Goal: Task Accomplishment & Management: Manage account settings

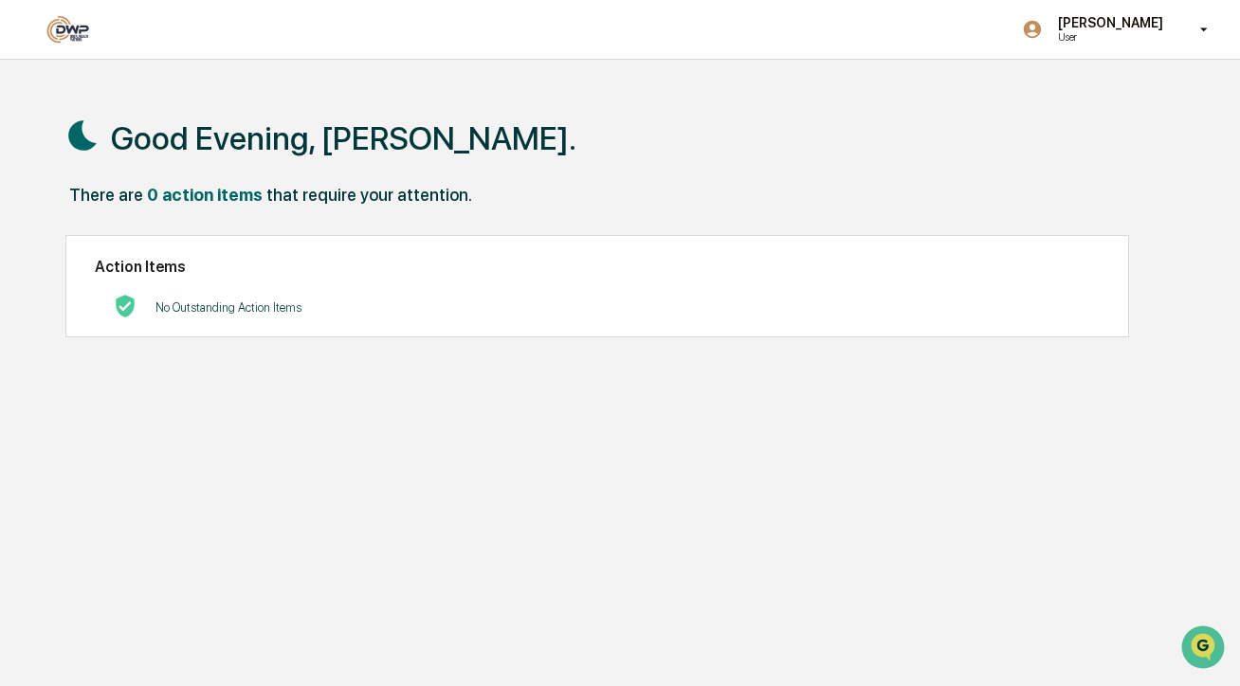
click at [247, 307] on p "No Outstanding Action Items" at bounding box center [228, 307] width 146 height 14
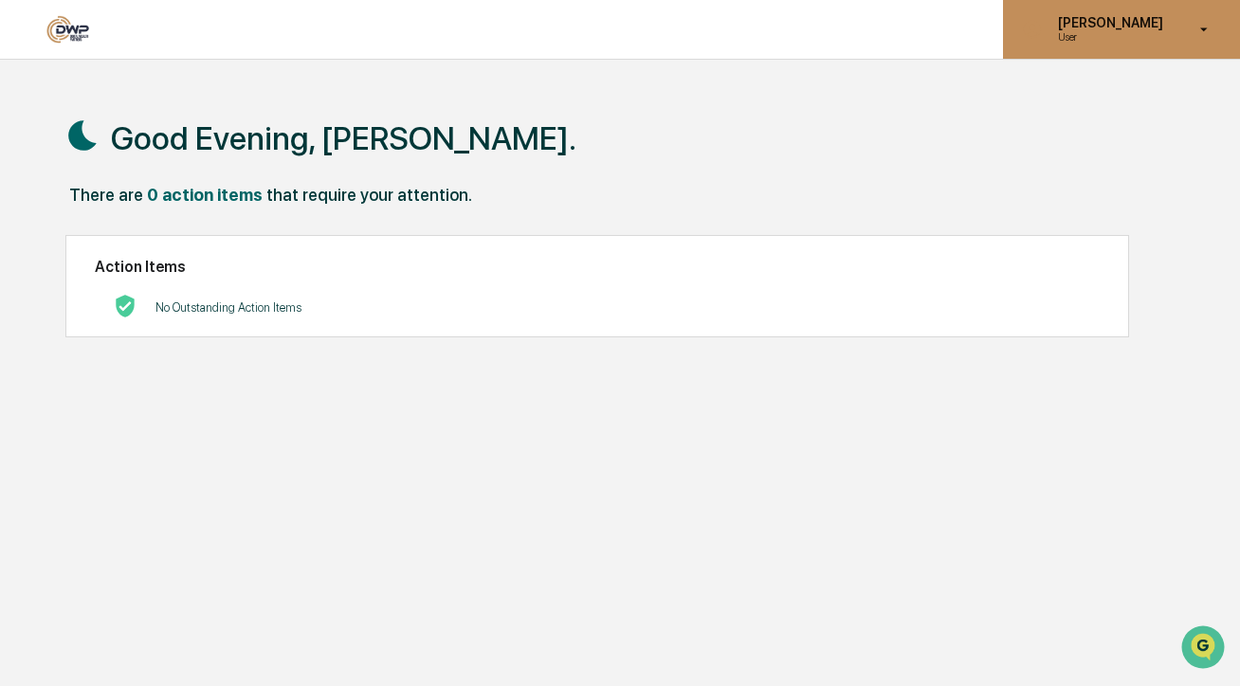
click at [1093, 37] on p "User" at bounding box center [1108, 36] width 130 height 13
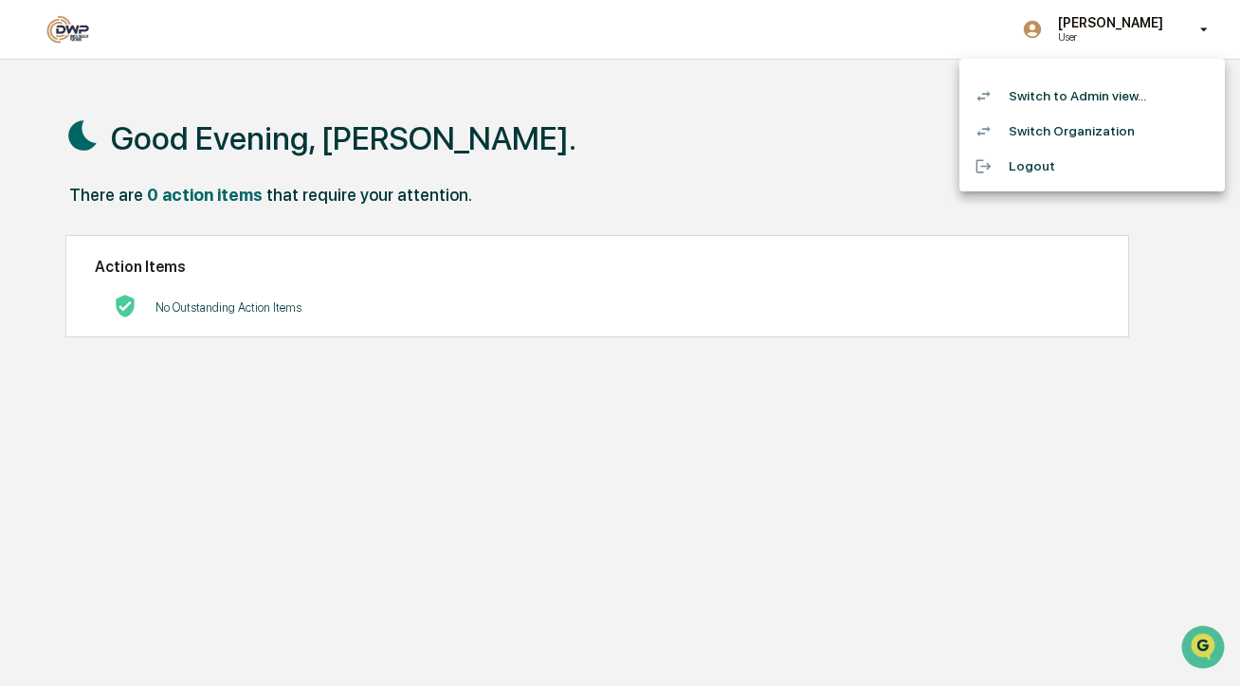
click at [1083, 100] on li "Switch to Admin view..." at bounding box center [1091, 96] width 265 height 35
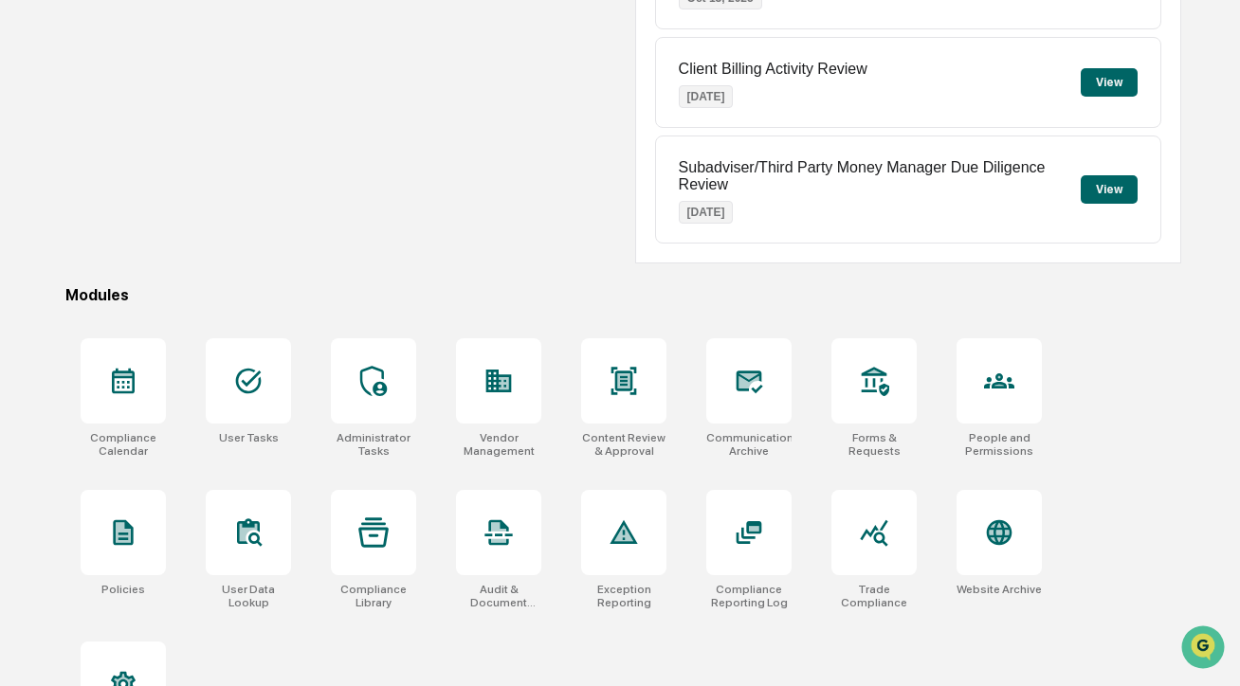
scroll to position [402, 0]
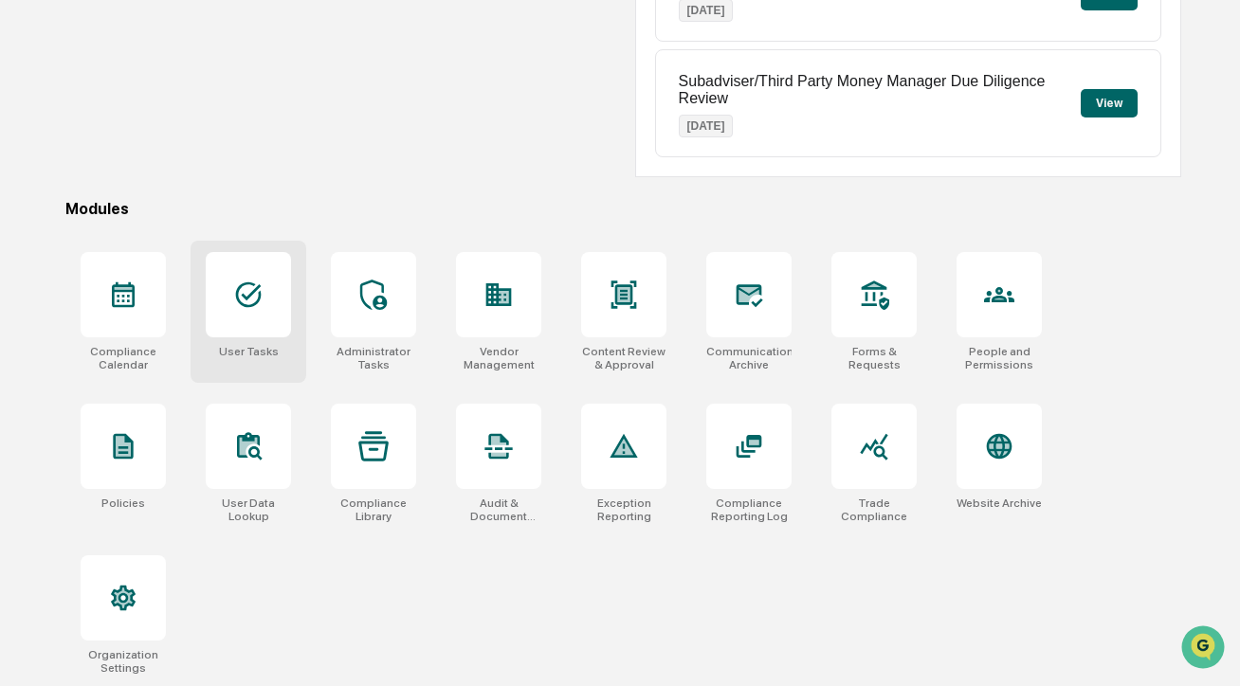
click at [247, 301] on icon at bounding box center [248, 295] width 30 height 30
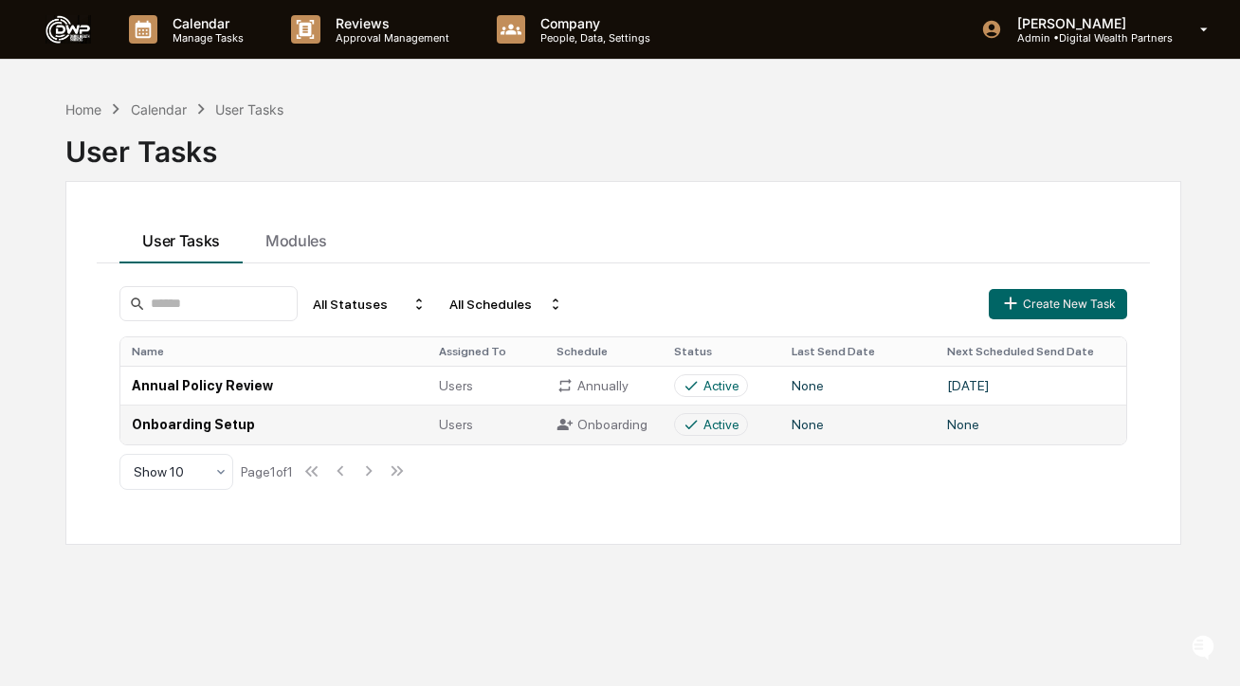
click at [331, 412] on td "Onboarding Setup" at bounding box center [273, 424] width 307 height 39
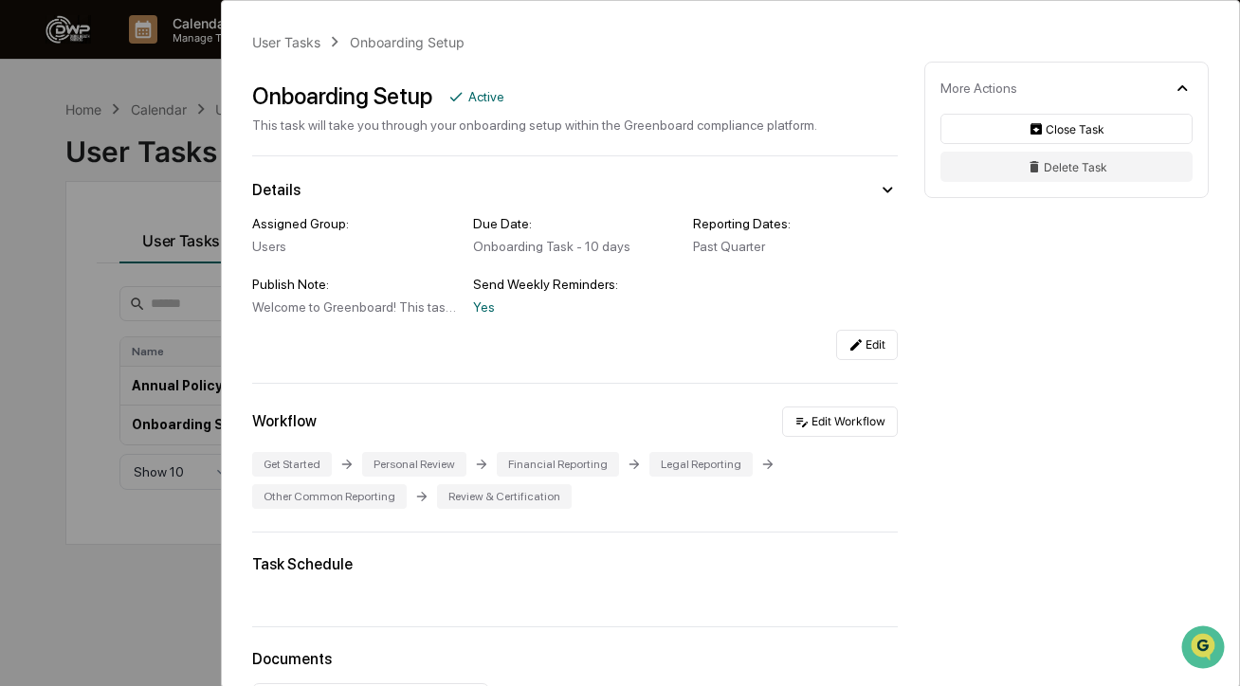
click at [182, 104] on div "User Tasks Onboarding Setup Onboarding Setup Active This task will take you thr…" at bounding box center [620, 343] width 1240 height 686
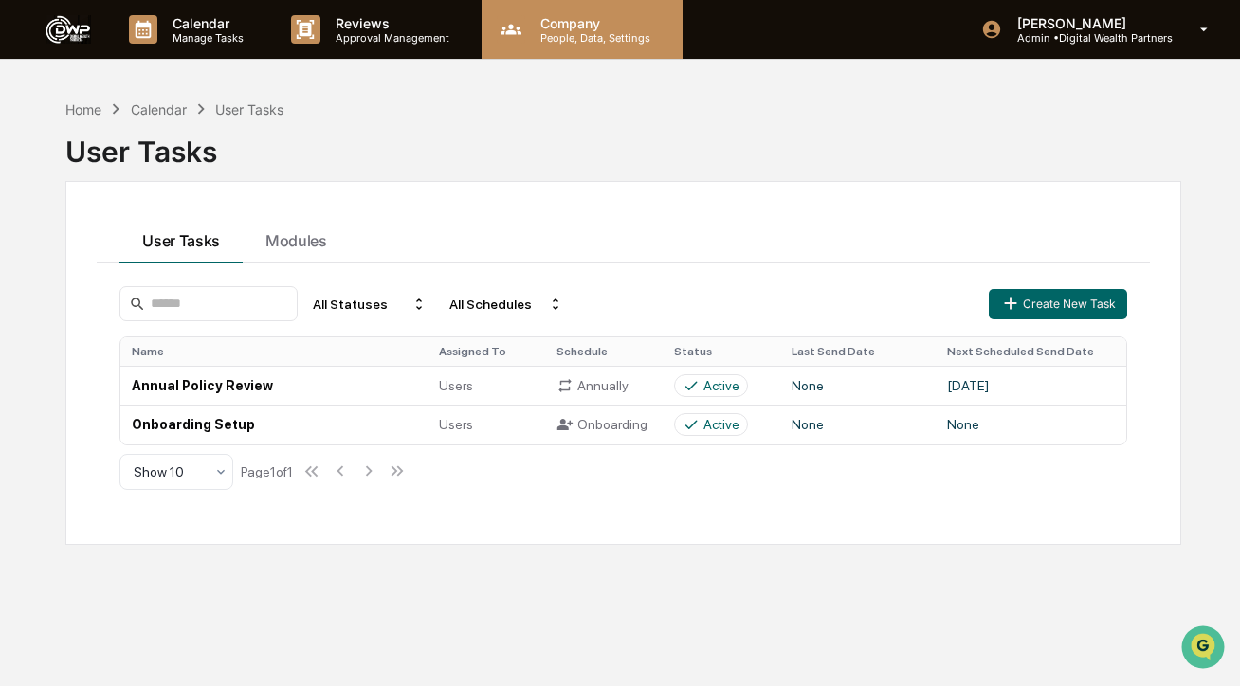
click at [550, 38] on p "People, Data, Settings" at bounding box center [592, 37] width 135 height 13
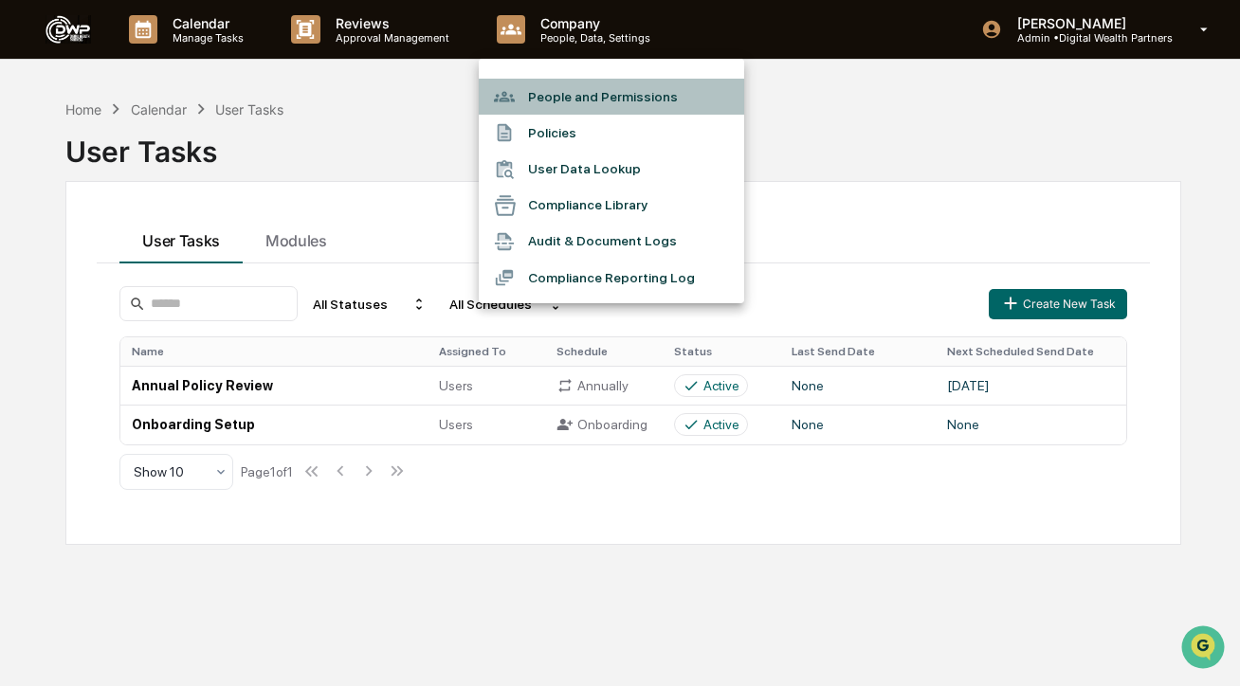
click at [550, 95] on li "People and Permissions" at bounding box center [611, 97] width 265 height 36
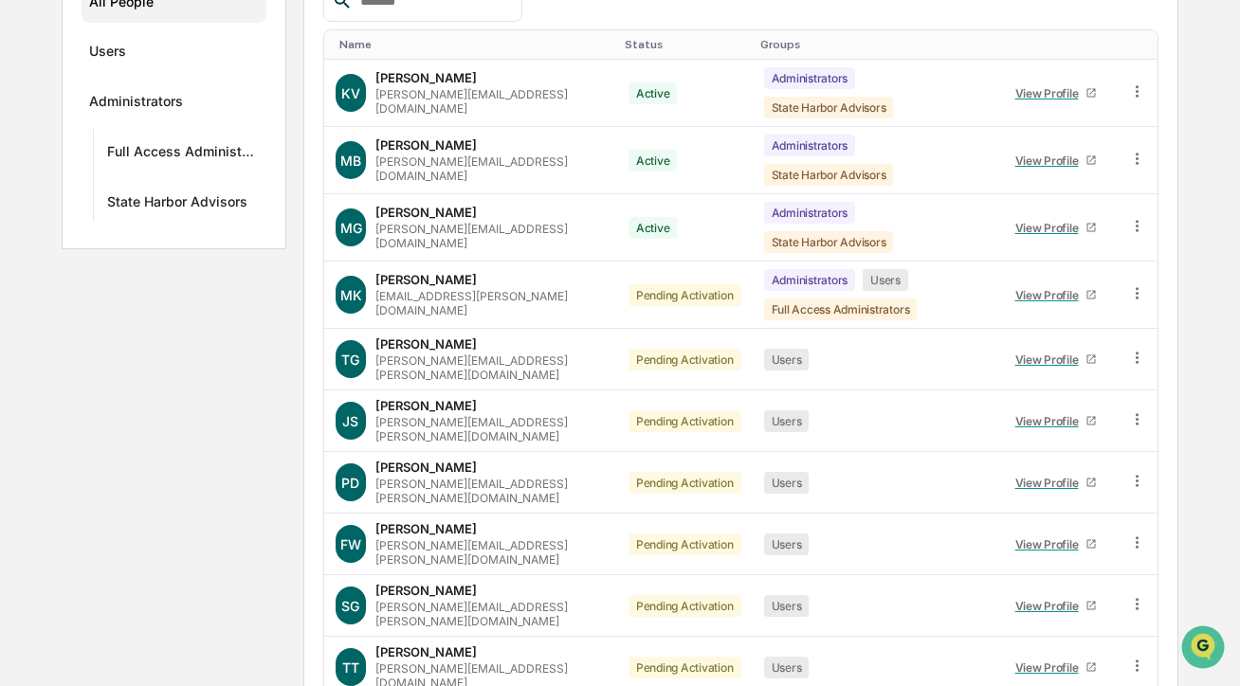
scroll to position [306, 0]
click at [521, 281] on div "Max Kahn max.kahn@digitalwealthpartners.net" at bounding box center [490, 293] width 230 height 45
click at [1136, 290] on icon at bounding box center [1137, 292] width 18 height 18
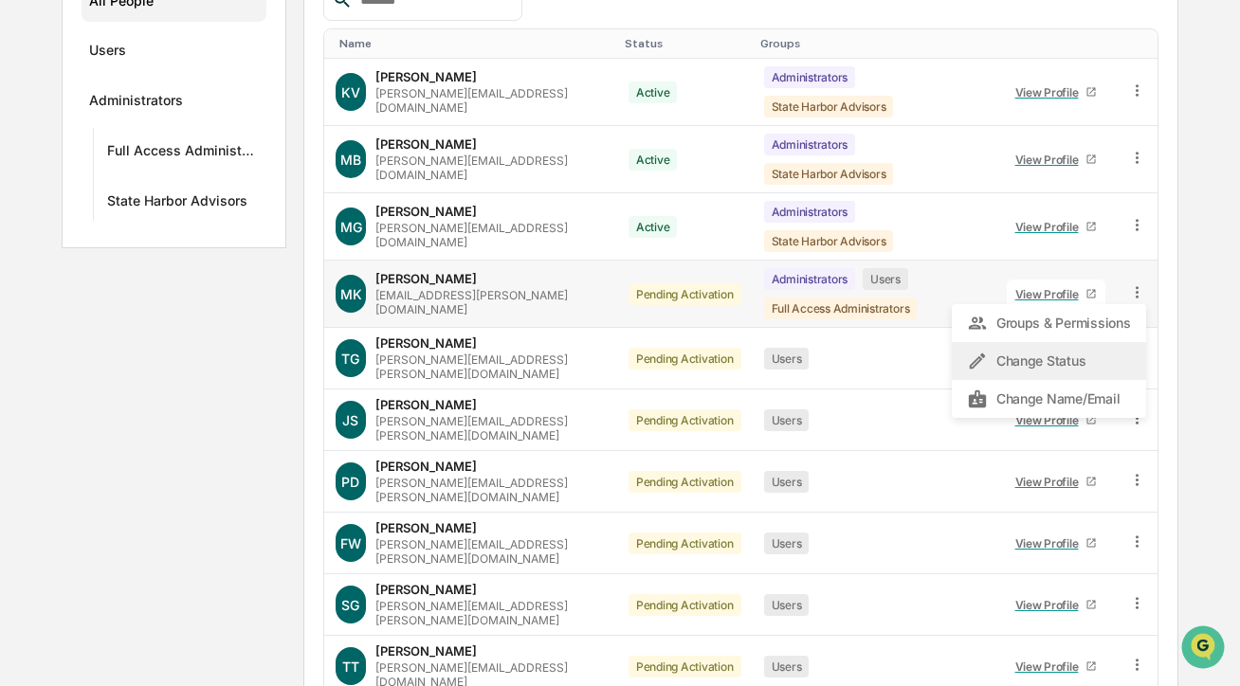
click at [1072, 360] on div "Change Status" at bounding box center [1048, 361] width 163 height 23
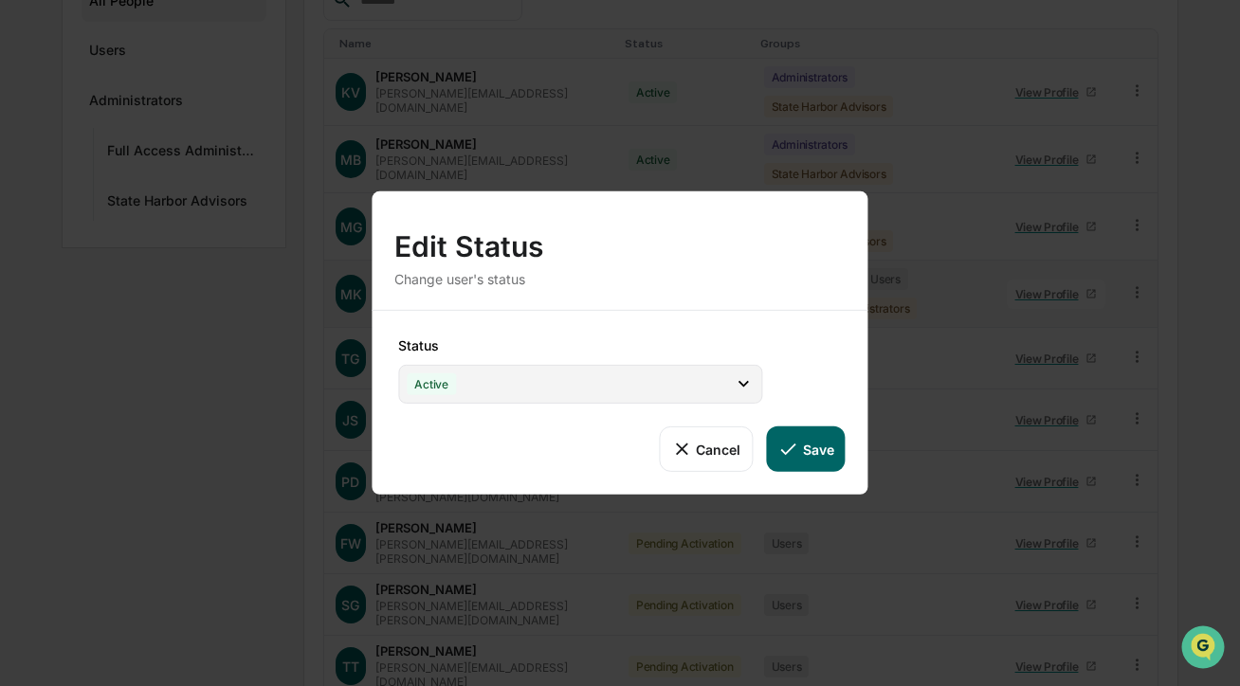
click at [663, 377] on div "Active" at bounding box center [580, 384] width 364 height 39
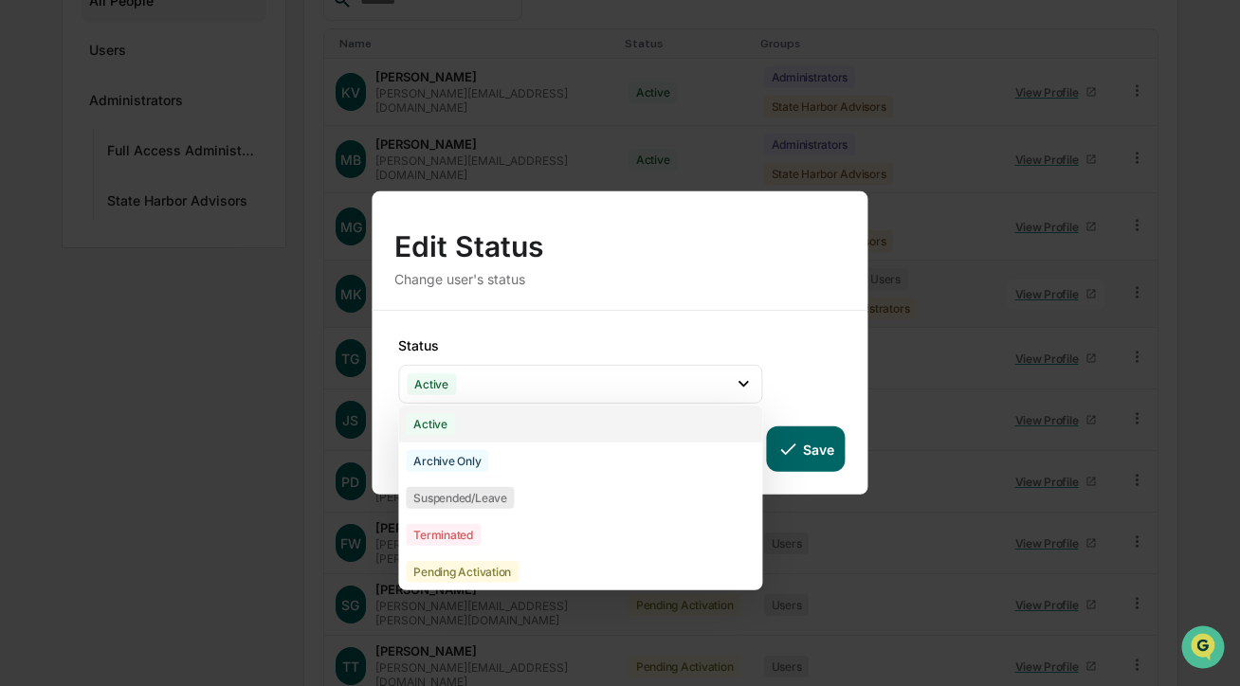
click at [535, 421] on div "Active" at bounding box center [580, 424] width 364 height 37
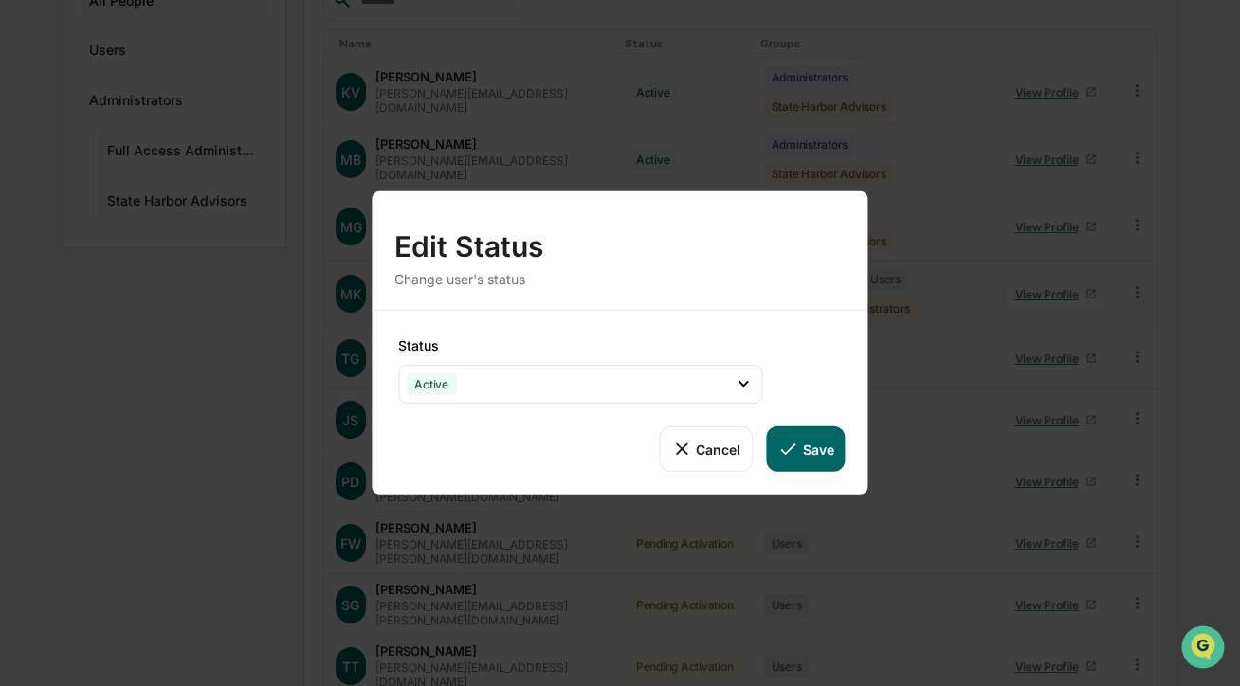
click at [816, 464] on button "Save" at bounding box center [805, 449] width 79 height 45
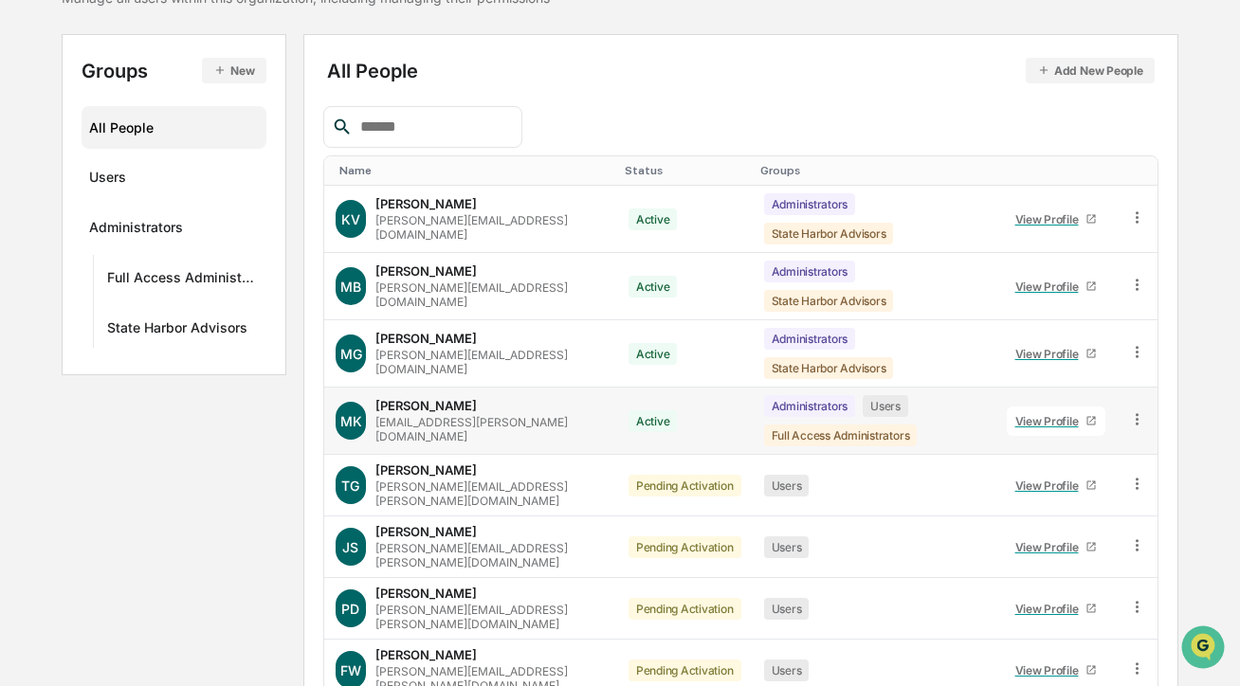
scroll to position [0, 0]
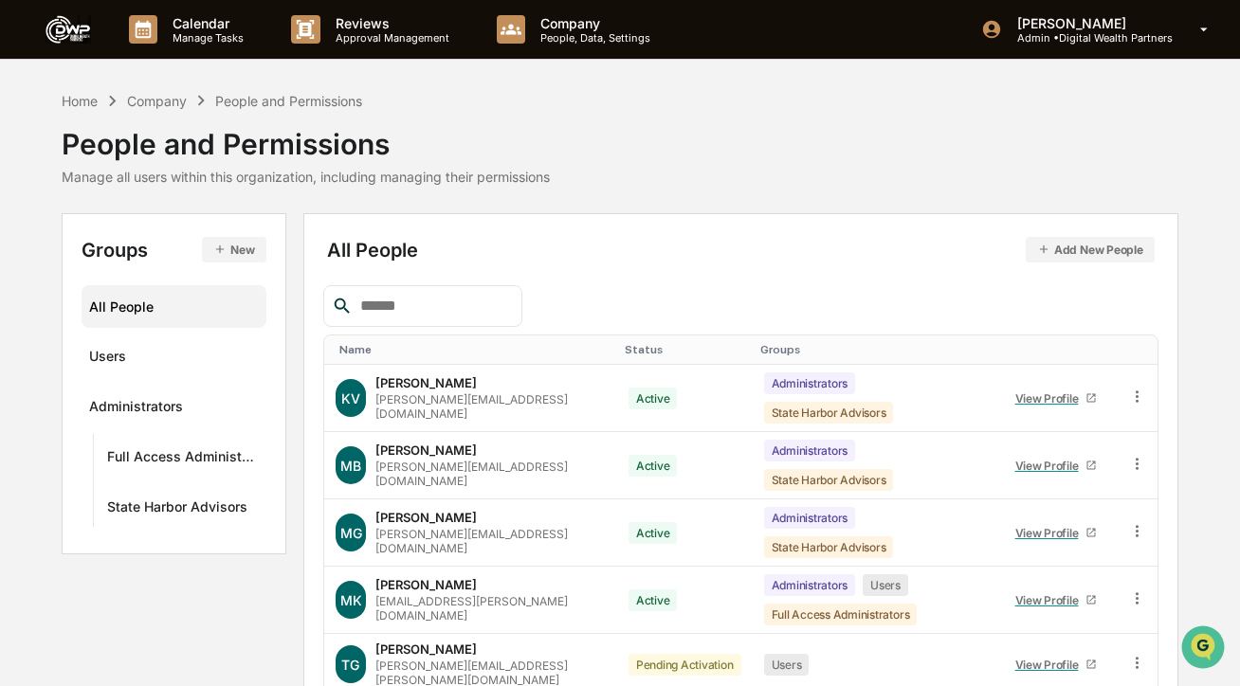
click at [74, 91] on div "Home Company People and Permissions" at bounding box center [212, 100] width 300 height 21
click at [73, 102] on div "Home" at bounding box center [80, 101] width 36 height 16
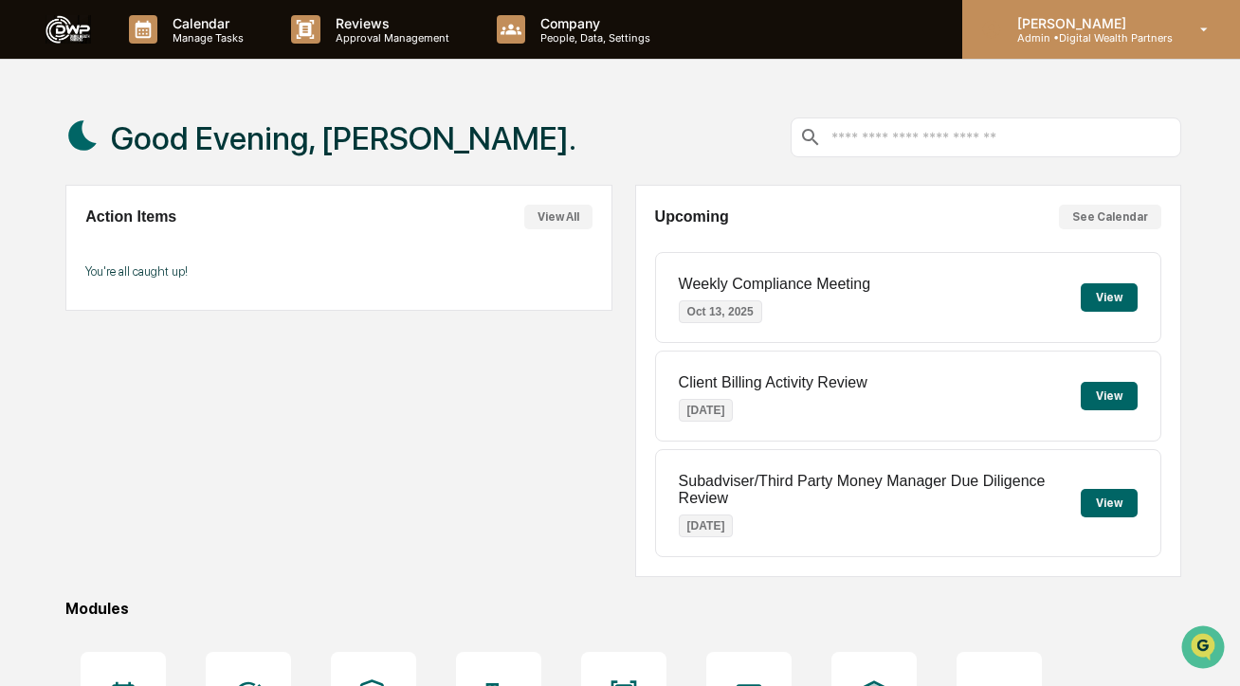
click at [1006, 25] on p "[PERSON_NAME]" at bounding box center [1087, 23] width 171 height 16
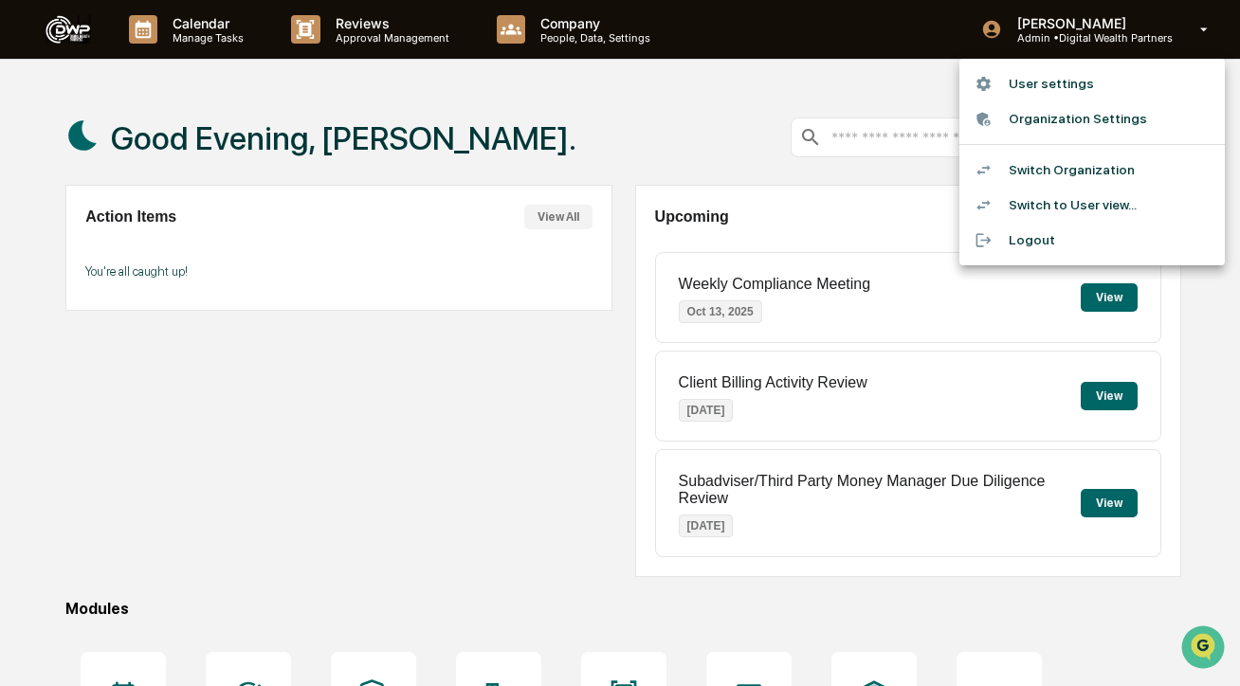
click at [1023, 211] on li "Switch to User view..." at bounding box center [1091, 205] width 265 height 35
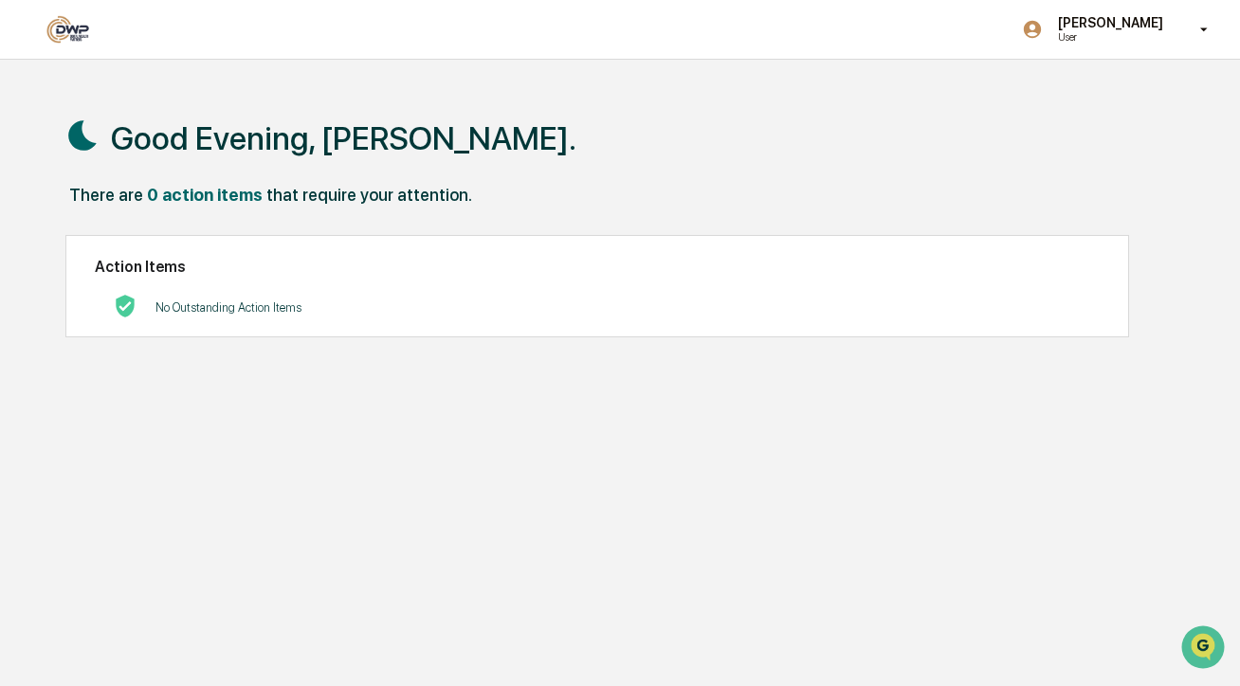
click at [285, 304] on p "No Outstanding Action Items" at bounding box center [228, 307] width 146 height 14
click at [207, 192] on div "0 action items" at bounding box center [205, 195] width 116 height 20
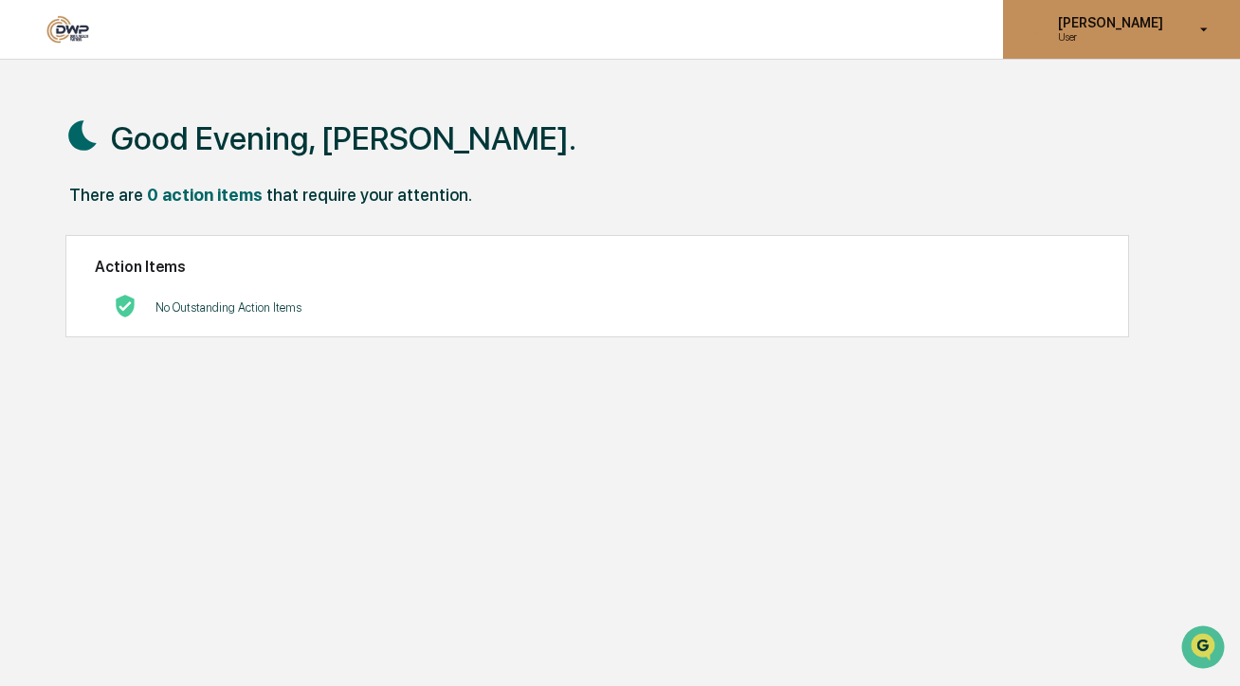
click at [1068, 29] on p "[PERSON_NAME]" at bounding box center [1108, 22] width 130 height 15
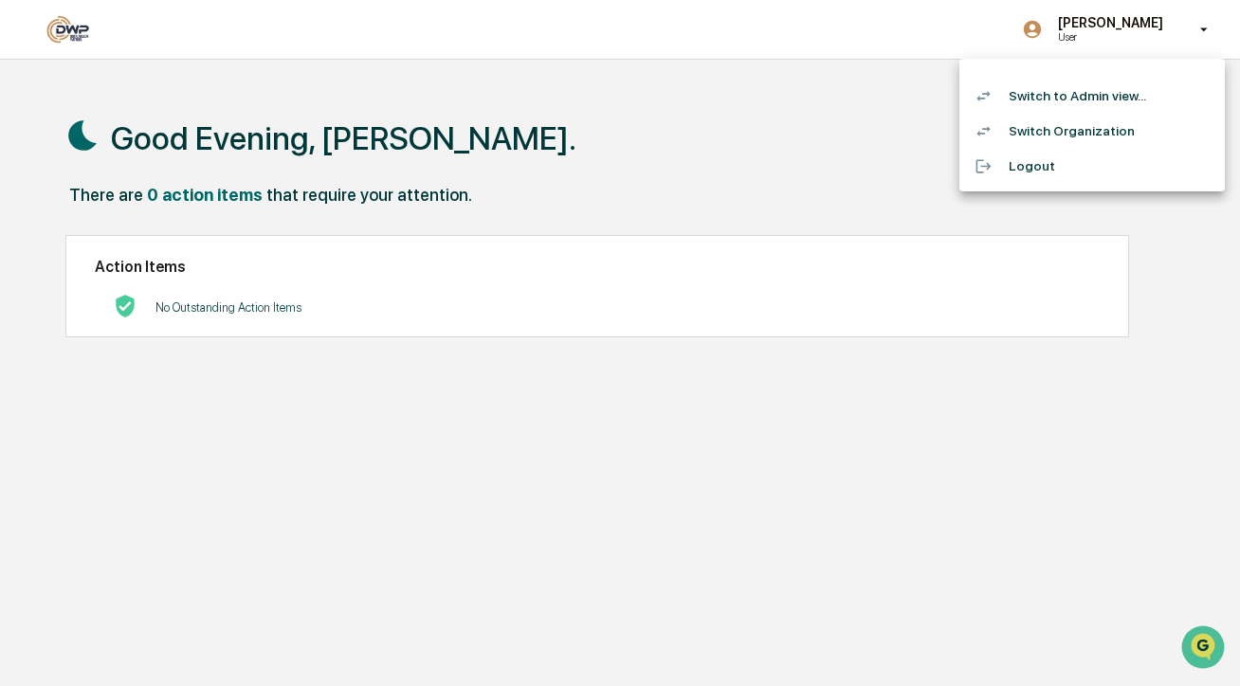
click at [1055, 107] on li "Switch to Admin view..." at bounding box center [1091, 96] width 265 height 35
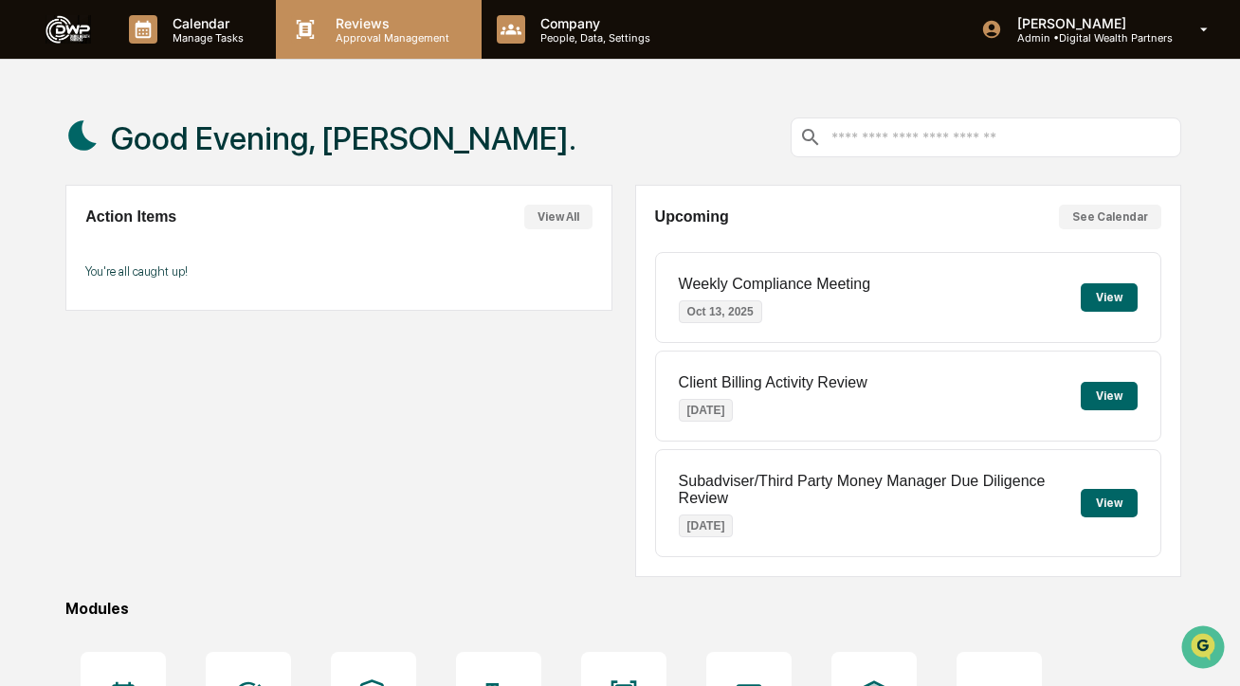
click at [376, 24] on p "Reviews" at bounding box center [389, 23] width 138 height 16
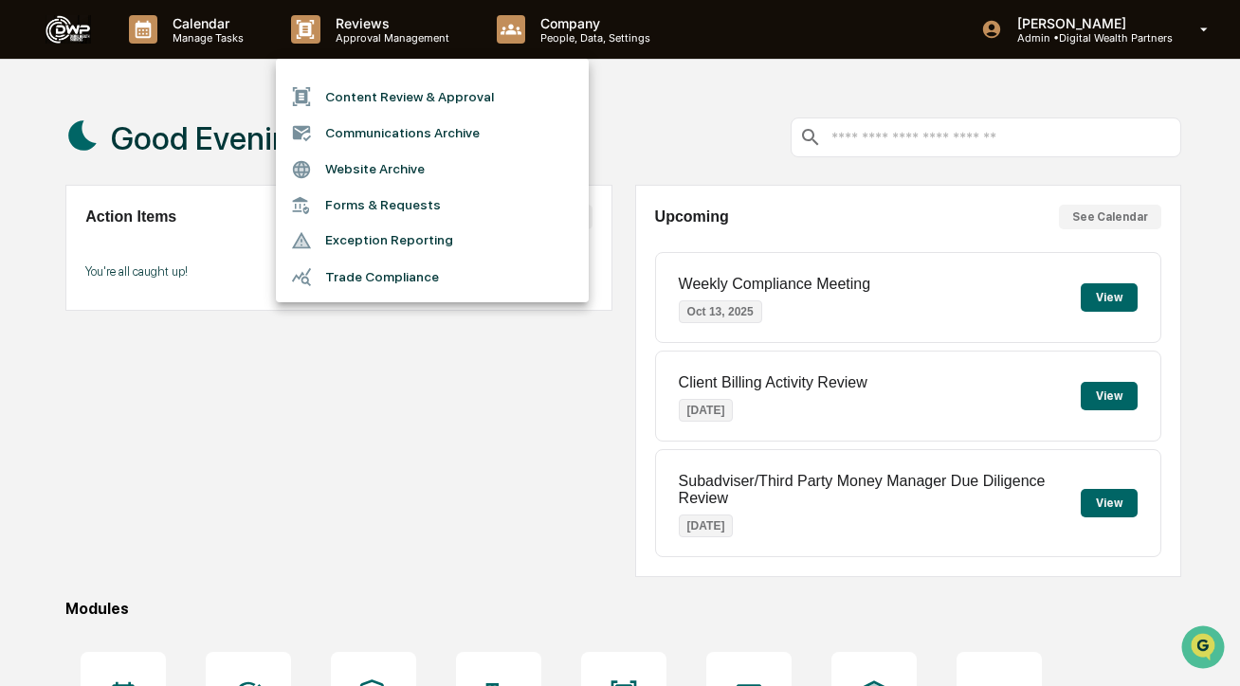
click at [321, 415] on div at bounding box center [620, 343] width 1240 height 686
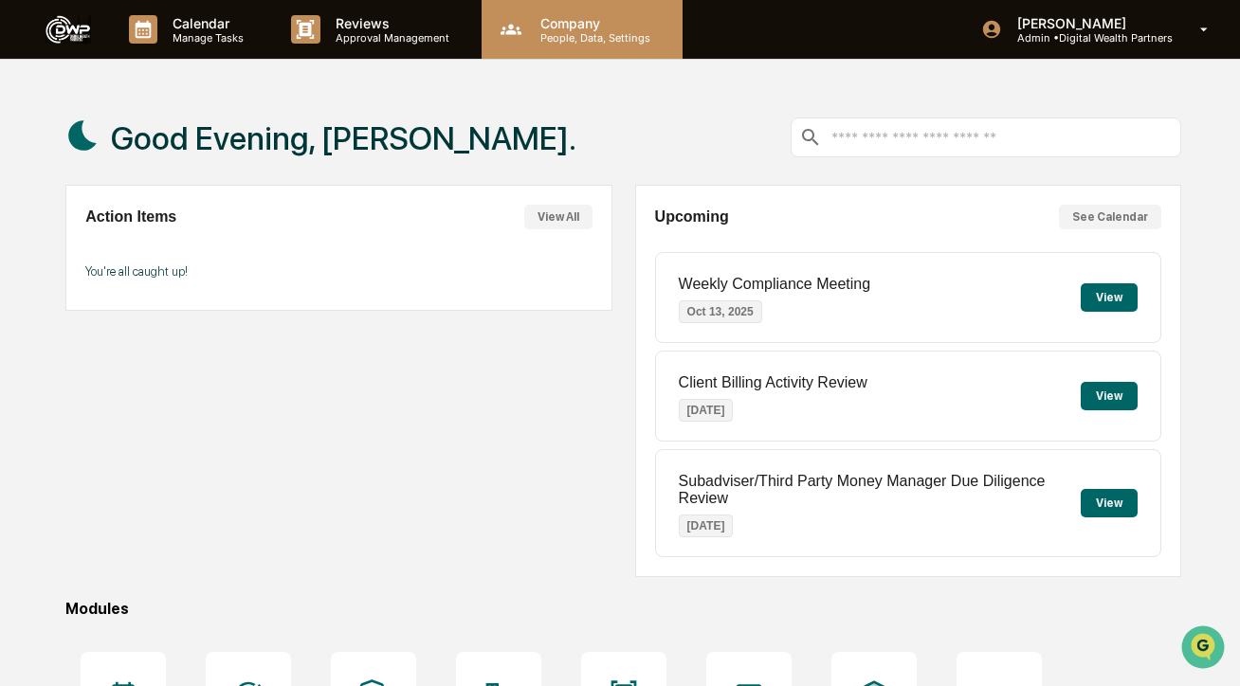
click at [579, 41] on p "People, Data, Settings" at bounding box center [592, 37] width 135 height 13
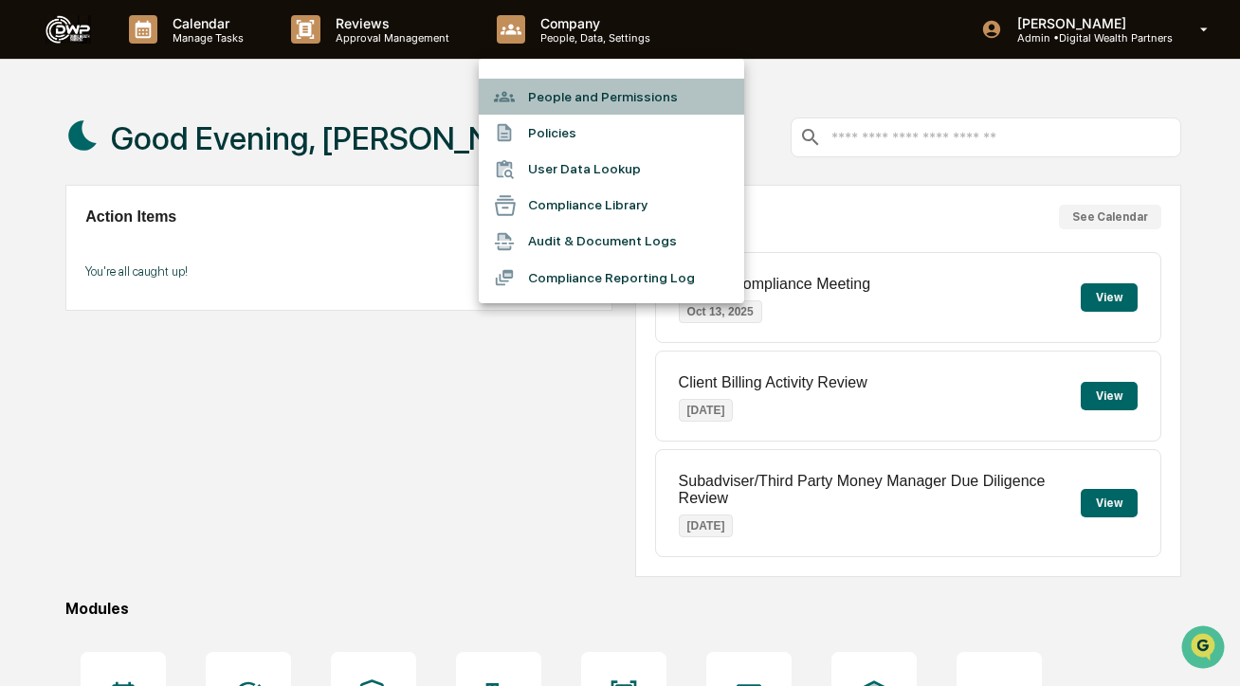
click at [573, 95] on li "People and Permissions" at bounding box center [611, 97] width 265 height 36
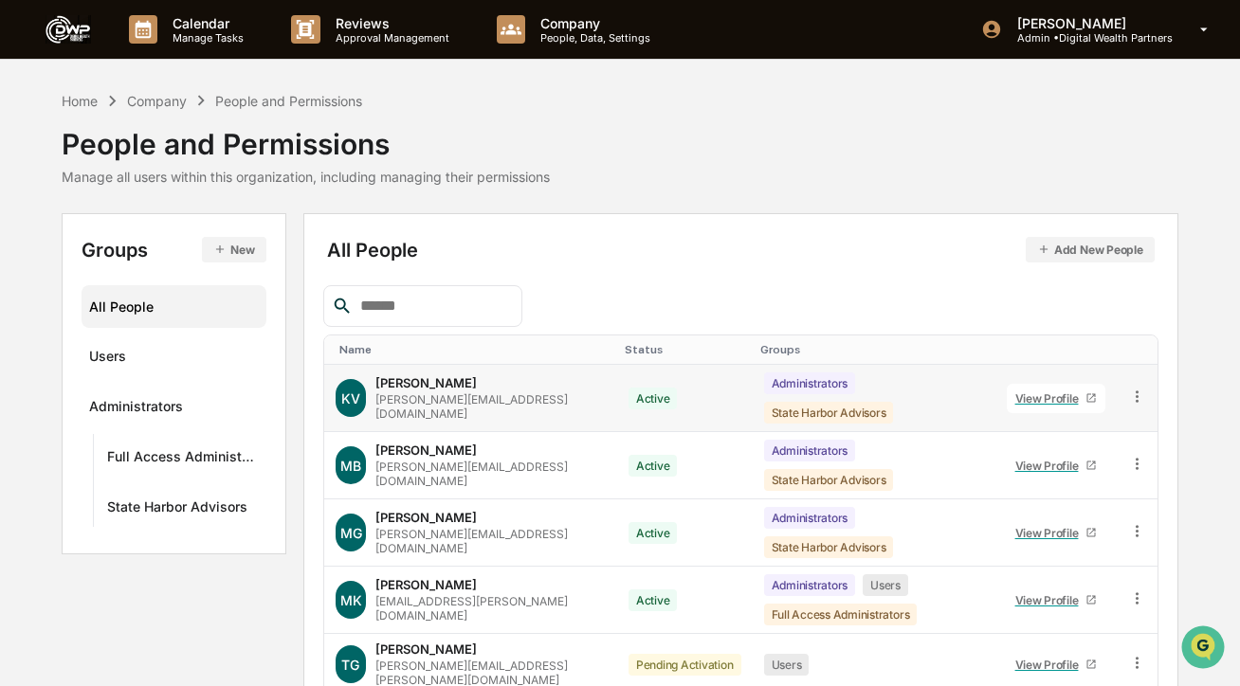
click at [1140, 398] on icon at bounding box center [1137, 397] width 18 height 18
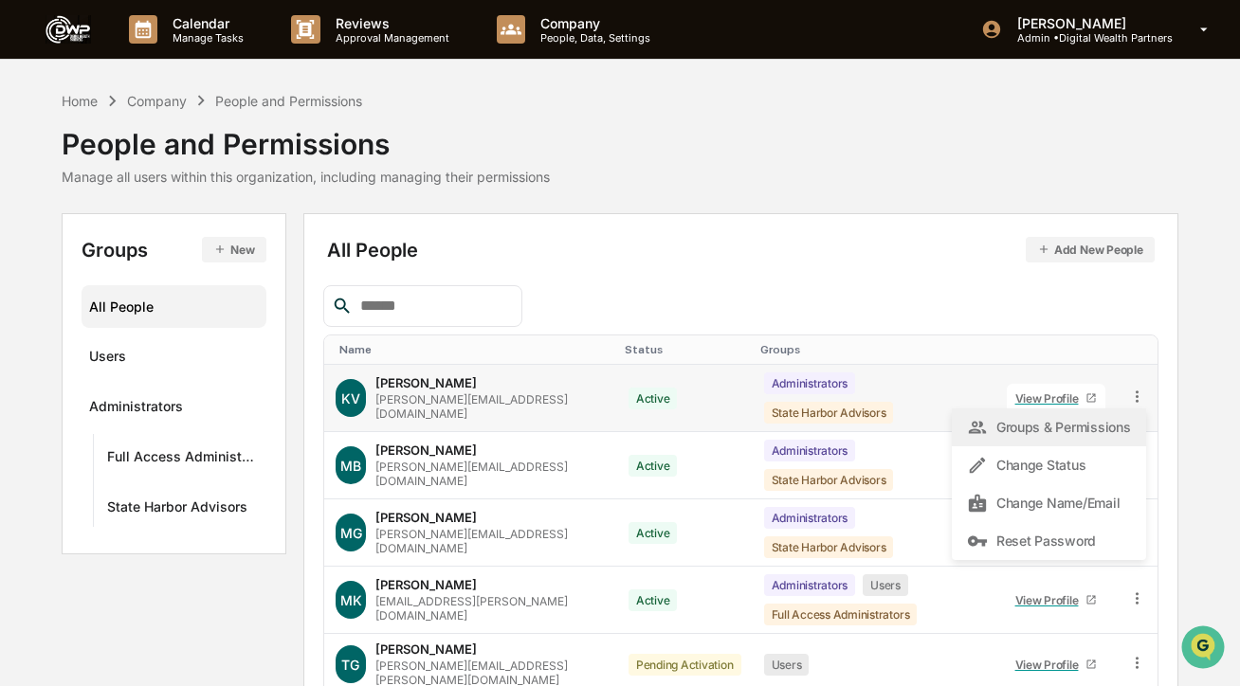
click at [1067, 435] on div "Groups & Permissions" at bounding box center [1048, 427] width 163 height 23
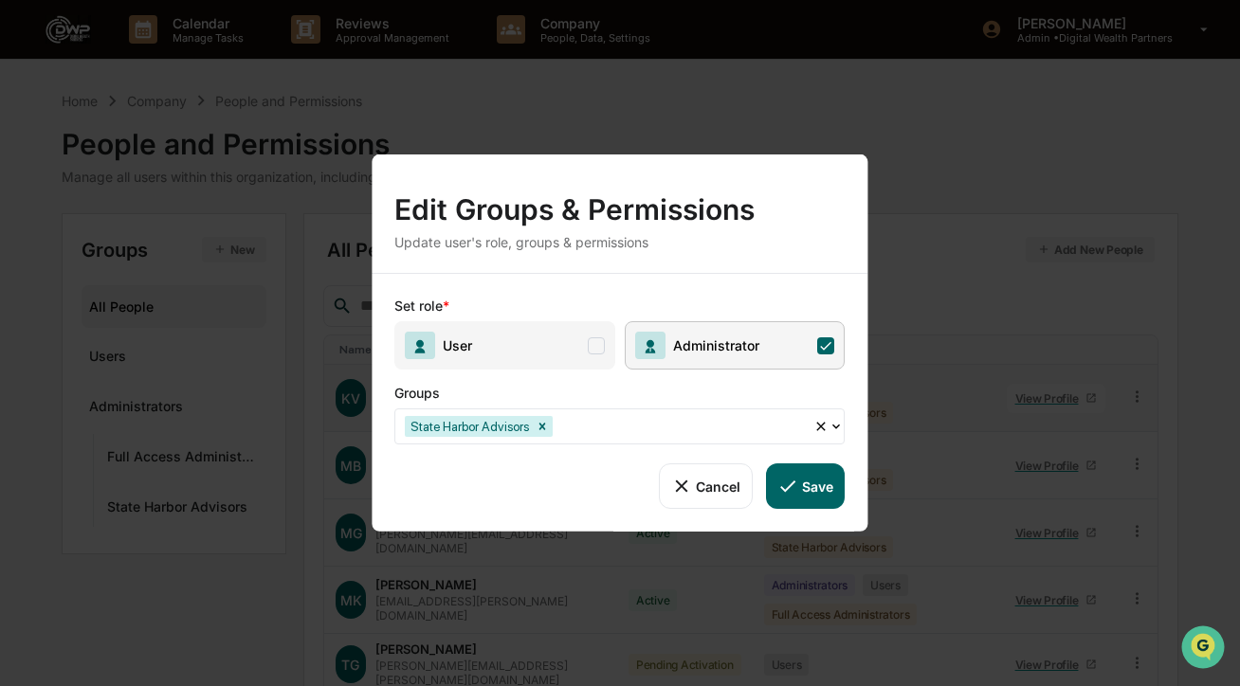
click at [585, 350] on span "User" at bounding box center [504, 345] width 221 height 48
click at [815, 492] on button "Save" at bounding box center [805, 486] width 79 height 45
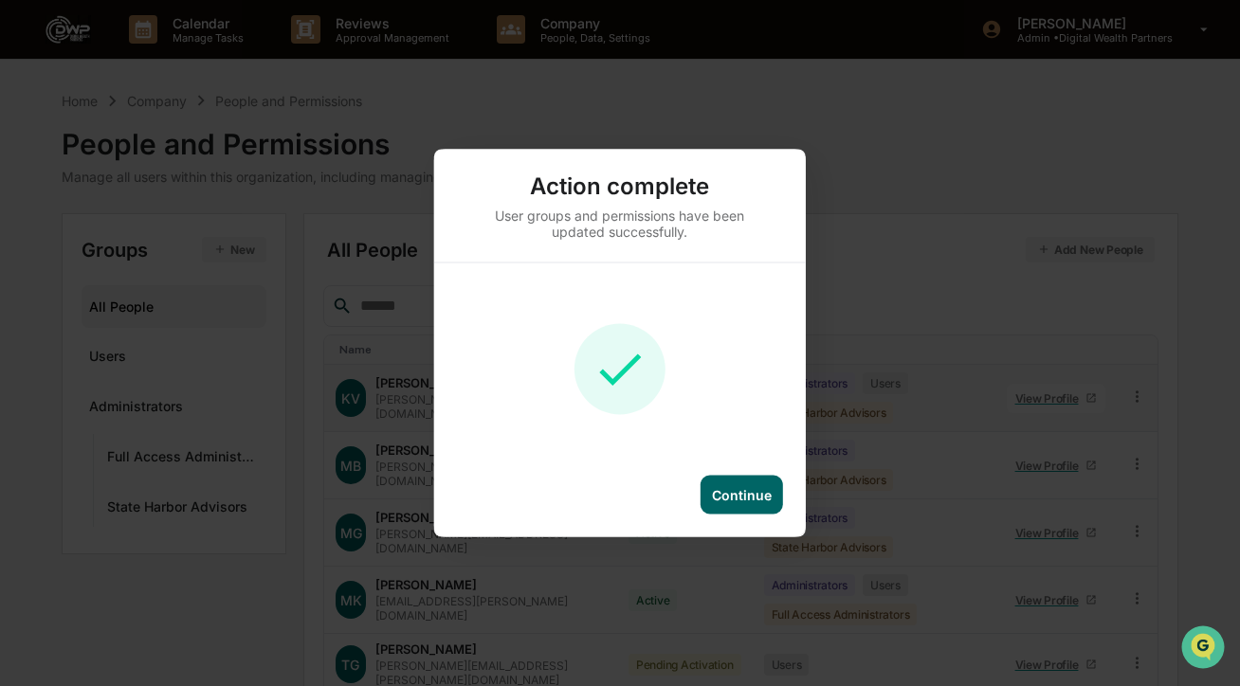
click at [748, 489] on div "Continue" at bounding box center [742, 495] width 60 height 16
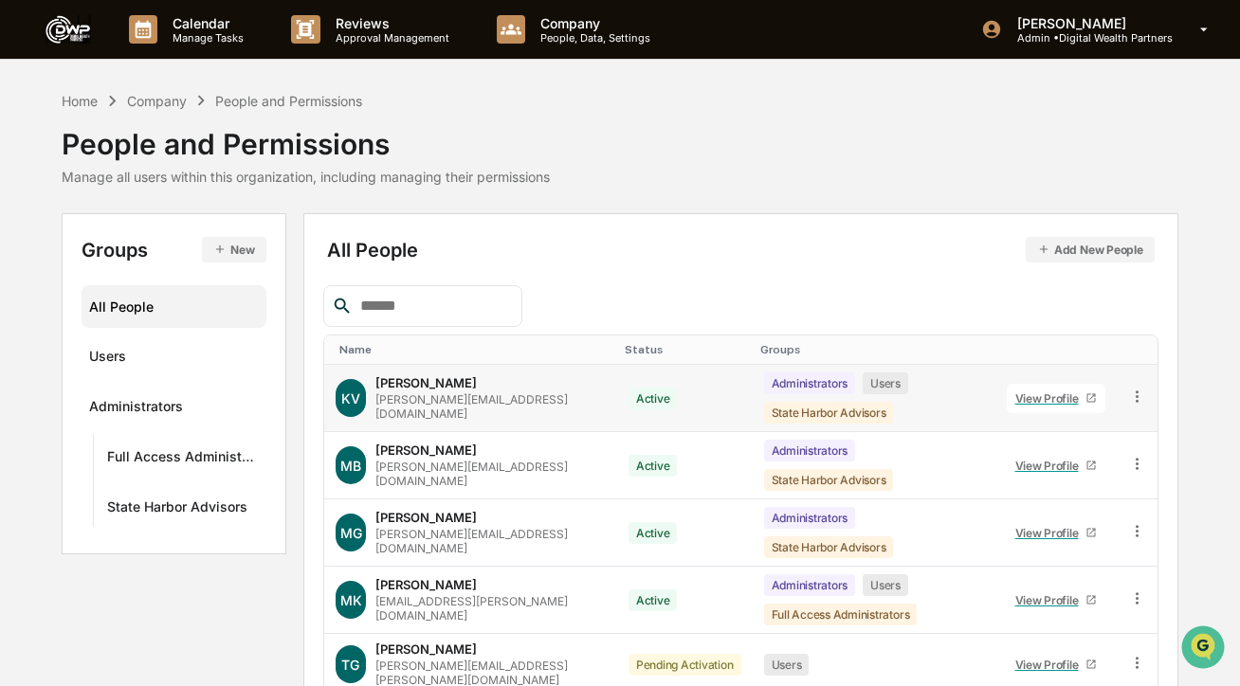
click at [1067, 133] on div "Home Company People and Permissions People and Permissions Manage all users wit…" at bounding box center [620, 137] width 1116 height 95
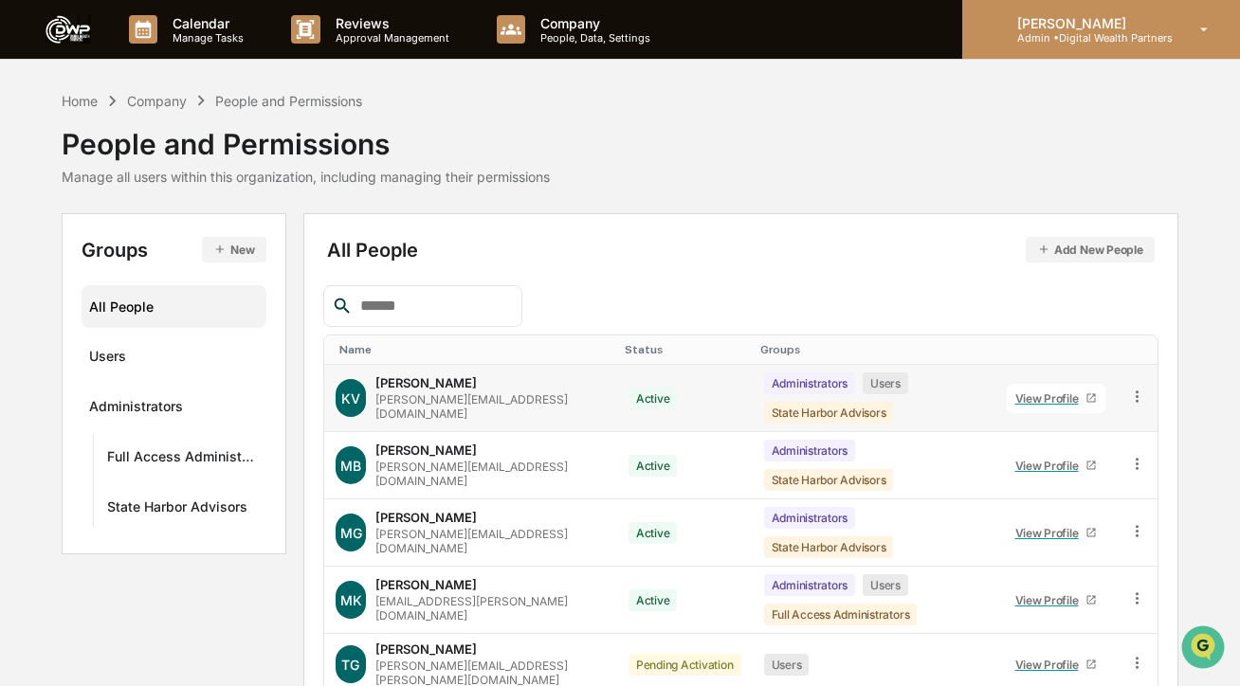
click at [1054, 27] on p "[PERSON_NAME]" at bounding box center [1087, 23] width 171 height 16
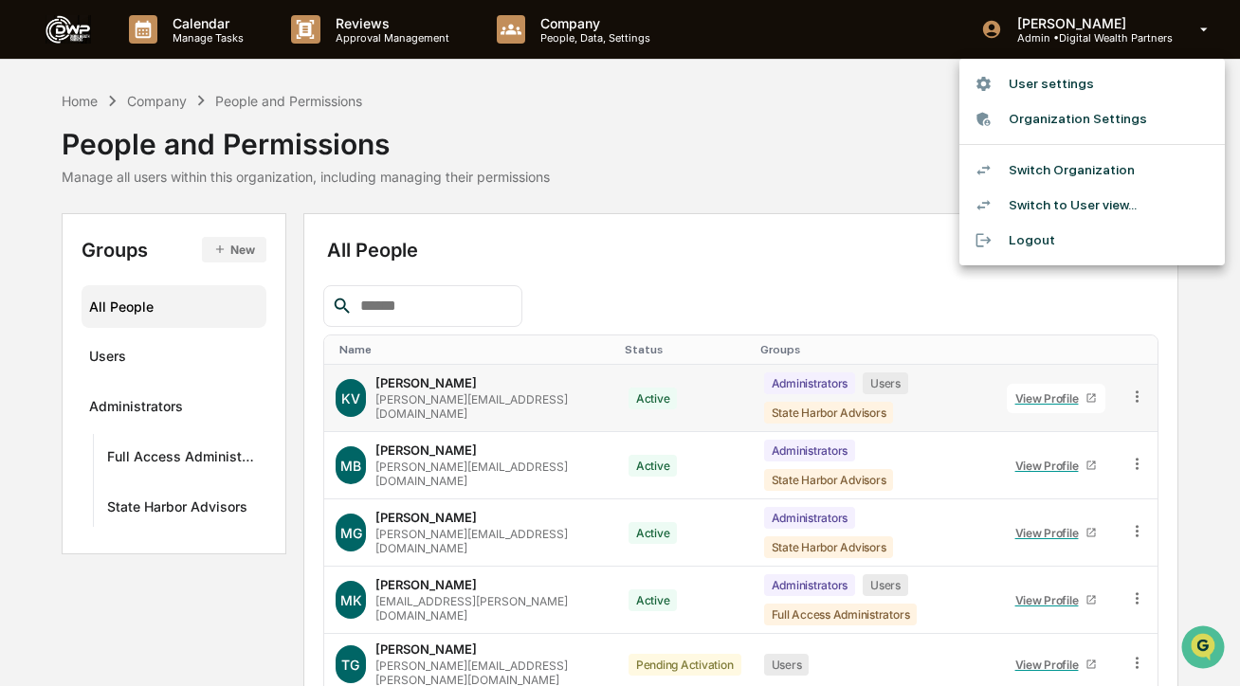
click at [1049, 208] on li "Switch to User view..." at bounding box center [1091, 205] width 265 height 35
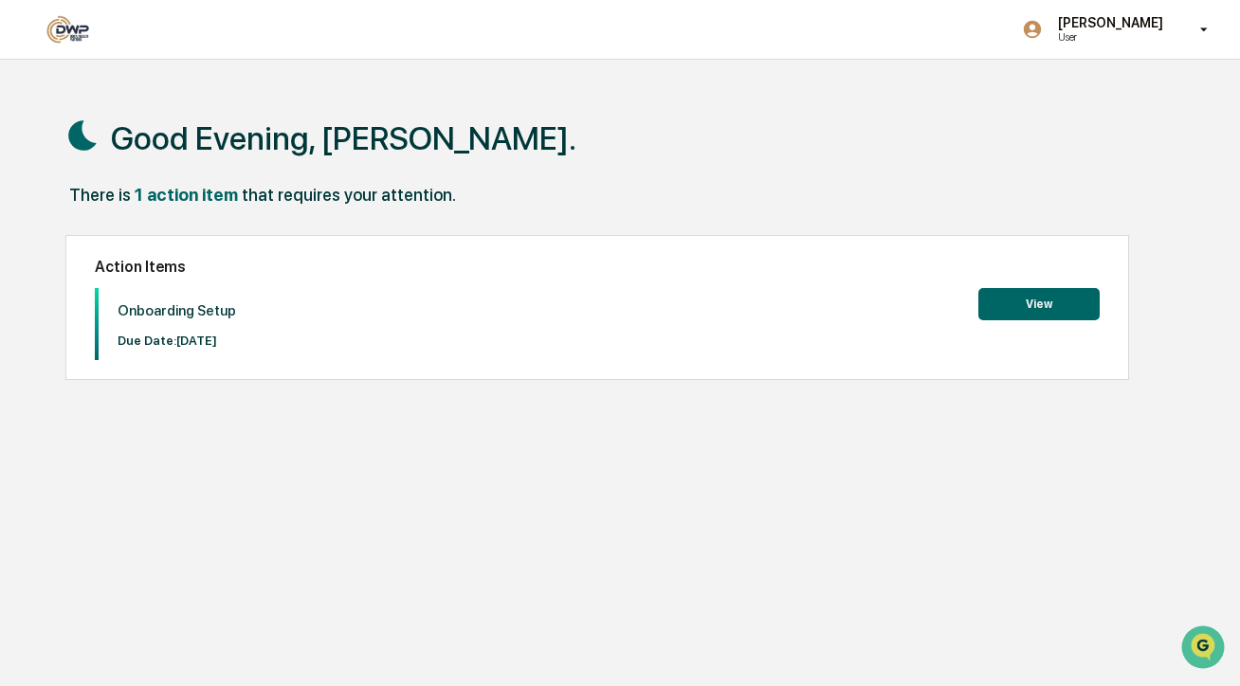
click at [1054, 300] on button "View" at bounding box center [1038, 304] width 121 height 32
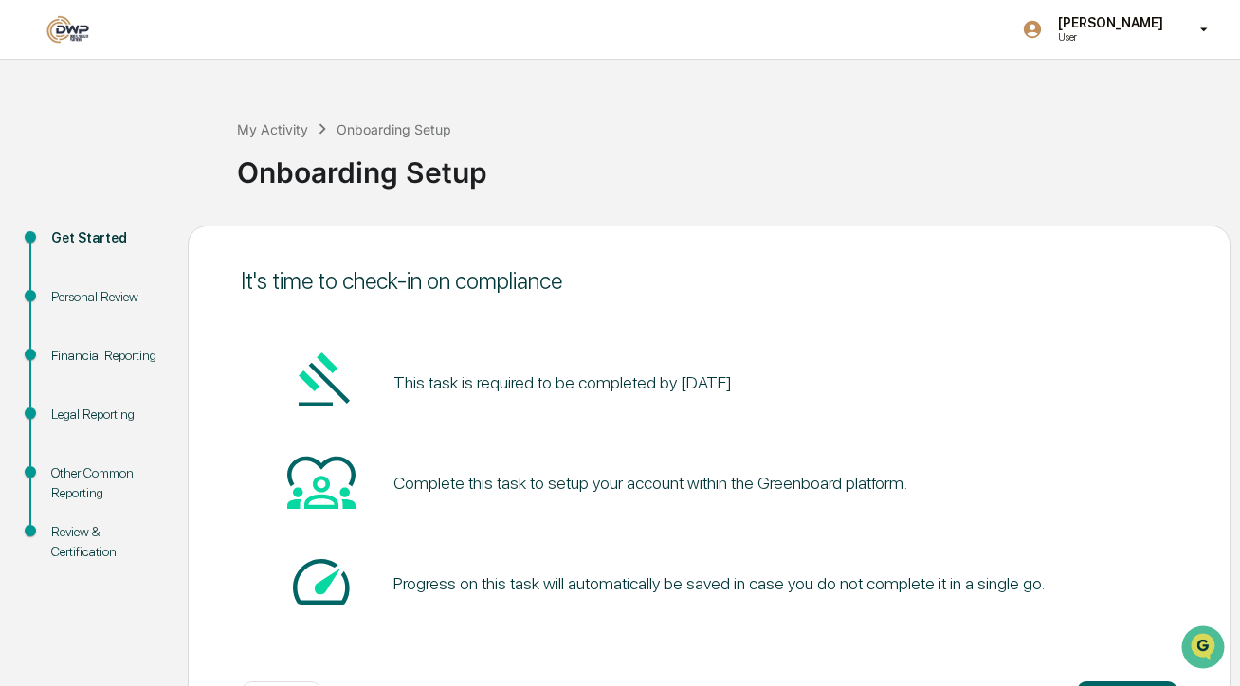
scroll to position [78, 0]
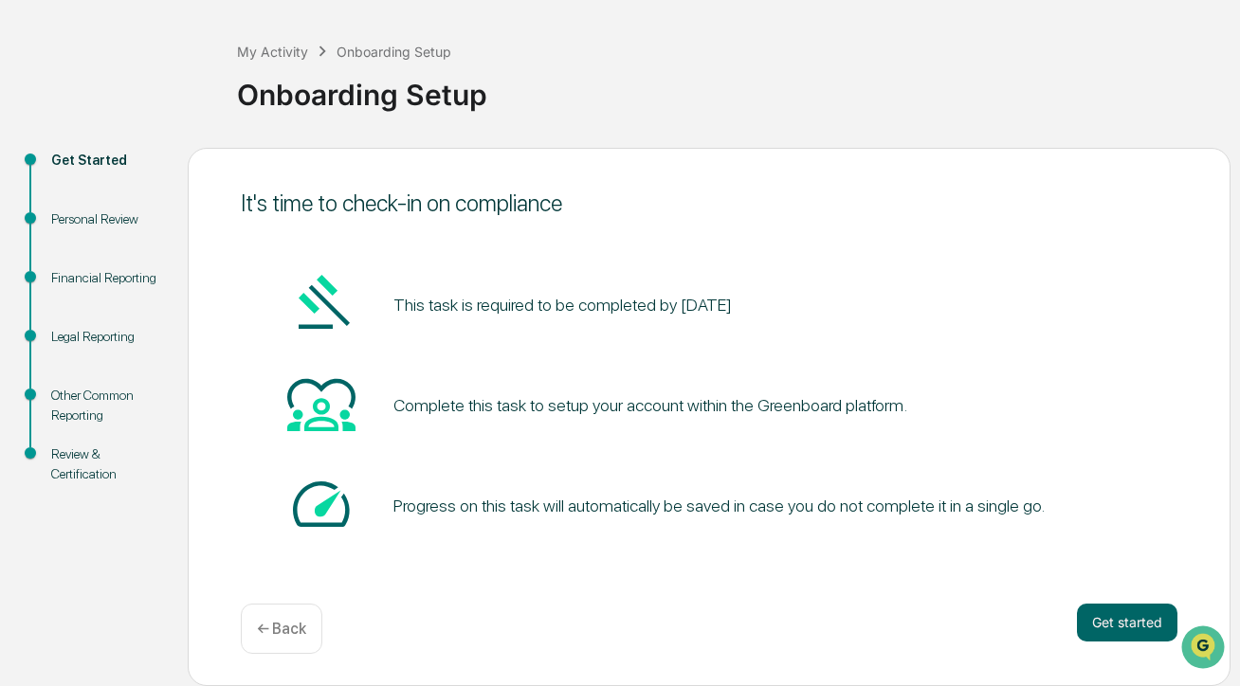
click at [90, 218] on div "Personal Review" at bounding box center [104, 219] width 106 height 20
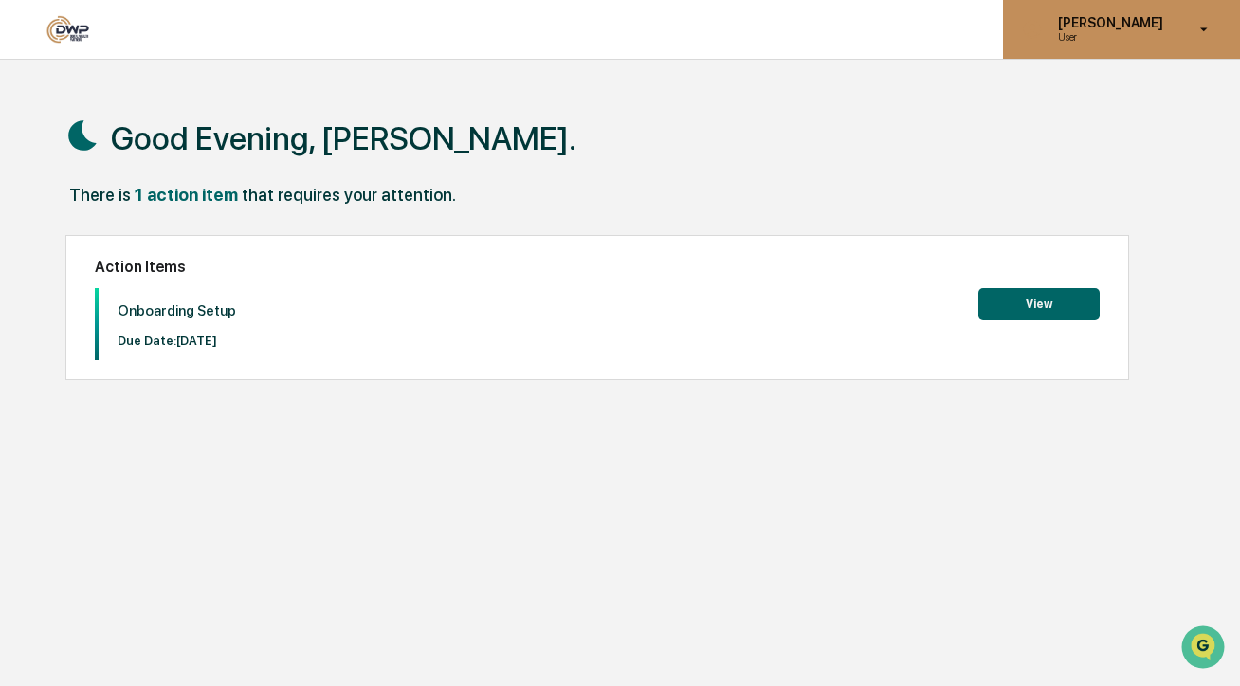
click at [1099, 13] on div "Kendall Venturato User" at bounding box center [1121, 29] width 237 height 59
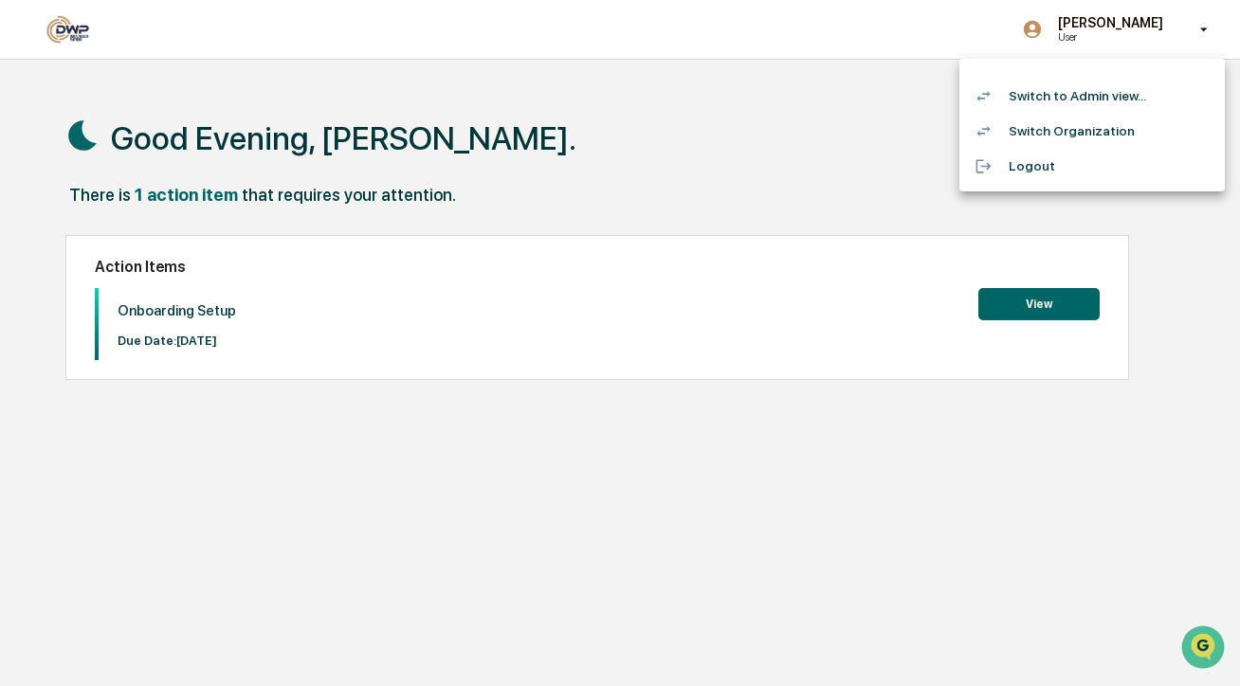
click at [1063, 97] on li "Switch to Admin view..." at bounding box center [1091, 96] width 265 height 35
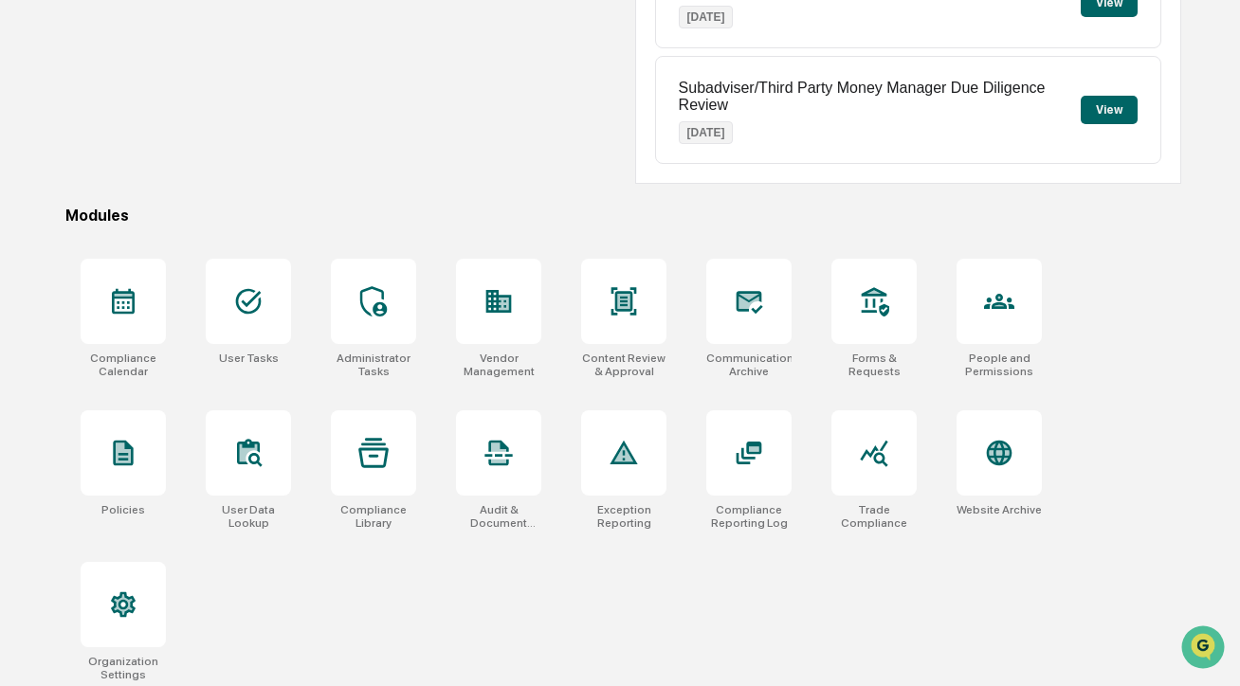
scroll to position [402, 0]
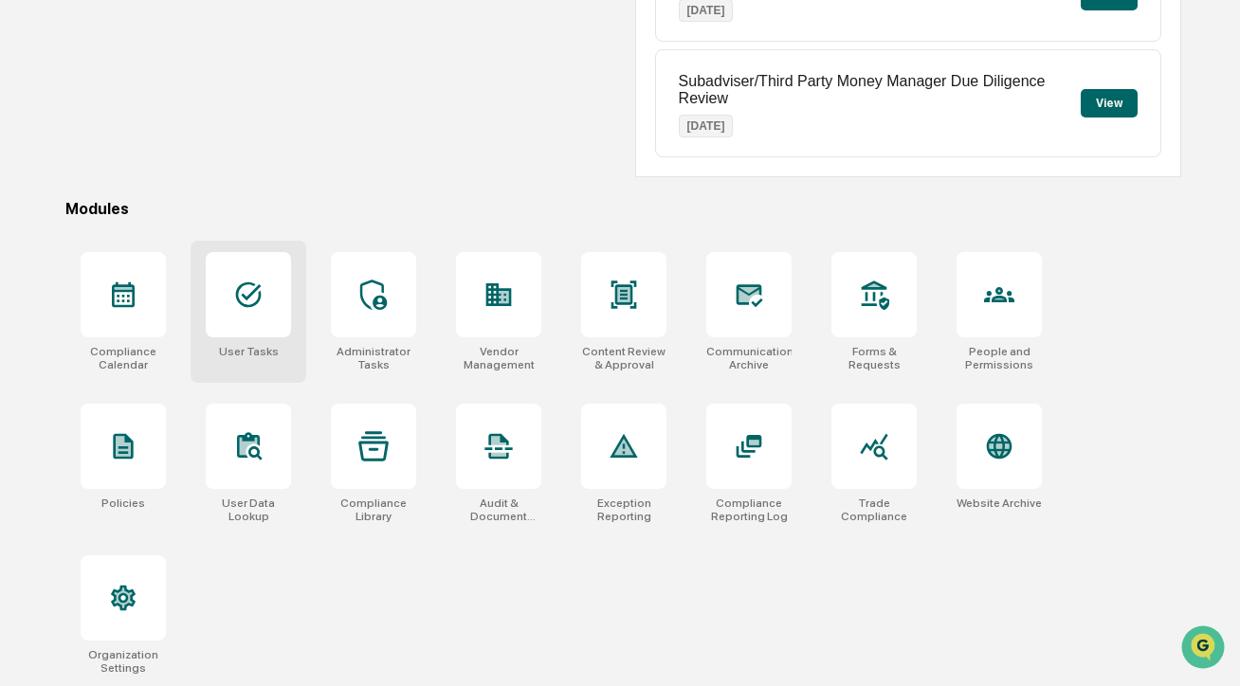
click at [217, 307] on div at bounding box center [248, 294] width 85 height 85
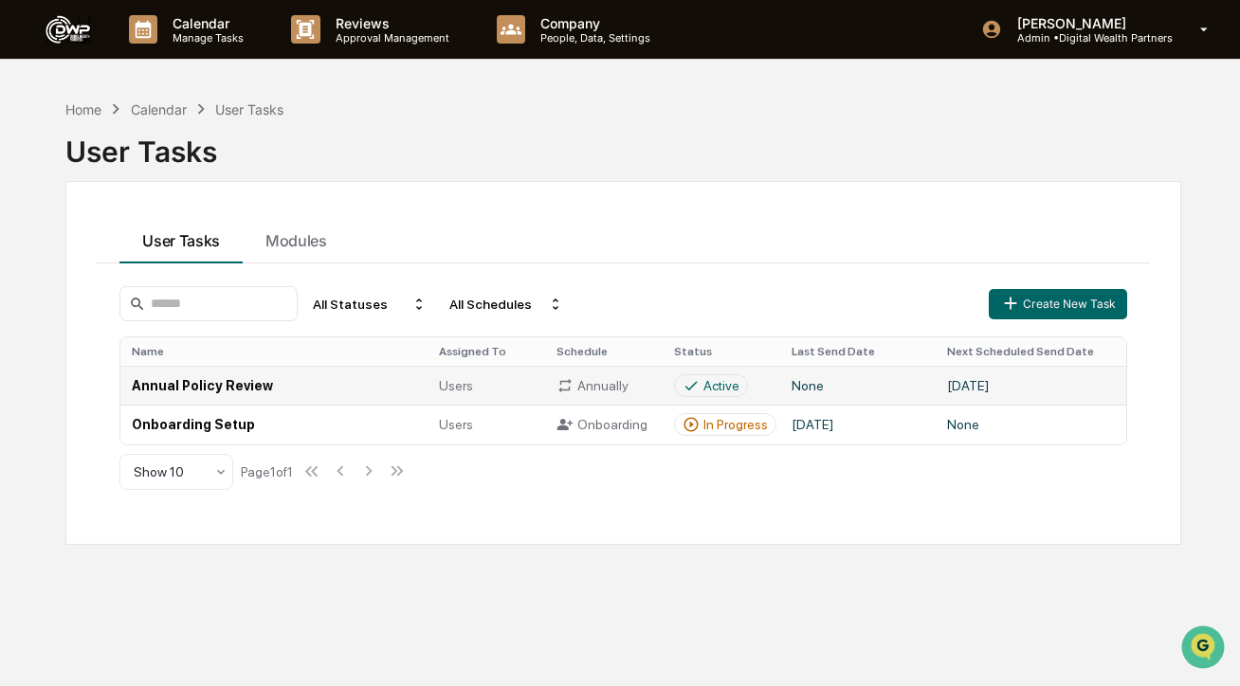
click at [229, 391] on td "Annual Policy Review" at bounding box center [273, 385] width 307 height 39
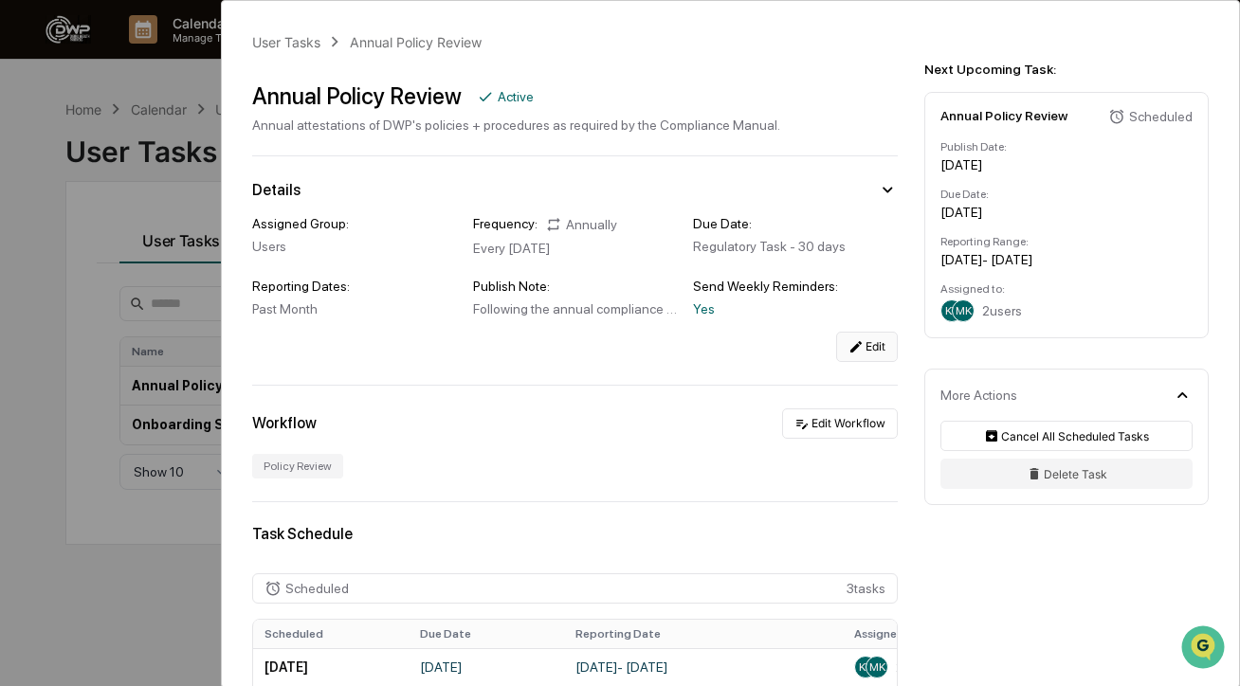
click at [858, 350] on icon at bounding box center [855, 346] width 15 height 15
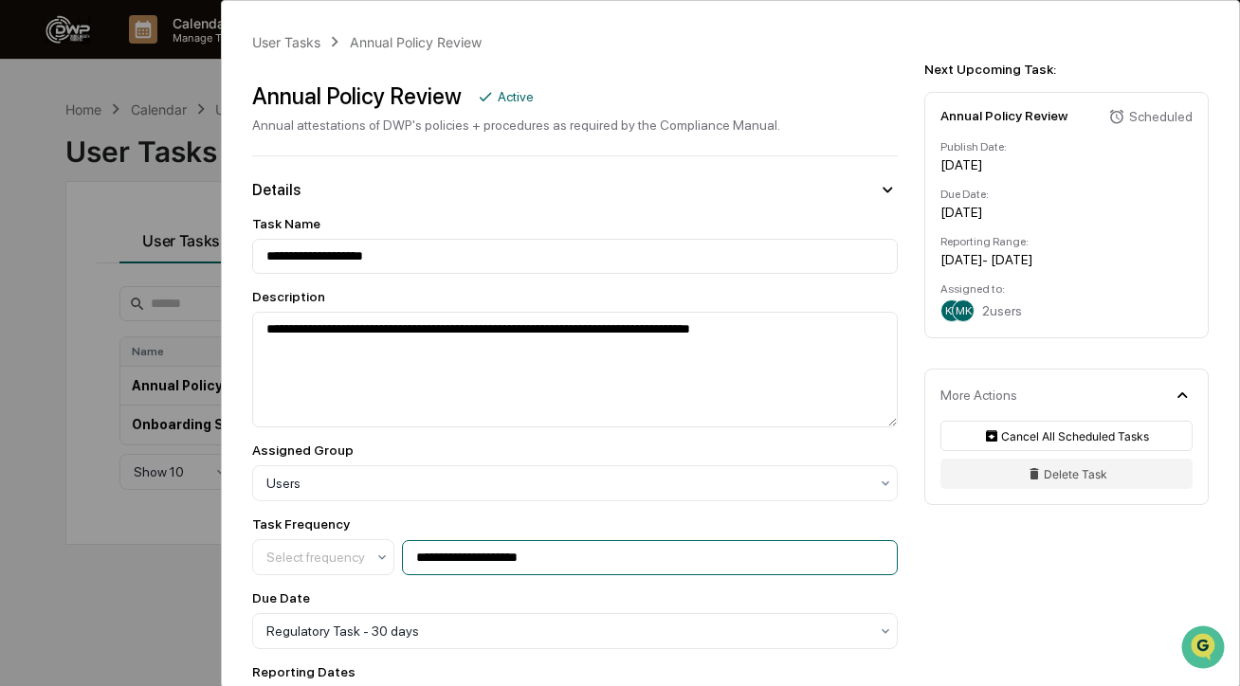
drag, startPoint x: 551, startPoint y: 559, endPoint x: 528, endPoint y: 559, distance: 22.7
click at [528, 559] on input "**********" at bounding box center [650, 557] width 496 height 35
type input "**********"
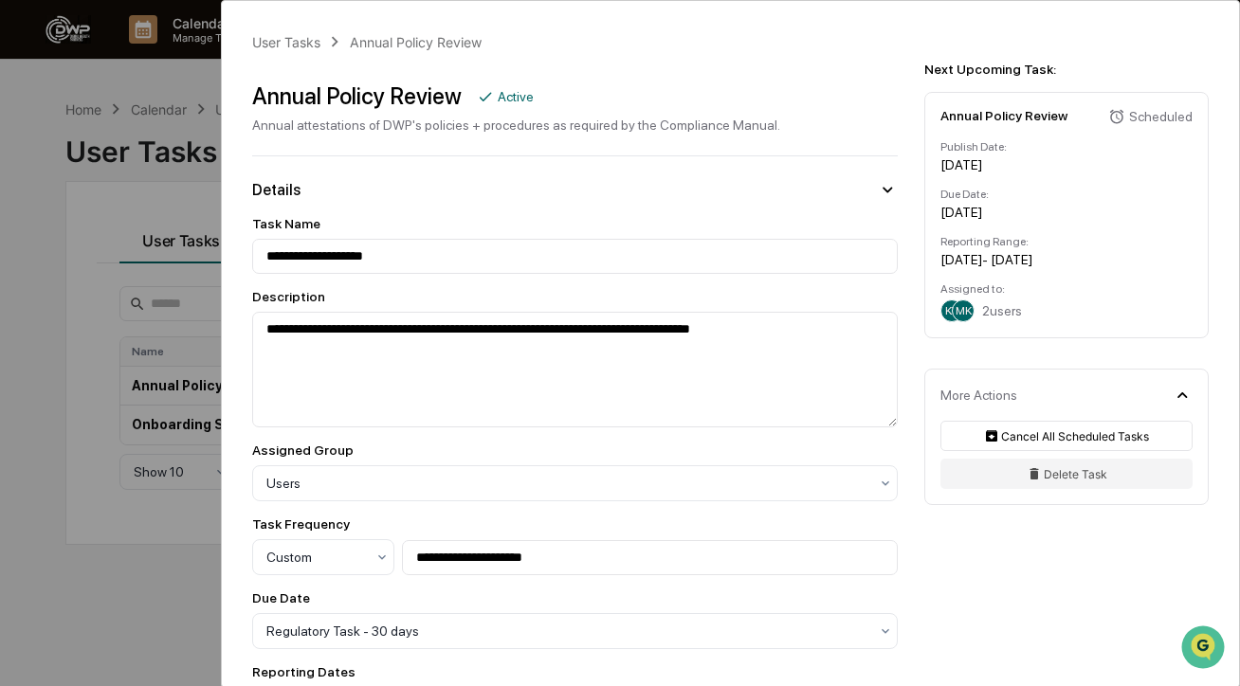
click at [568, 533] on div "**********" at bounding box center [574, 546] width 645 height 59
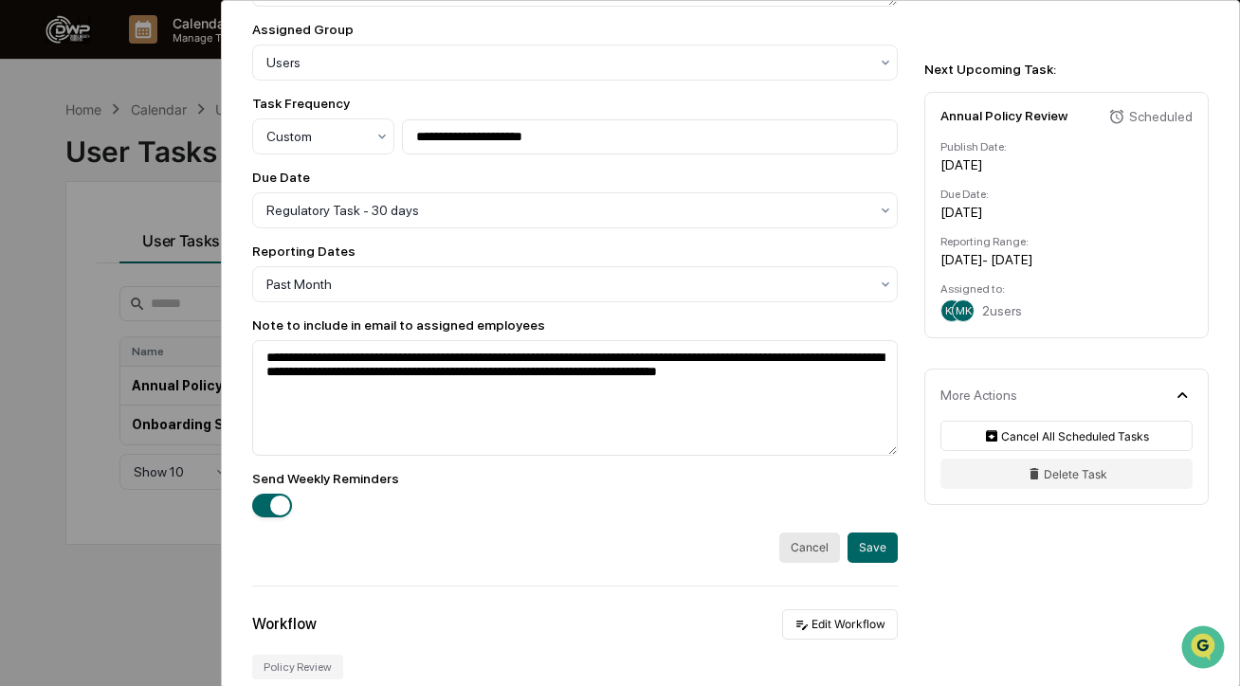
scroll to position [425, 0]
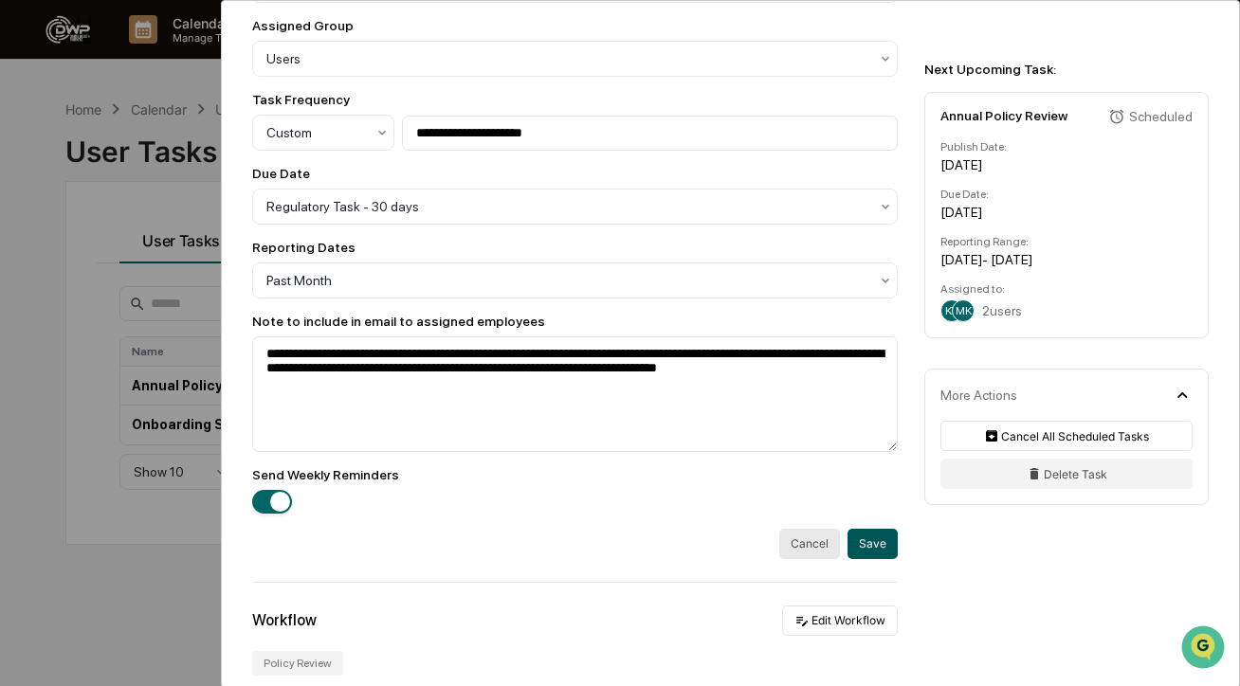
click at [863, 541] on button "Save" at bounding box center [872, 544] width 50 height 30
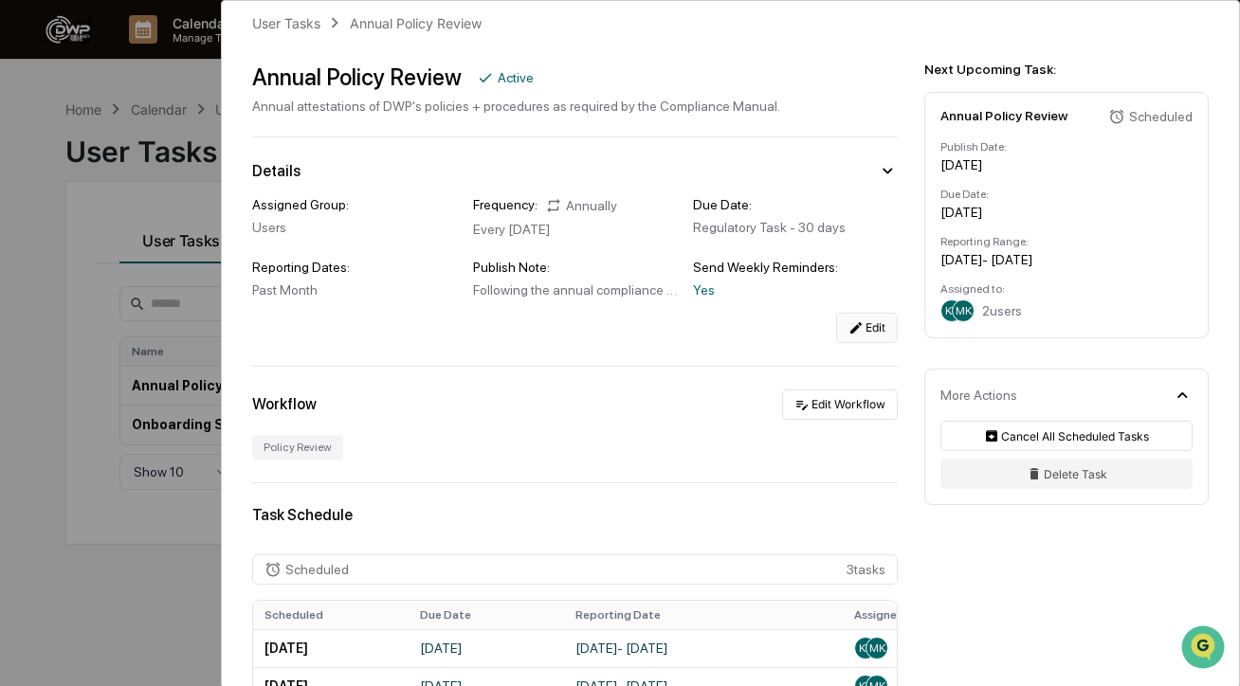
scroll to position [0, 0]
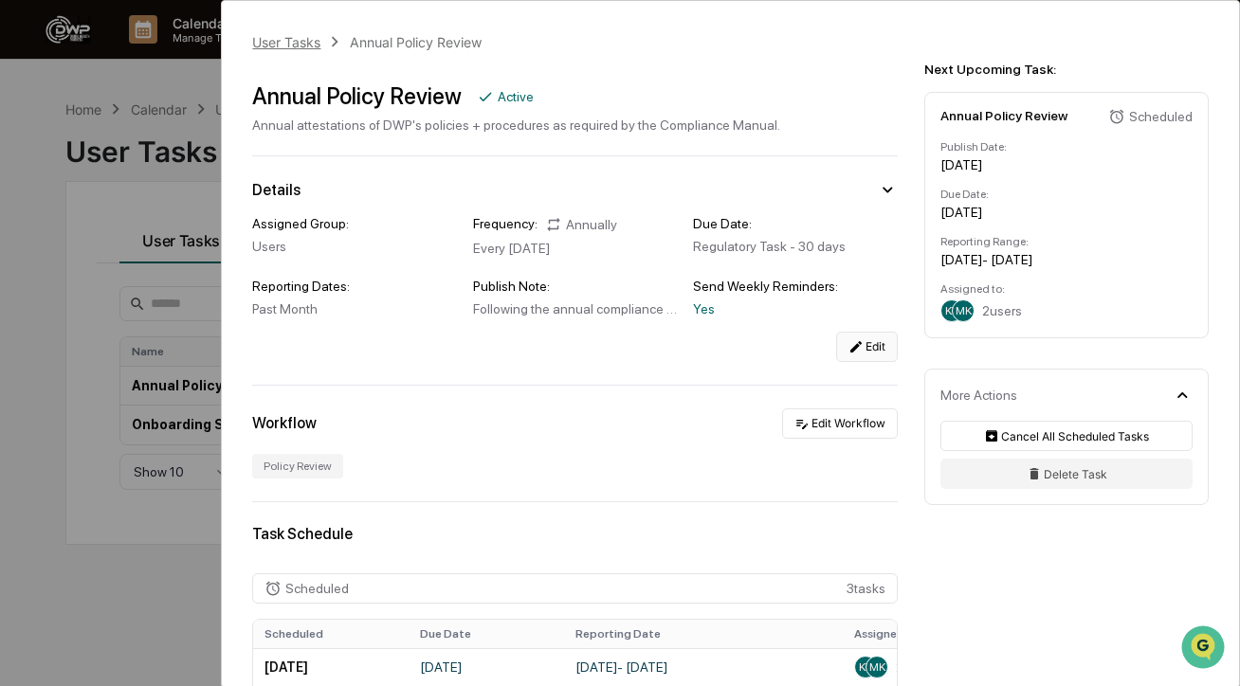
click at [284, 42] on div "User Tasks" at bounding box center [286, 42] width 68 height 16
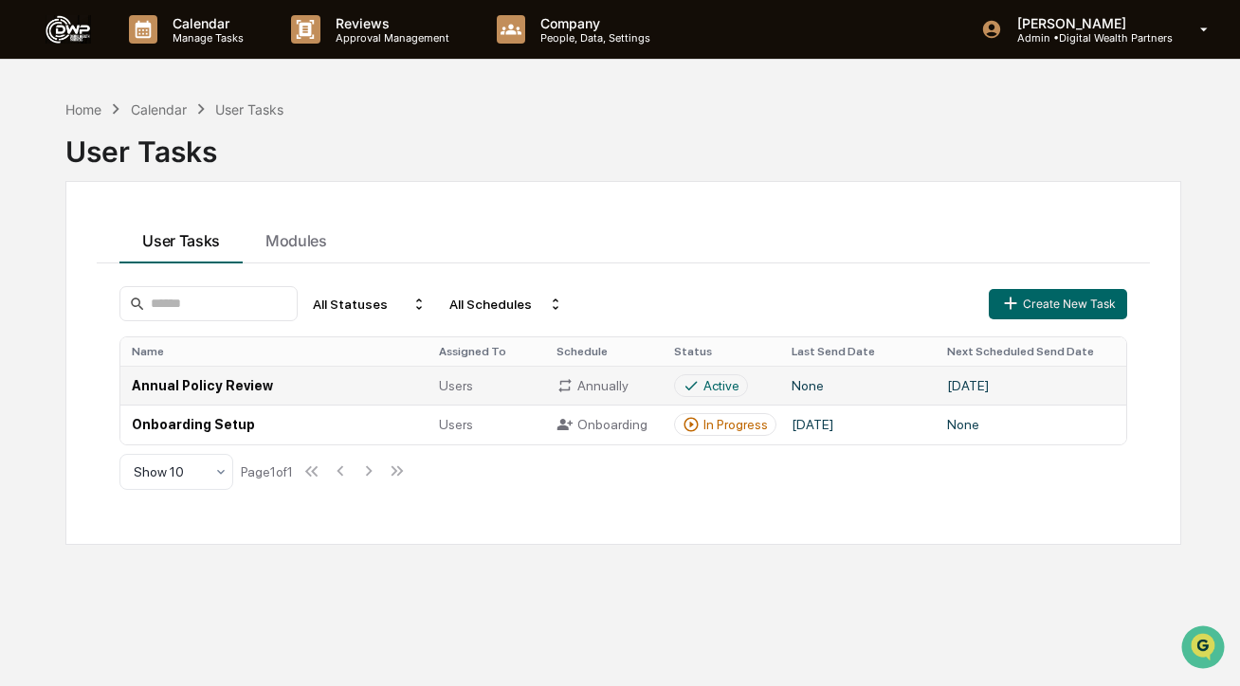
click at [659, 390] on td "Annually" at bounding box center [604, 385] width 118 height 39
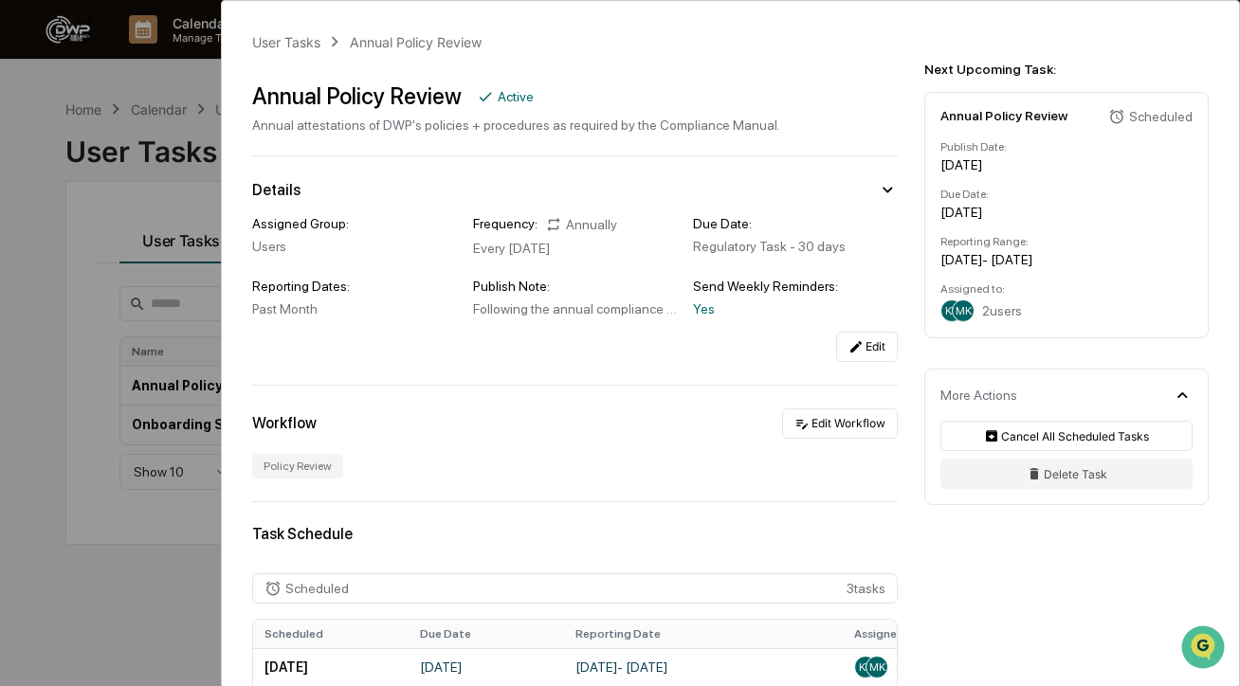
click at [127, 177] on div "User Tasks Annual Policy Review Annual Policy Review Active Annual attestations…" at bounding box center [620, 343] width 1240 height 686
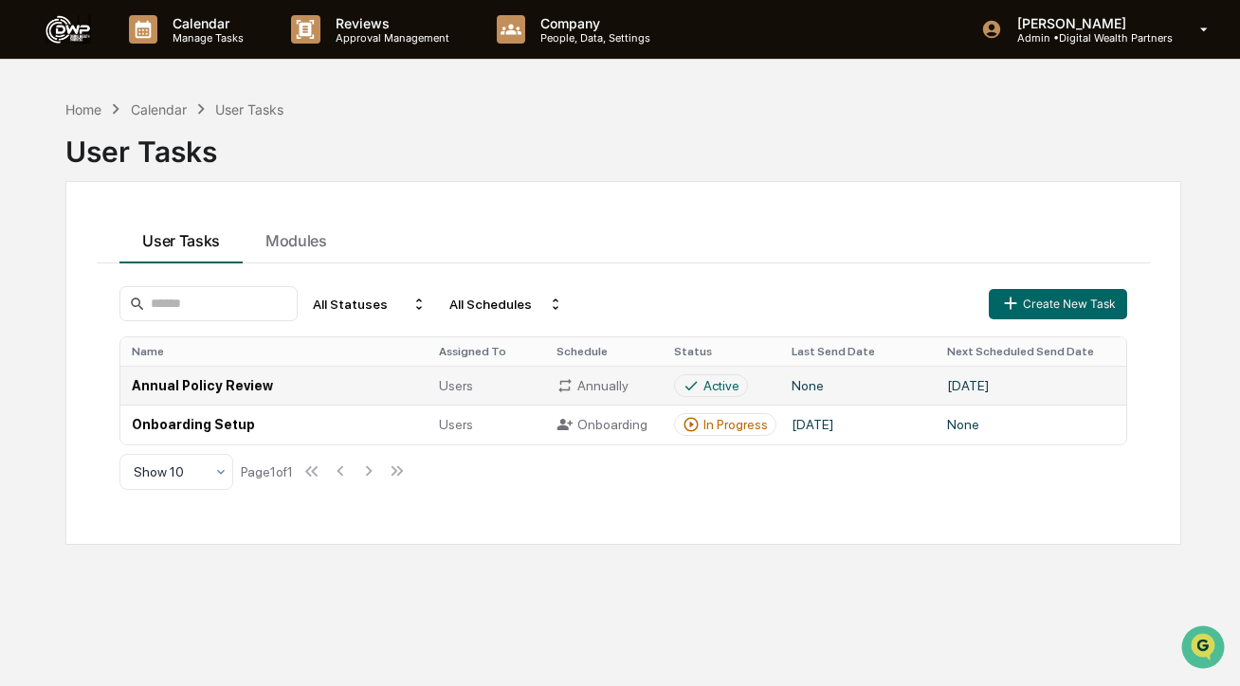
click at [282, 379] on td "Annual Policy Review" at bounding box center [273, 385] width 307 height 39
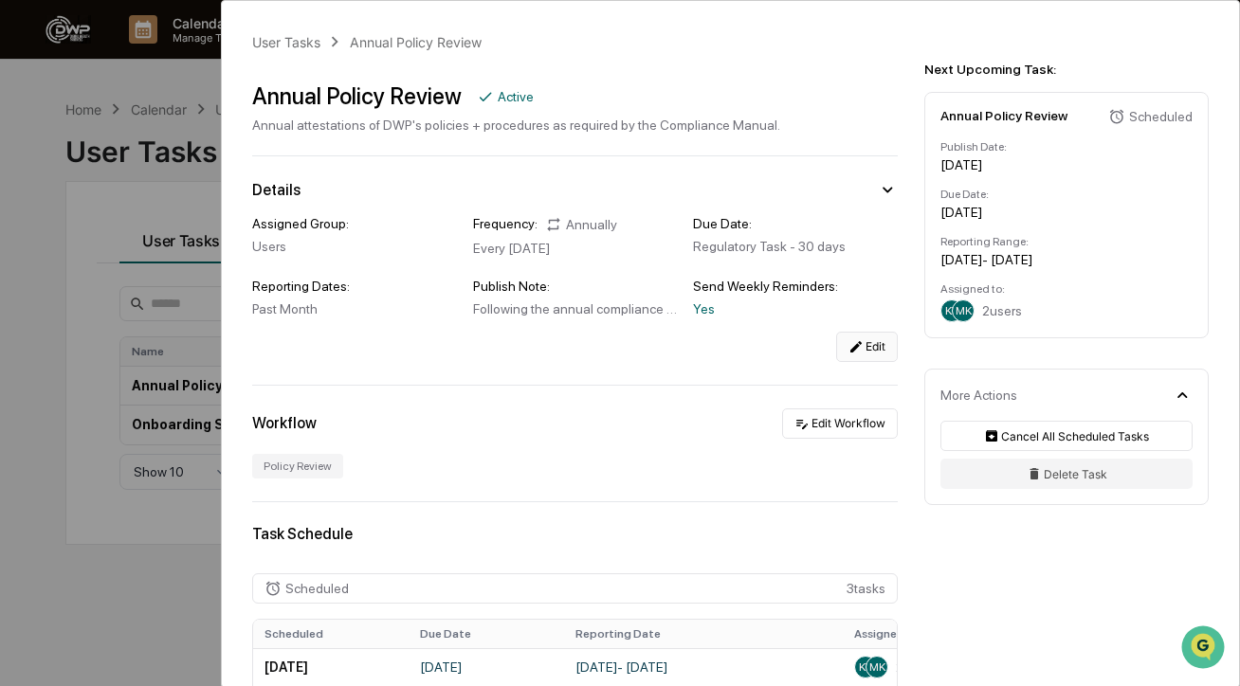
click at [876, 339] on button "Edit" at bounding box center [867, 347] width 62 height 30
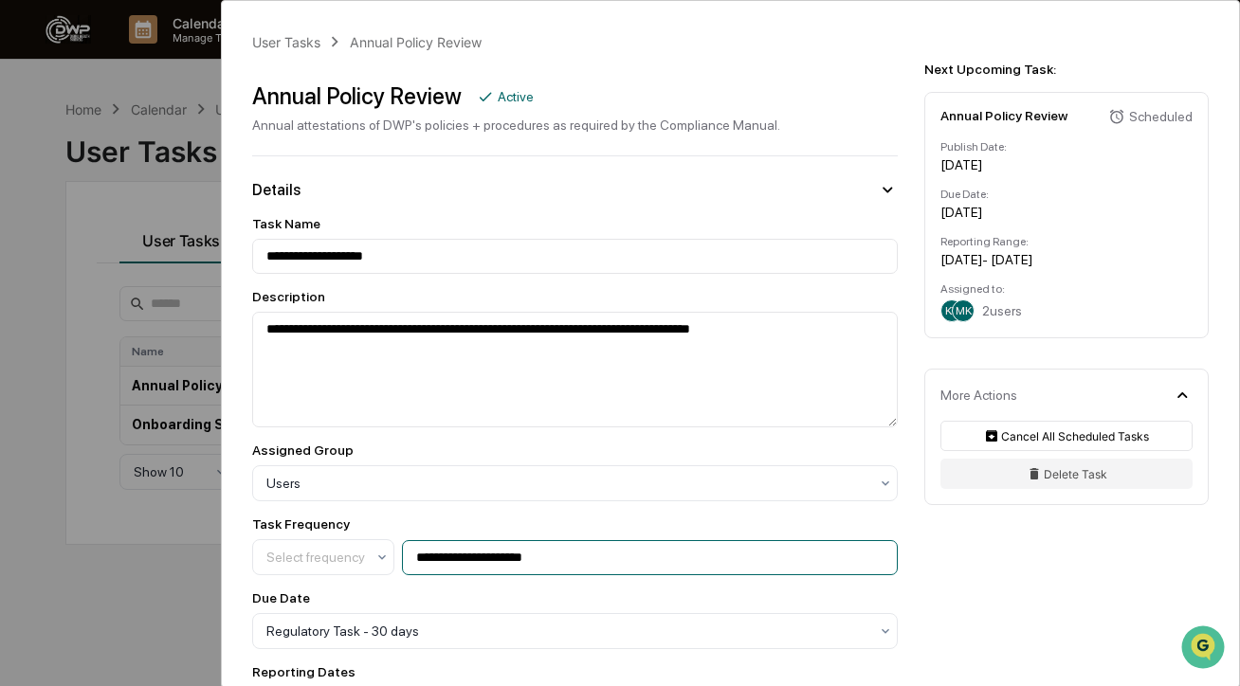
drag, startPoint x: 566, startPoint y: 555, endPoint x: 530, endPoint y: 555, distance: 36.0
click at [530, 555] on input "**********" at bounding box center [650, 557] width 496 height 35
type input "**********"
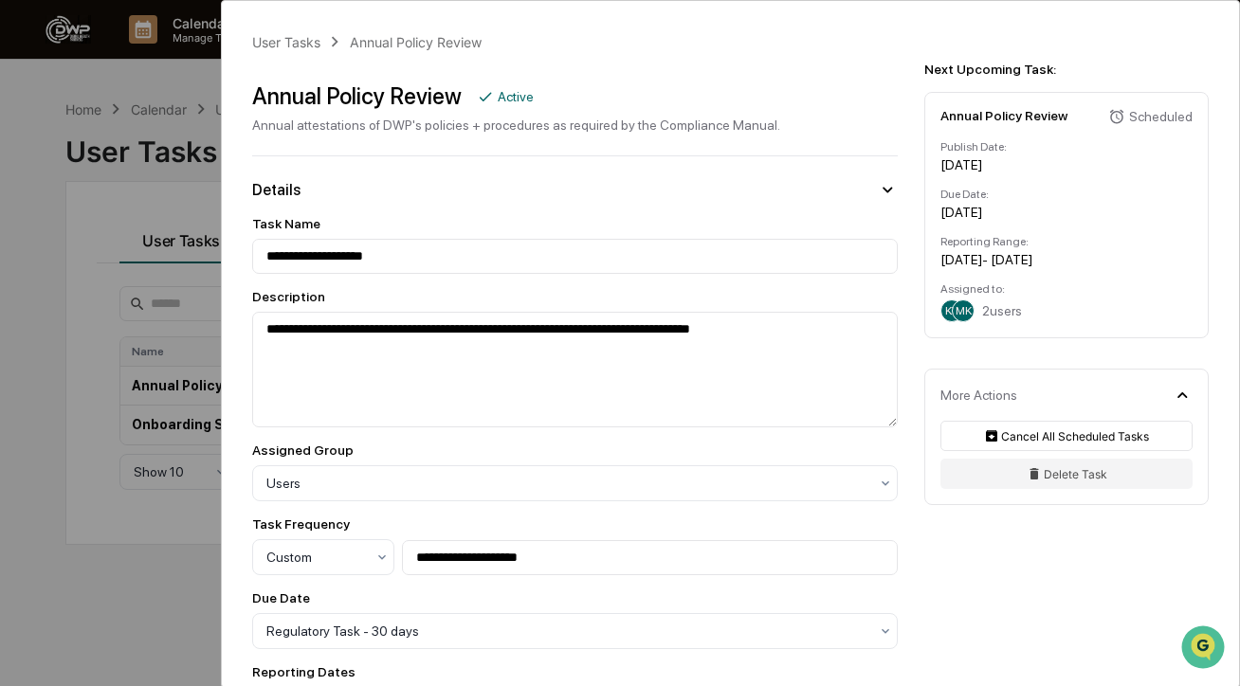
click at [619, 461] on div "Assigned Group Users" at bounding box center [574, 472] width 645 height 59
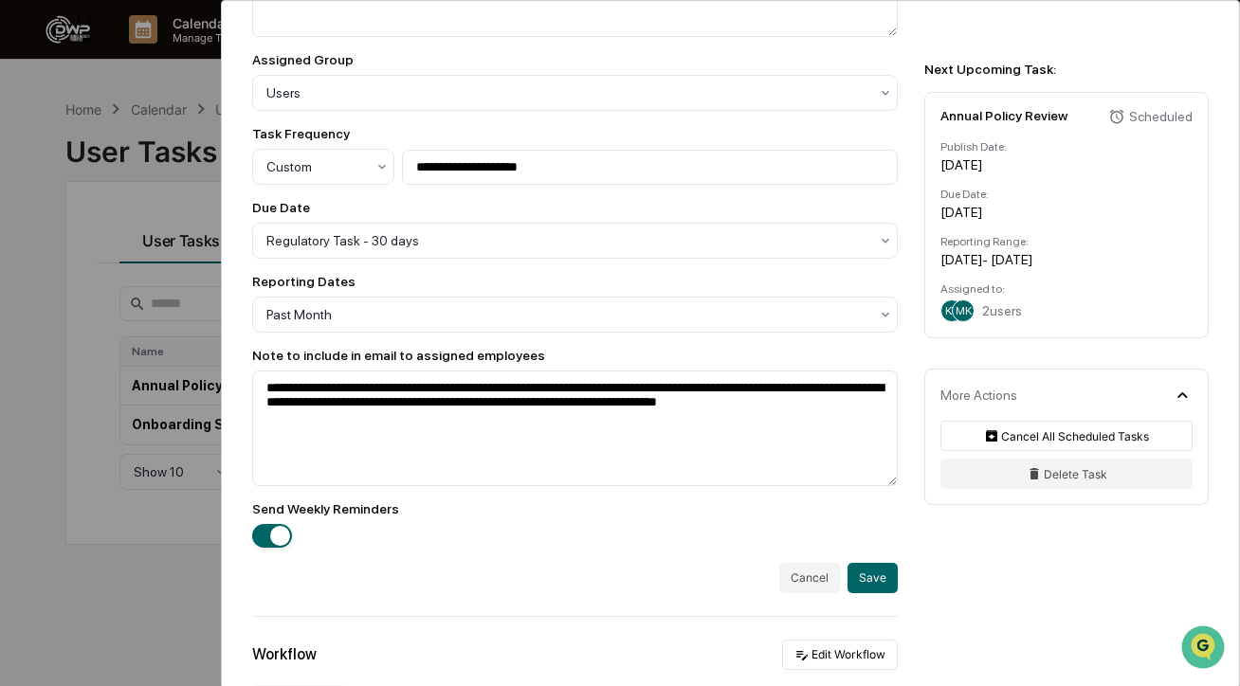
scroll to position [397, 0]
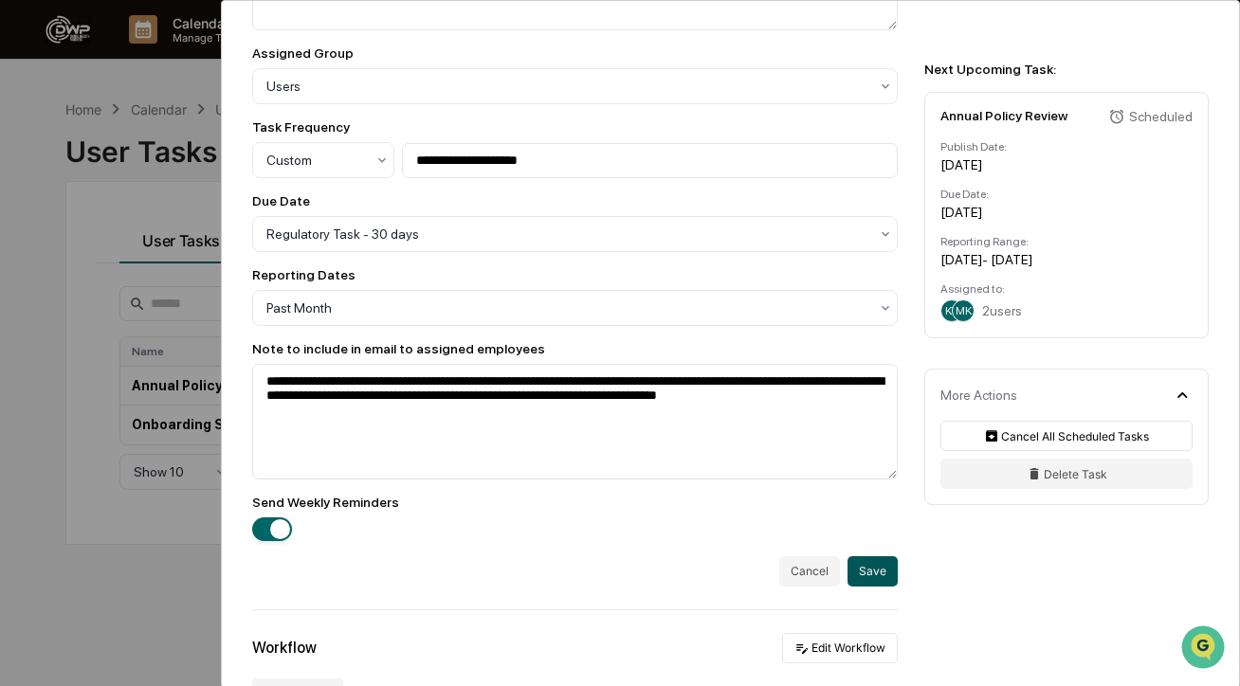
click at [858, 566] on button "Save" at bounding box center [872, 571] width 50 height 30
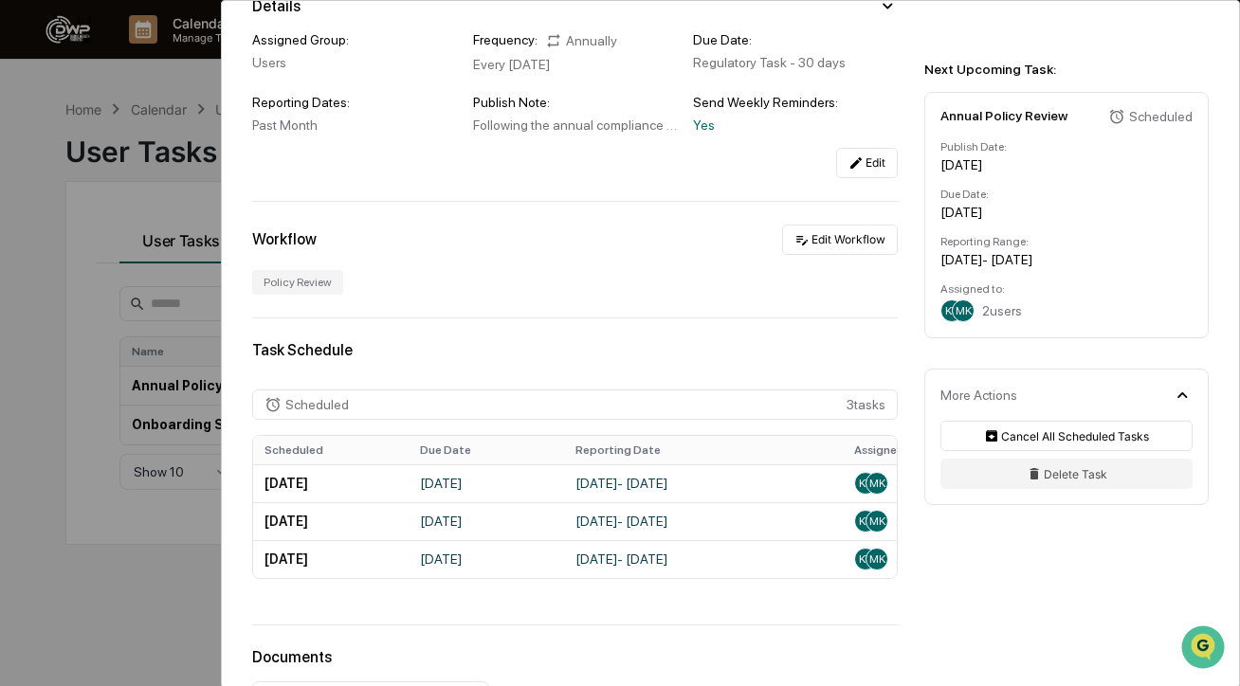
scroll to position [207, 0]
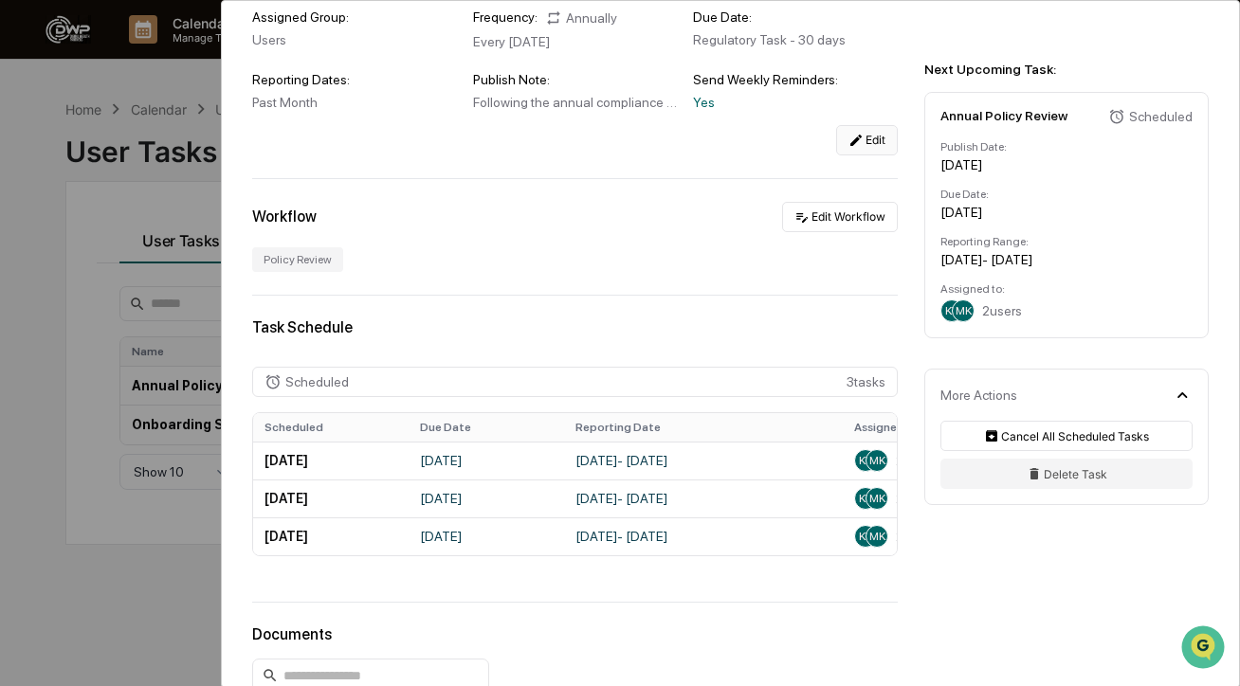
click at [880, 150] on button "Edit" at bounding box center [867, 140] width 62 height 30
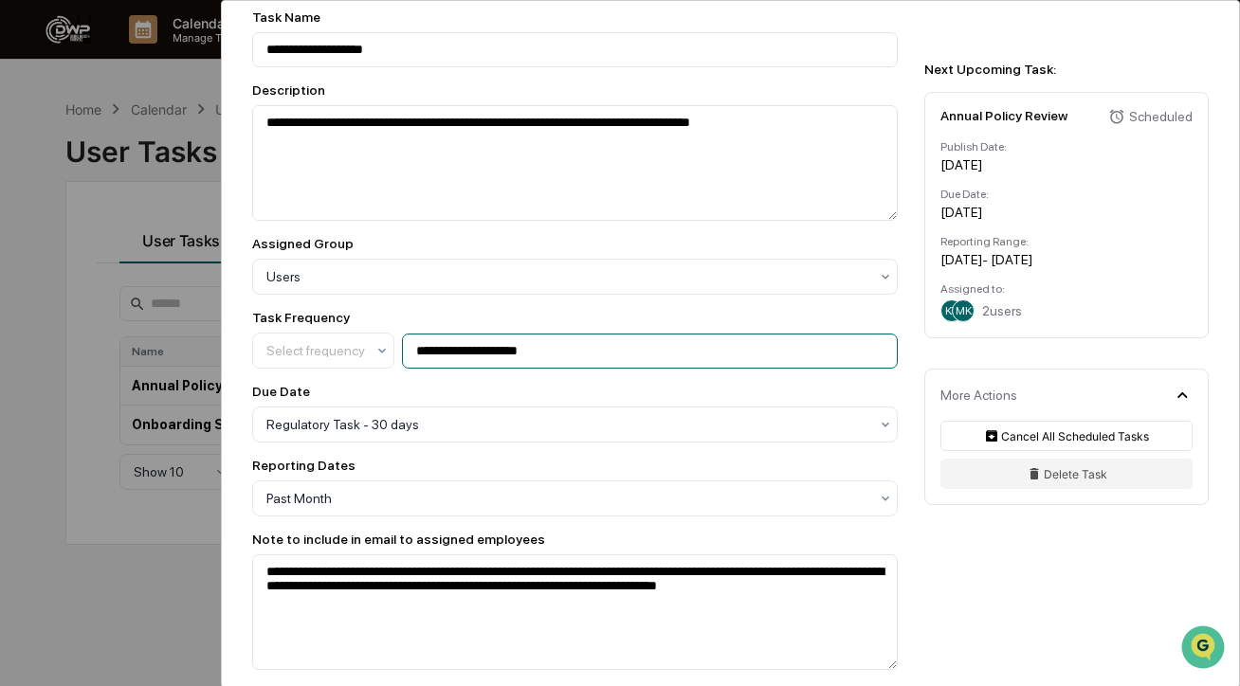
click at [563, 353] on input "**********" at bounding box center [650, 351] width 496 height 35
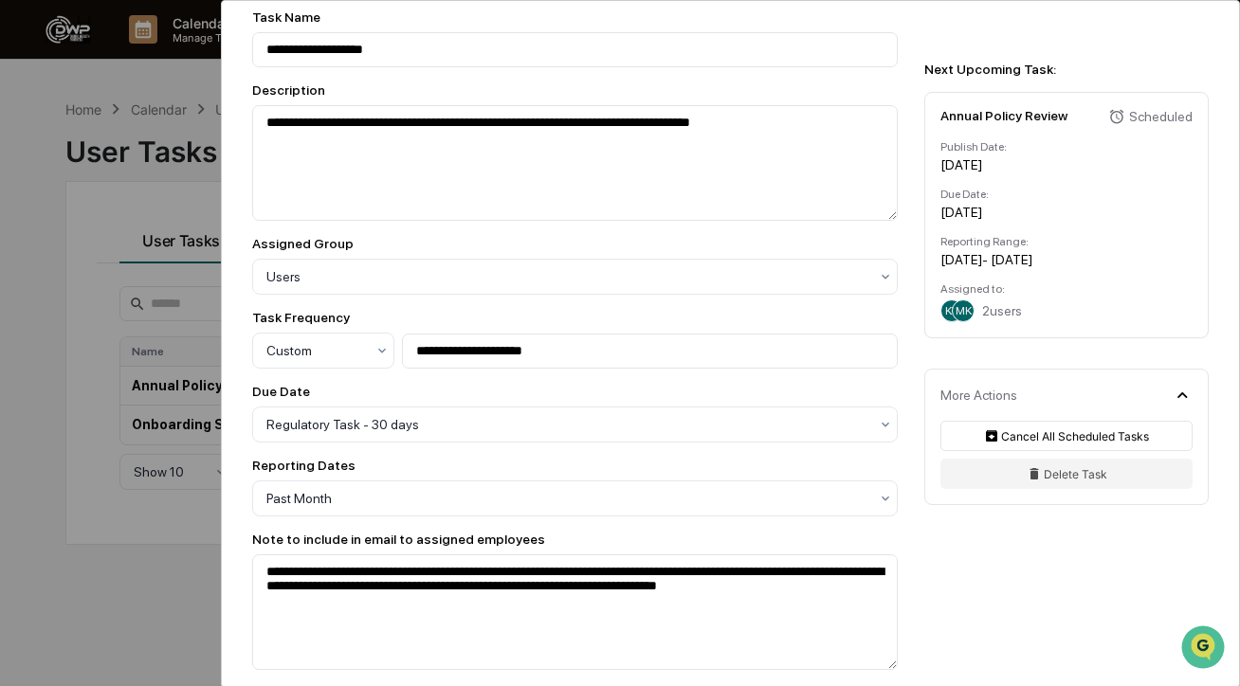
click at [589, 302] on div "**********" at bounding box center [574, 370] width 645 height 722
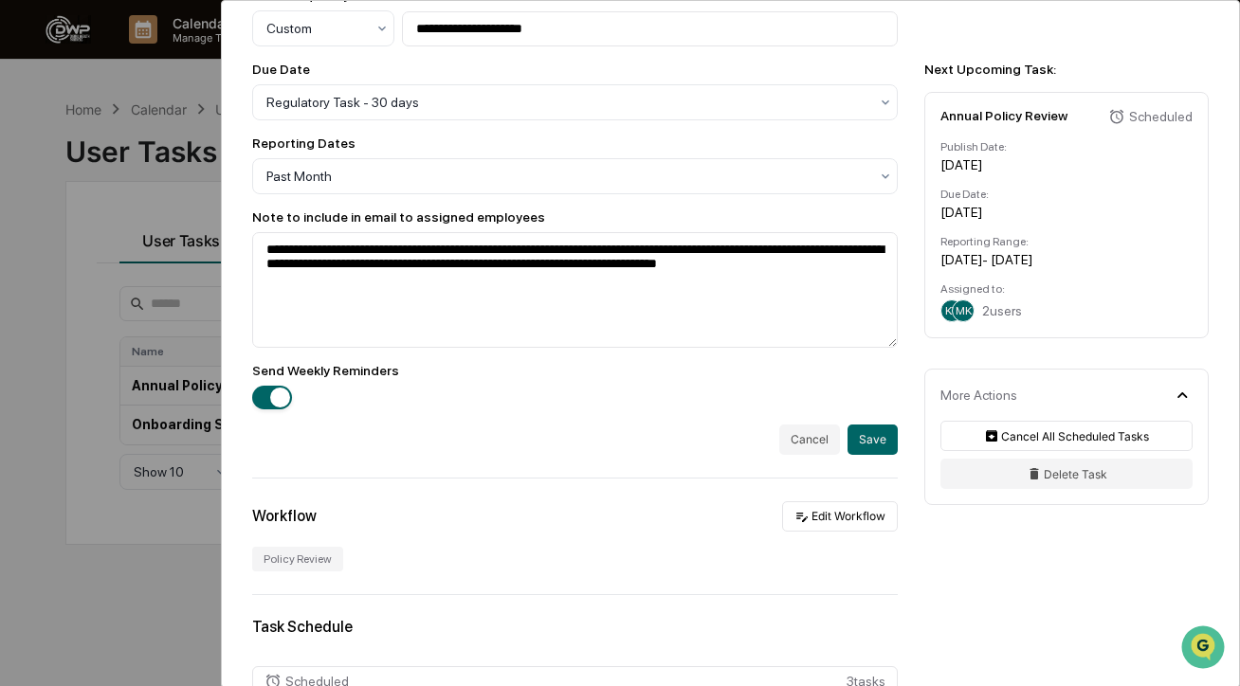
scroll to position [368, 0]
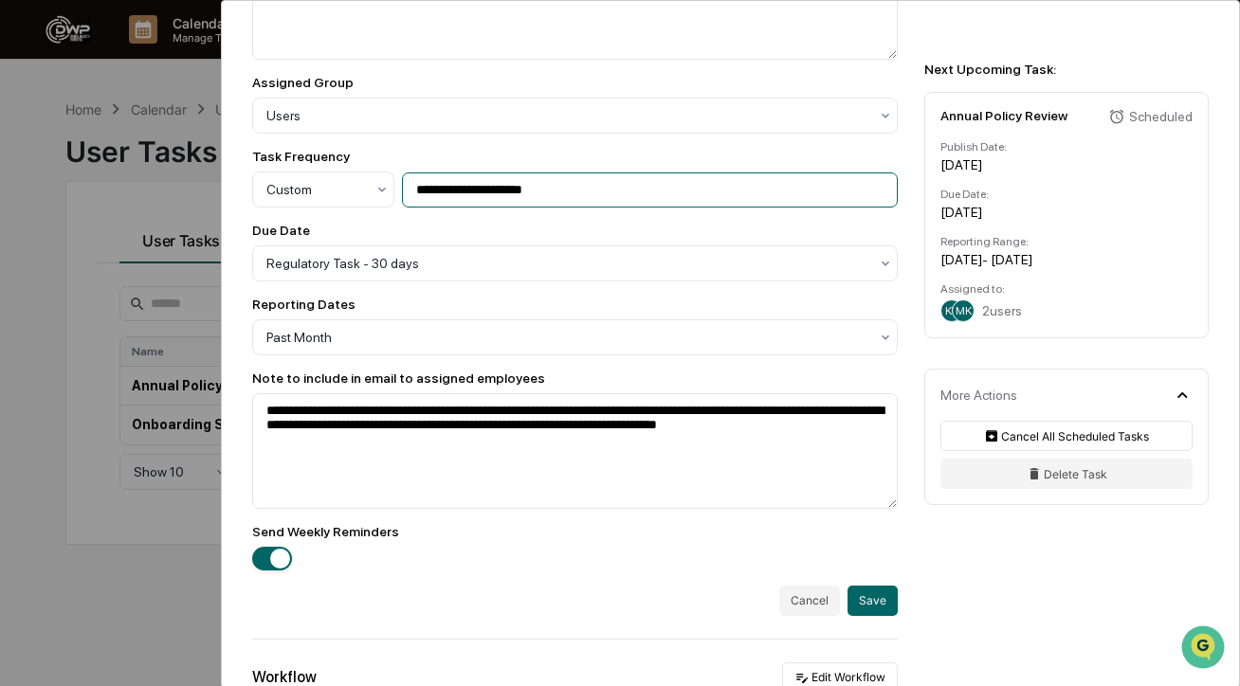
click at [561, 192] on input "**********" at bounding box center [650, 190] width 496 height 35
type input "**********"
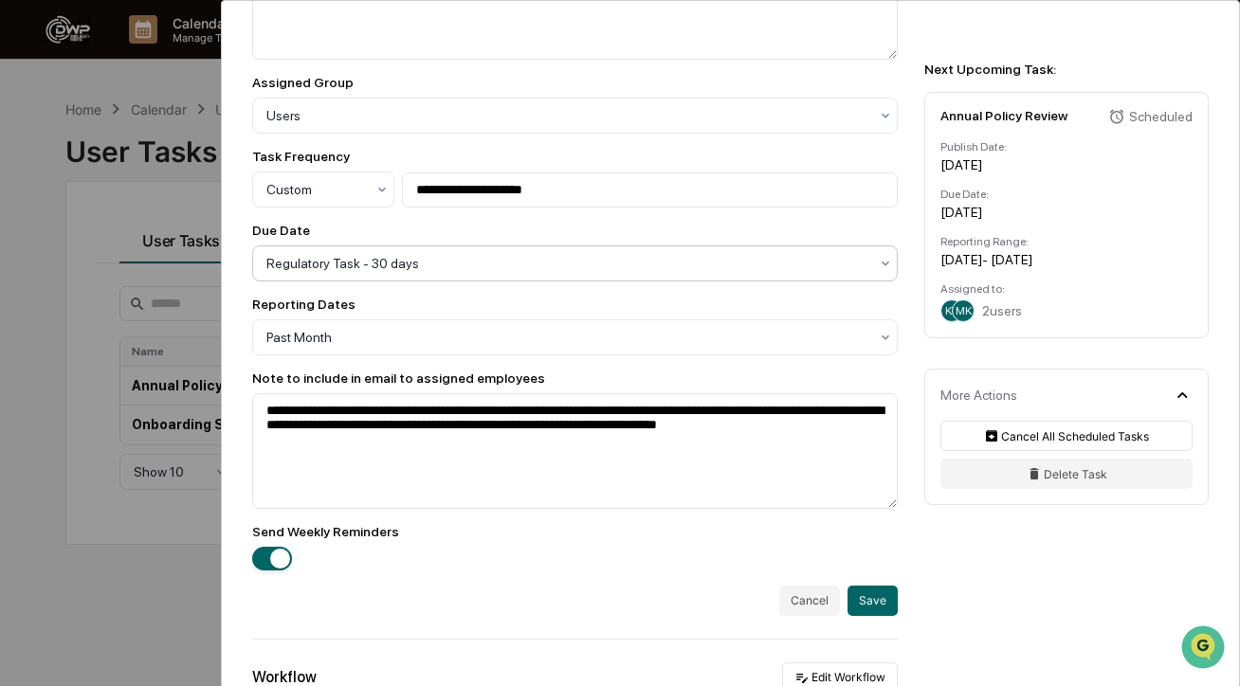
click at [572, 250] on div "Regulatory Task - 30 days" at bounding box center [574, 263] width 645 height 36
click at [573, 238] on div "Due Date" at bounding box center [574, 230] width 645 height 15
click at [887, 616] on button "Save" at bounding box center [872, 601] width 50 height 30
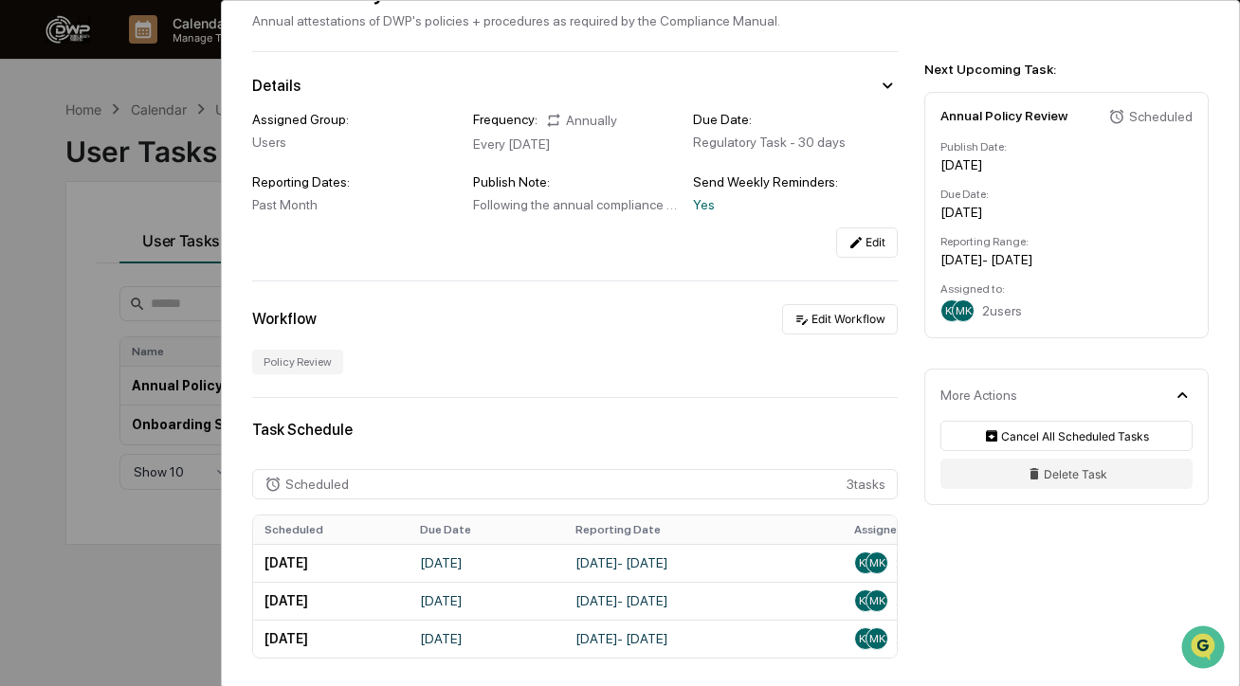
scroll to position [88, 0]
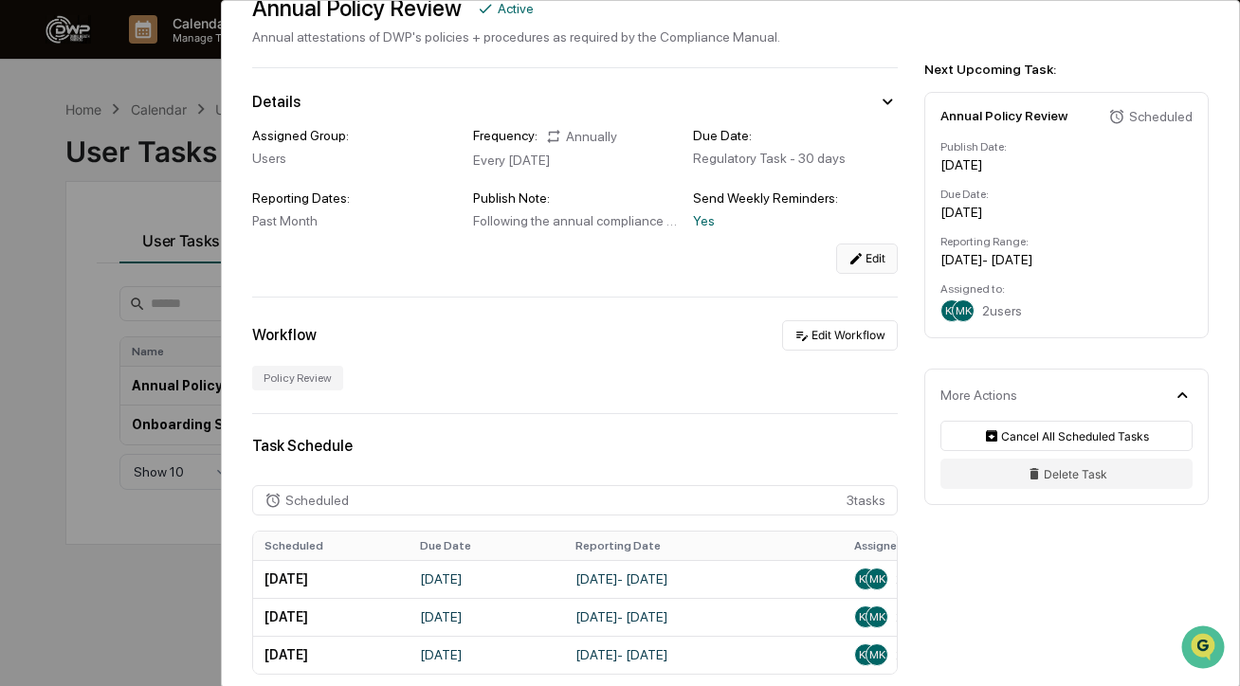
click at [877, 245] on button "Edit" at bounding box center [867, 259] width 62 height 30
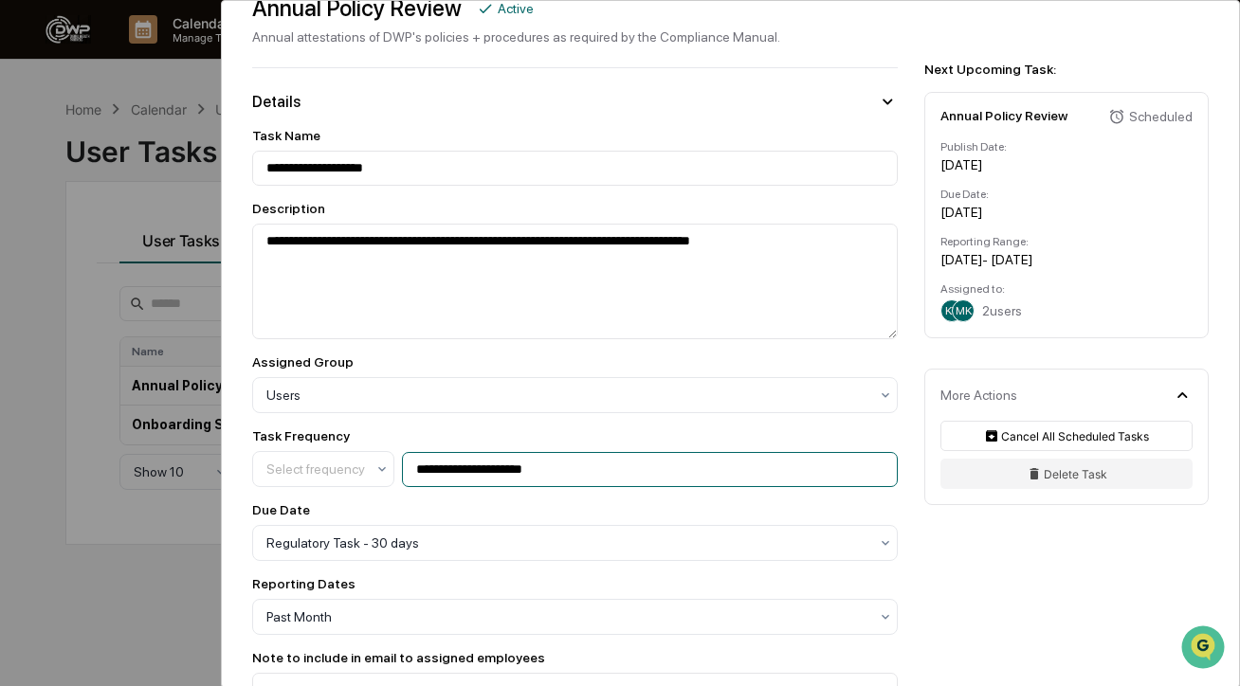
click at [541, 468] on input "**********" at bounding box center [650, 469] width 496 height 35
type input "**********"
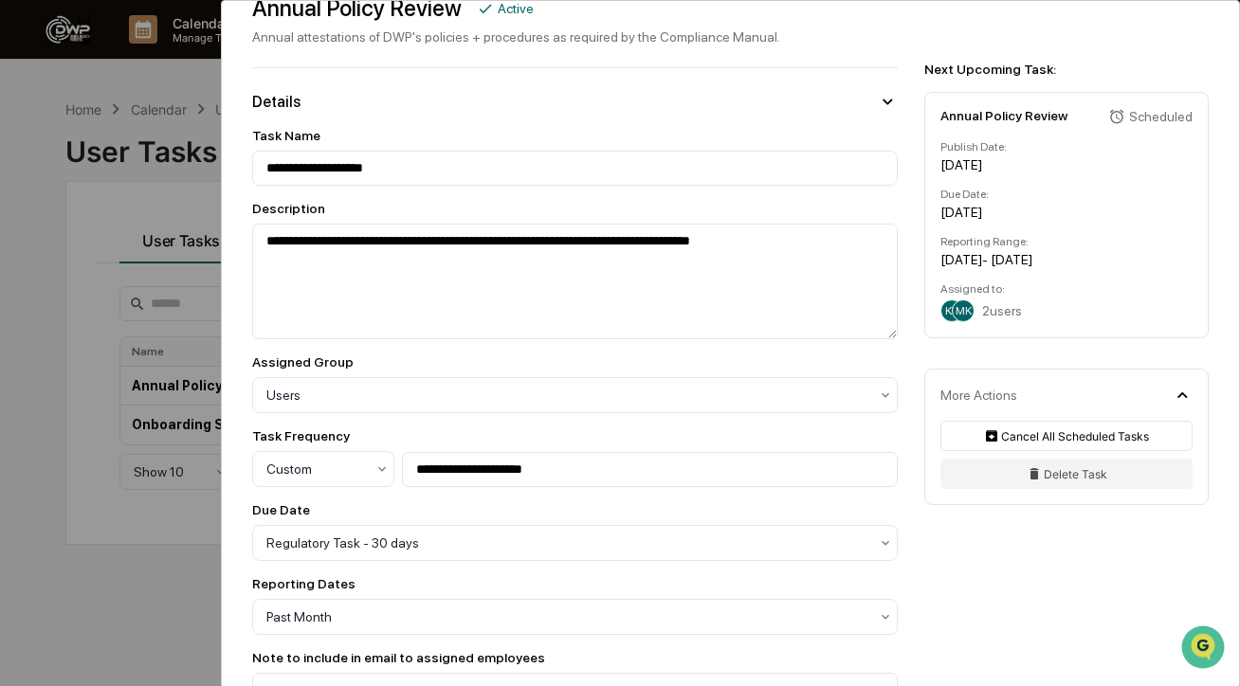
click at [599, 428] on div "**********" at bounding box center [574, 489] width 645 height 722
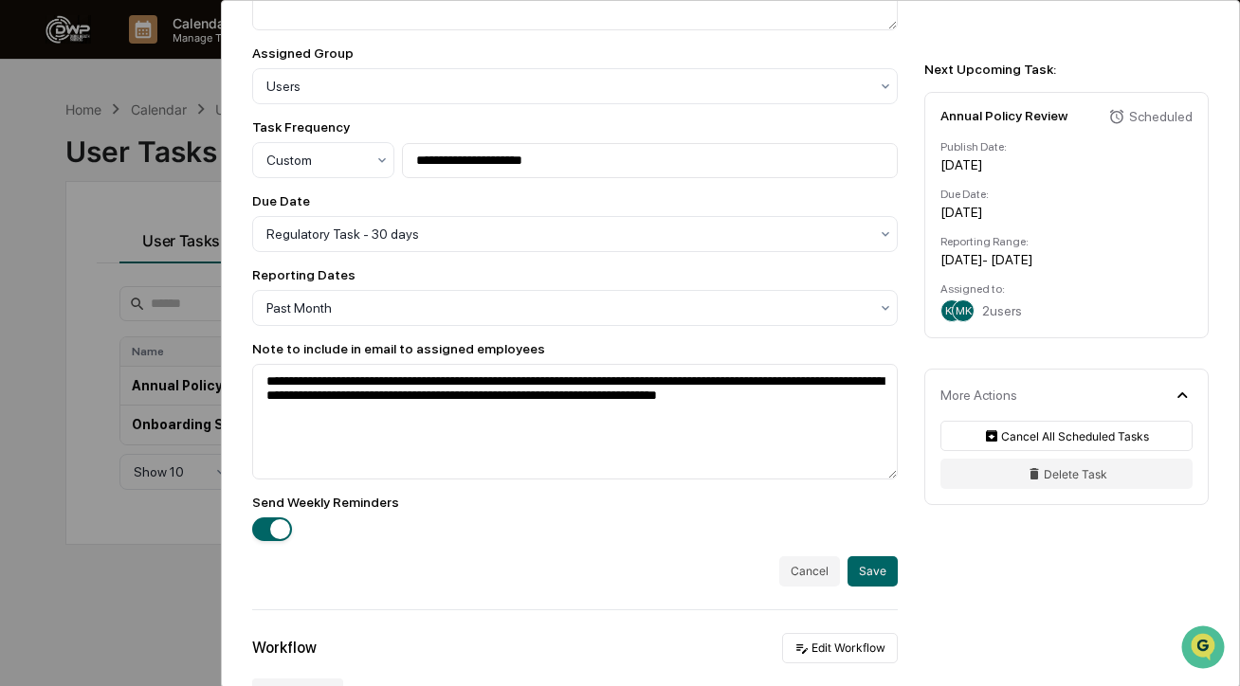
scroll to position [421, 0]
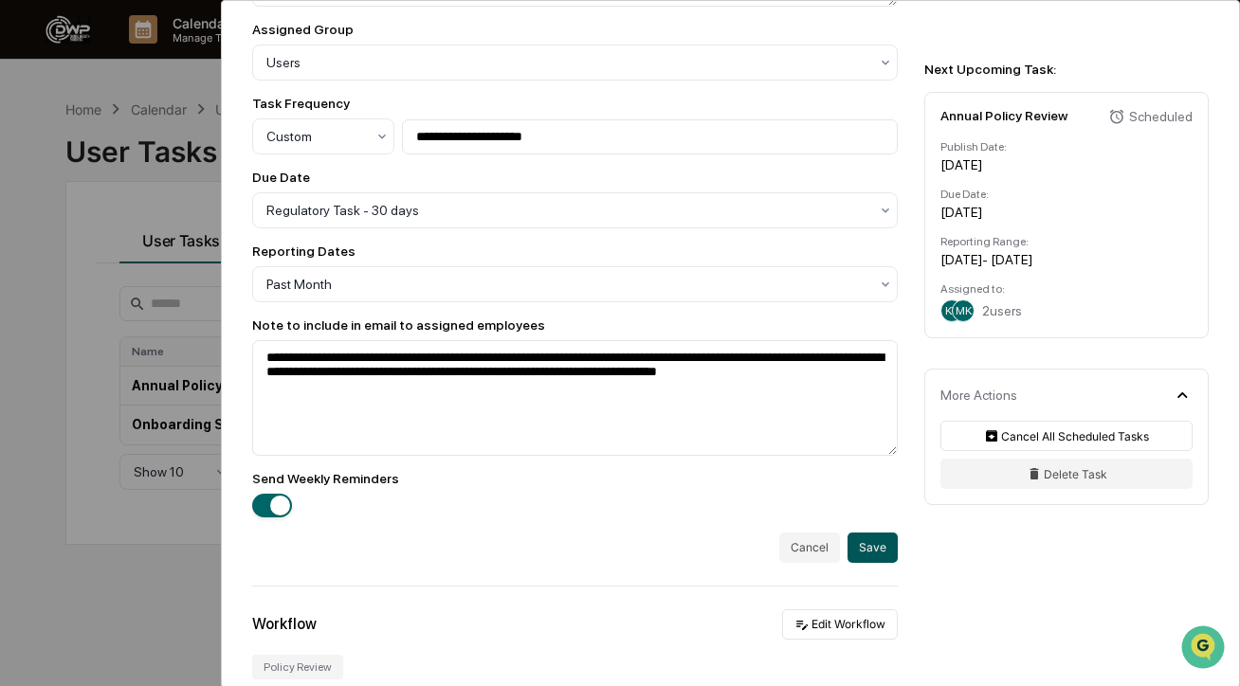
click at [862, 543] on button "Save" at bounding box center [872, 548] width 50 height 30
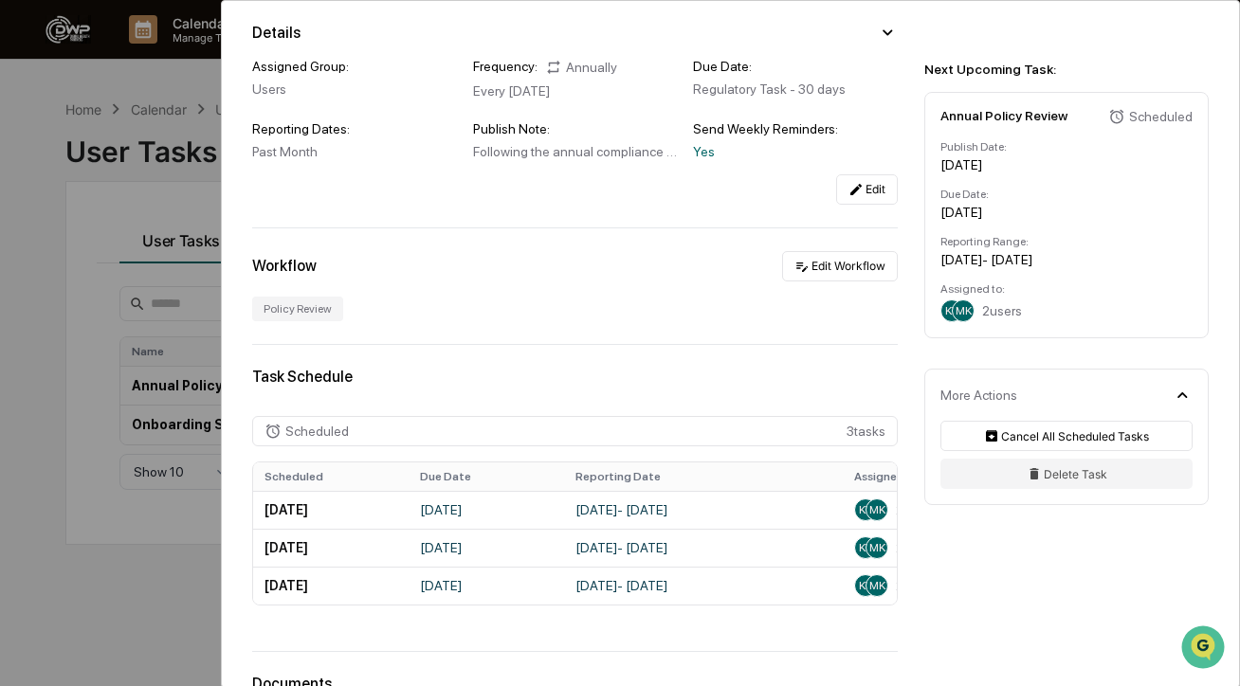
scroll to position [481, 0]
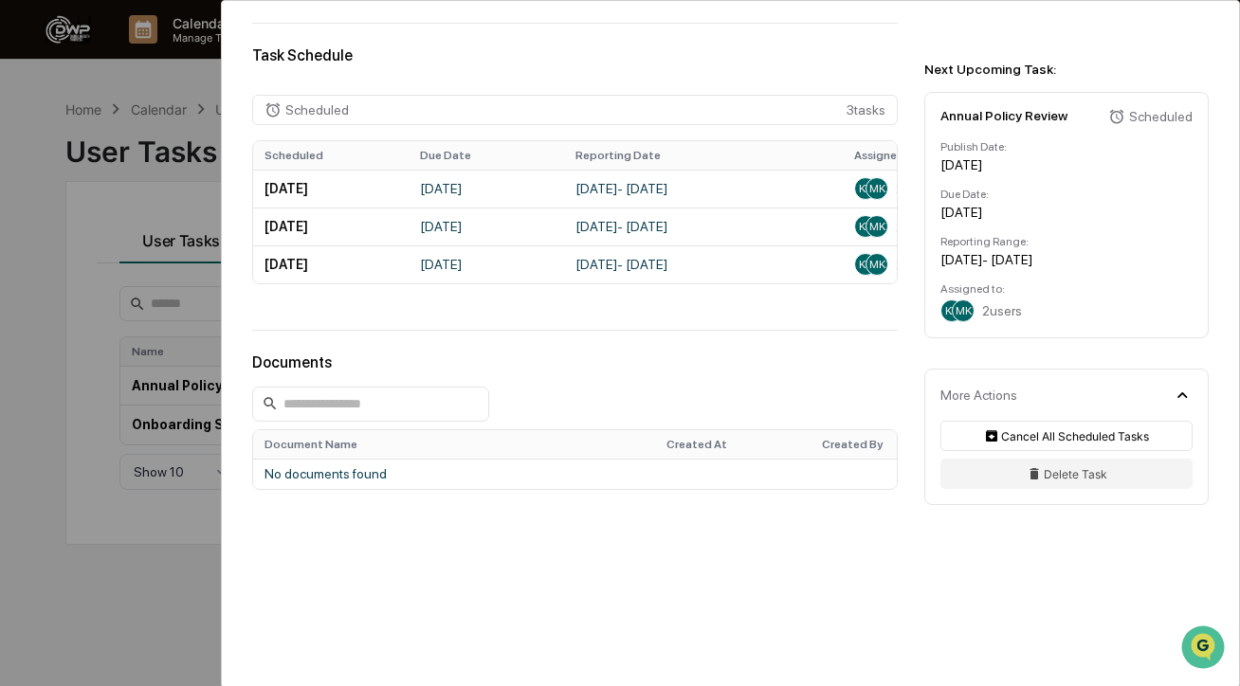
click at [151, 342] on div "User Tasks Annual Policy Review Annual Policy Review Active Annual attestations…" at bounding box center [620, 343] width 1240 height 686
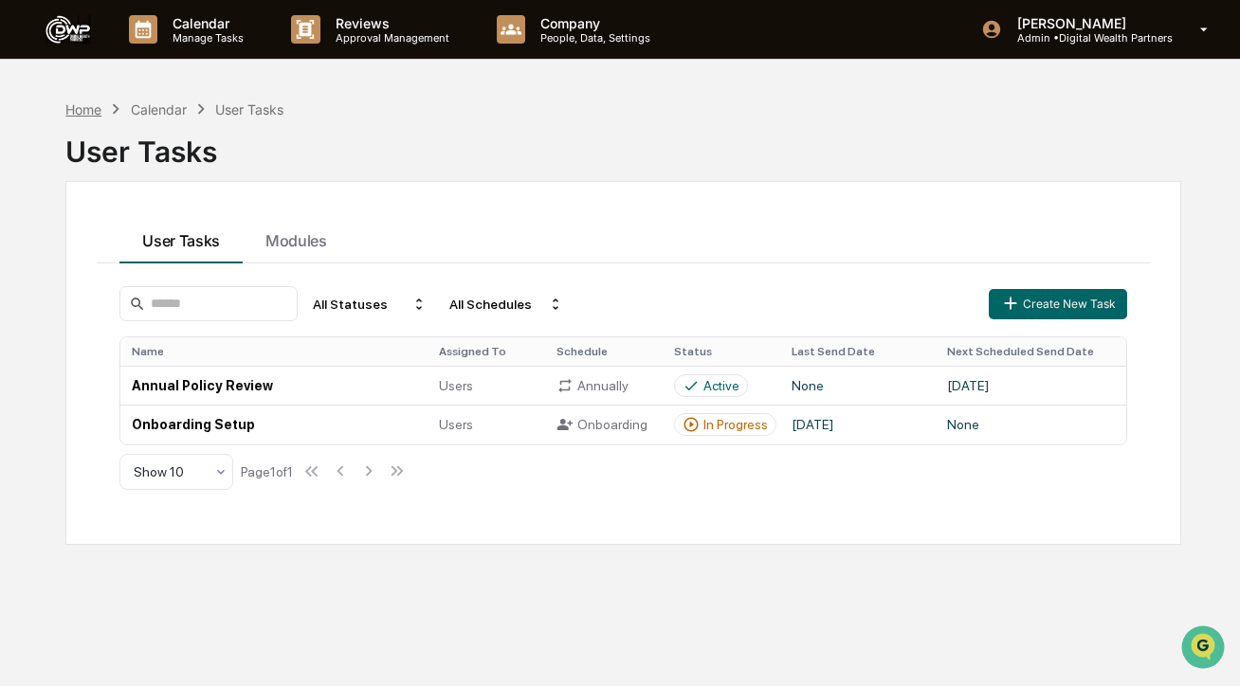
click at [93, 110] on div "Home" at bounding box center [83, 109] width 36 height 16
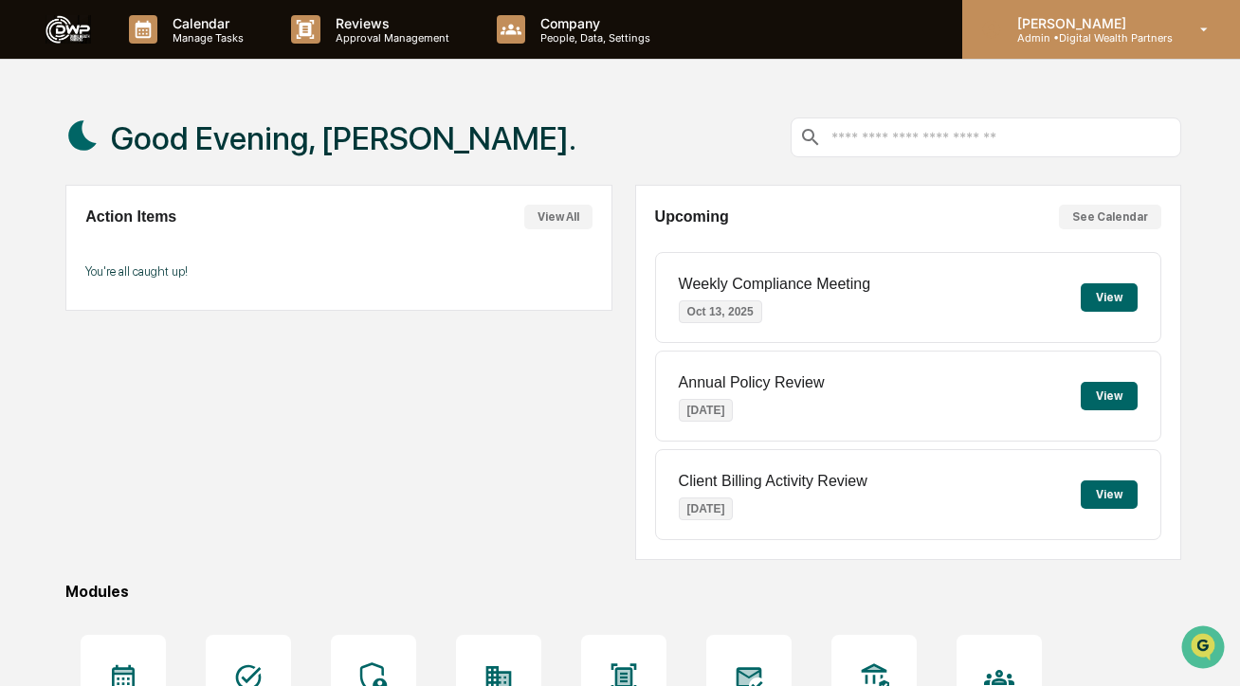
click at [1078, 25] on p "[PERSON_NAME]" at bounding box center [1087, 23] width 171 height 16
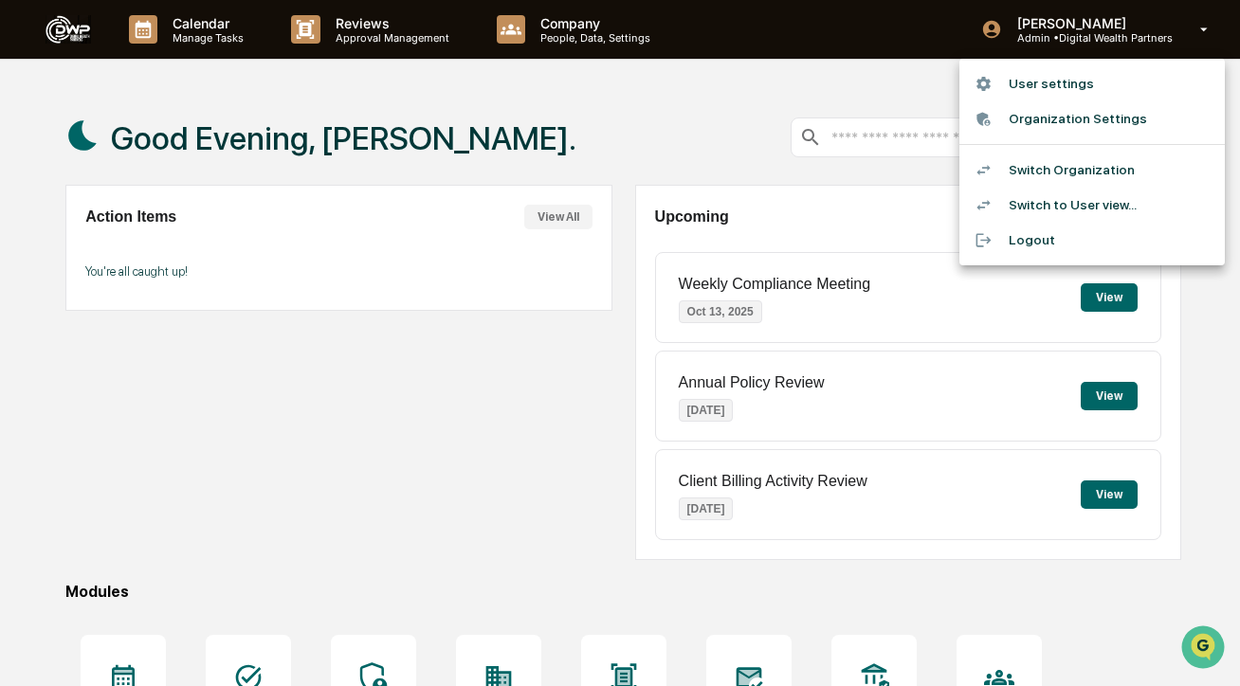
click at [861, 63] on div at bounding box center [620, 343] width 1240 height 686
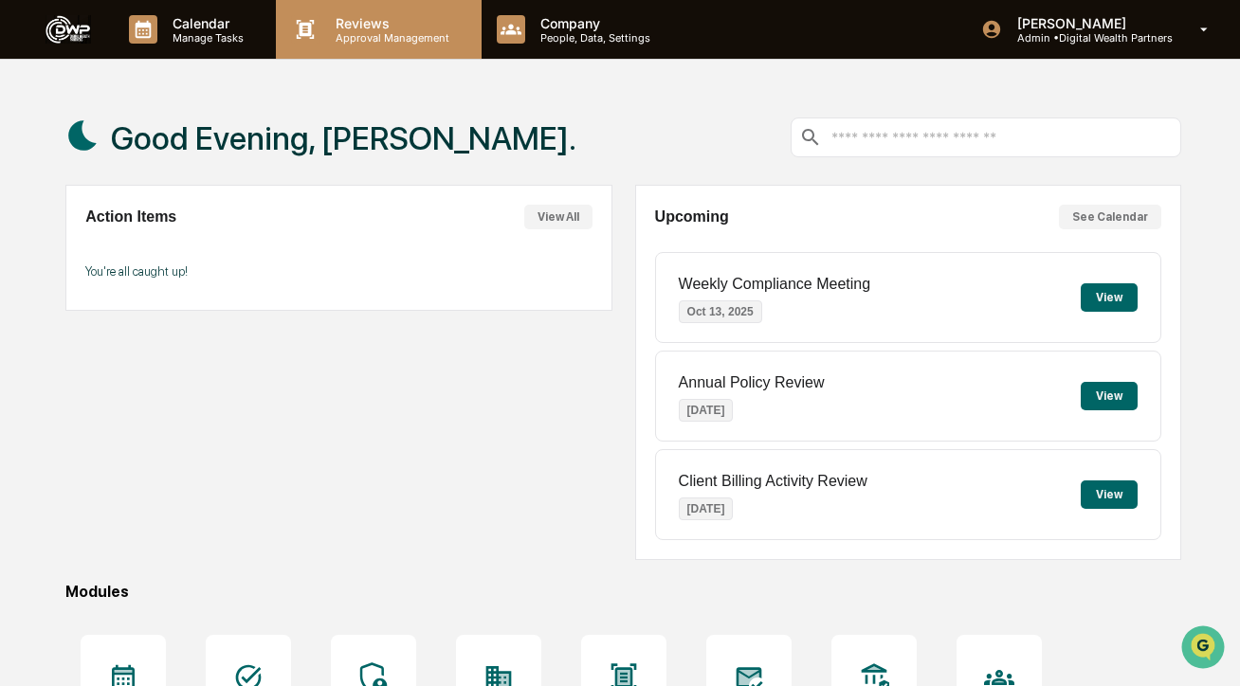
click at [339, 23] on p "Reviews" at bounding box center [389, 23] width 138 height 16
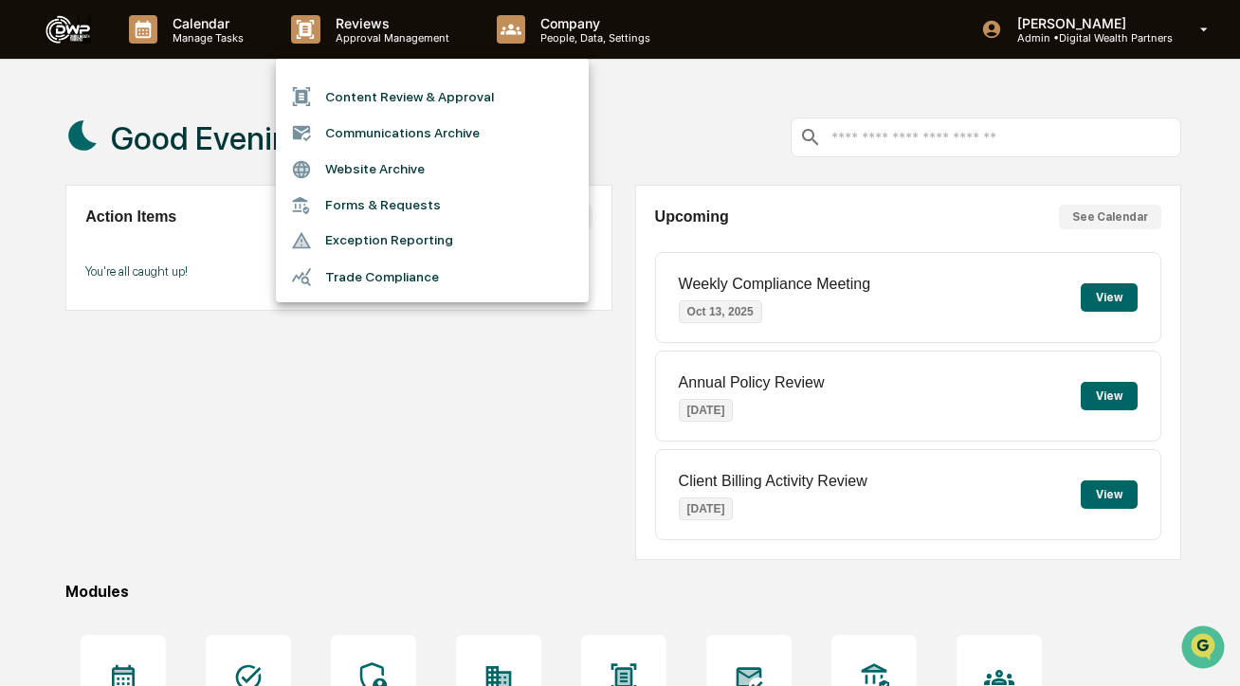
click at [383, 95] on li "Content Review & Approval" at bounding box center [432, 97] width 313 height 36
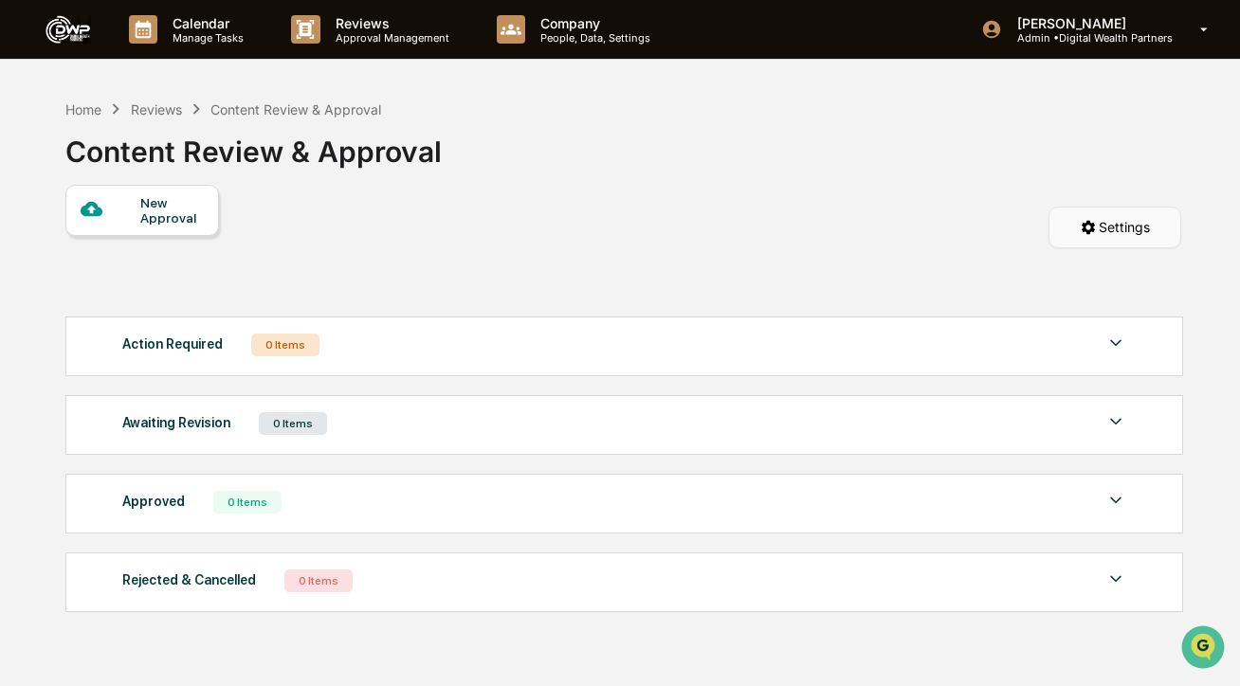
click at [1066, 245] on html "Calendar Manage Tasks Reviews Approval Management Company People, Data, Setting…" at bounding box center [620, 343] width 1240 height 686
click at [1053, 272] on div "Projects and Rules Settings" at bounding box center [1111, 272] width 212 height 30
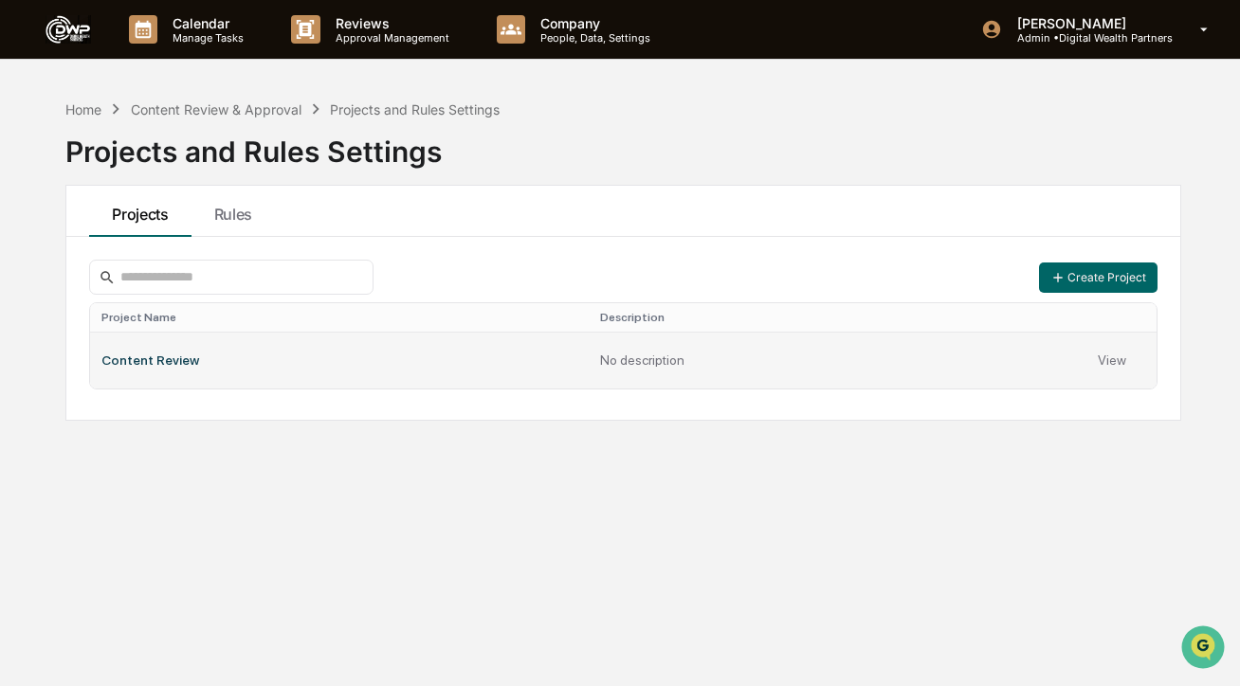
click at [215, 364] on td "Content Review" at bounding box center [339, 360] width 499 height 57
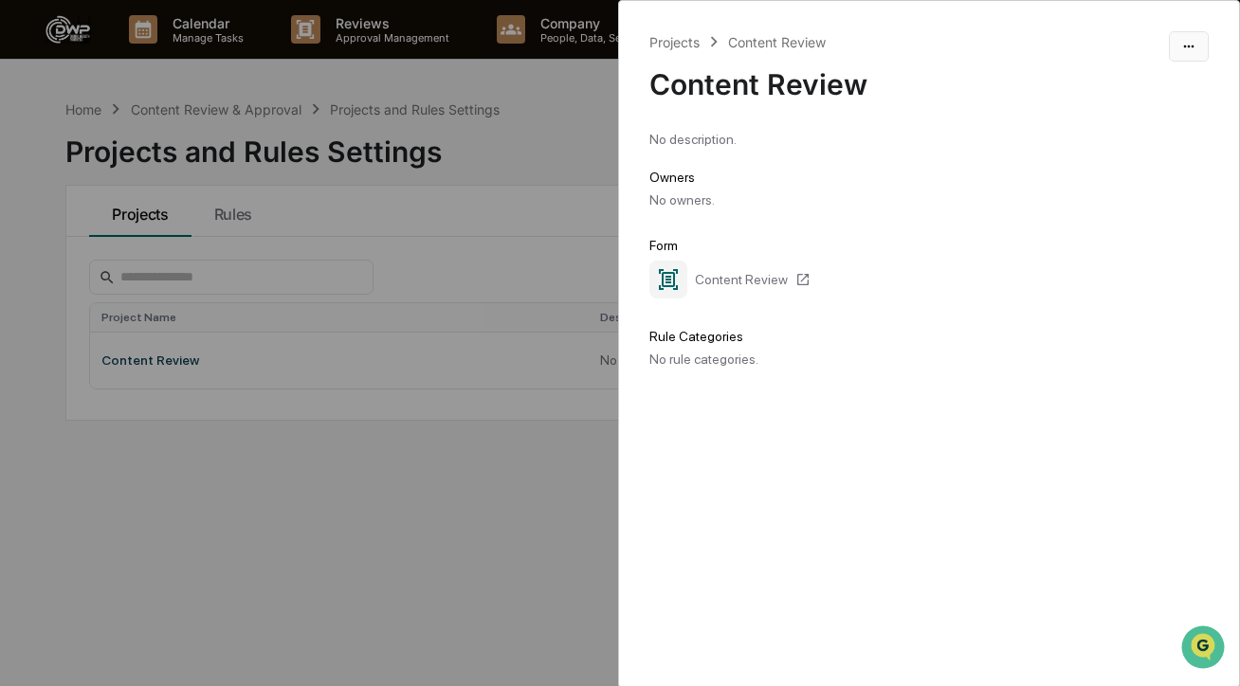
click at [1193, 48] on html "Calendar Manage Tasks Reviews Approval Management Company People, Data, Setting…" at bounding box center [620, 343] width 1240 height 686
click at [1162, 82] on div "Edit" at bounding box center [1174, 85] width 121 height 30
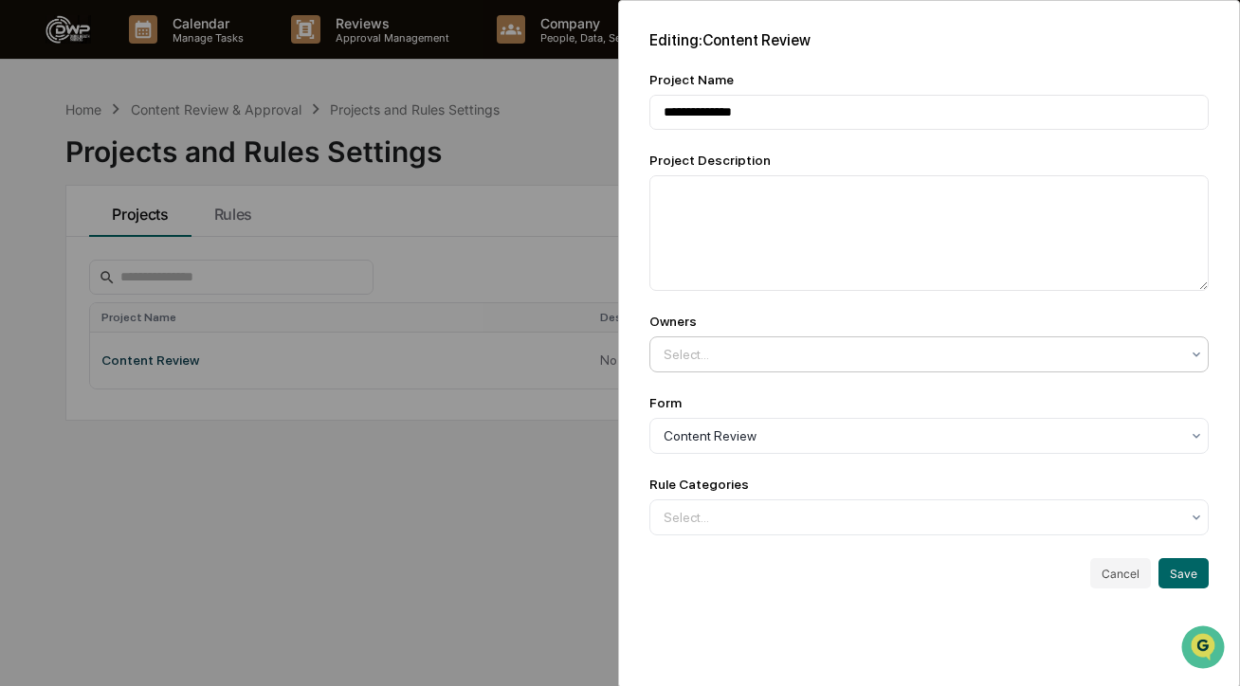
click at [776, 368] on div "Select..." at bounding box center [921, 354] width 535 height 30
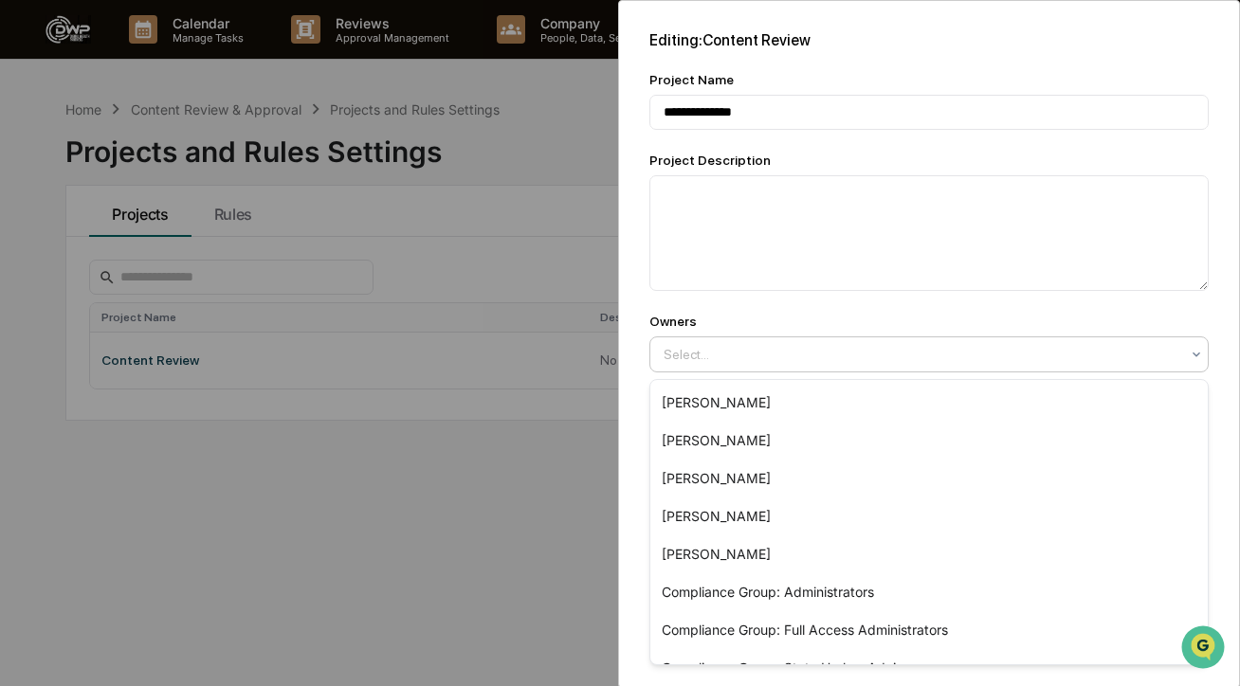
click at [774, 315] on div "Owners" at bounding box center [928, 321] width 559 height 15
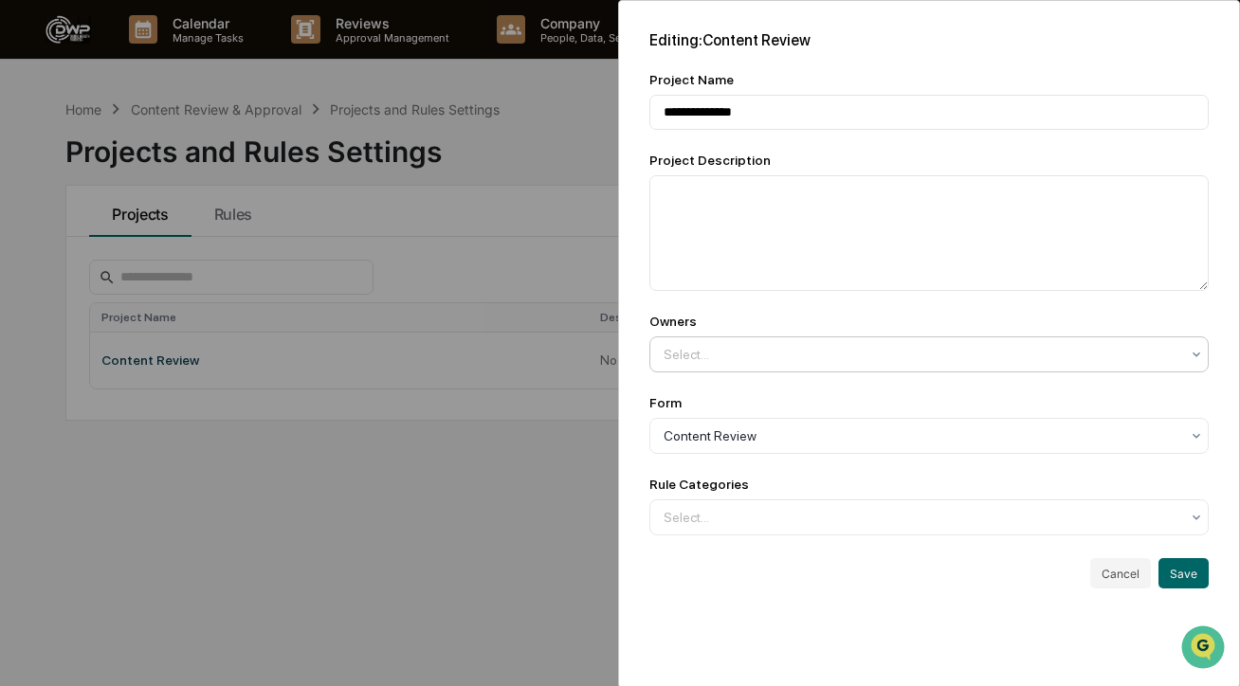
click at [749, 351] on div at bounding box center [921, 354] width 516 height 19
click at [747, 300] on div "**********" at bounding box center [929, 310] width 620 height 618
click at [1117, 589] on button "Cancel" at bounding box center [1120, 573] width 61 height 30
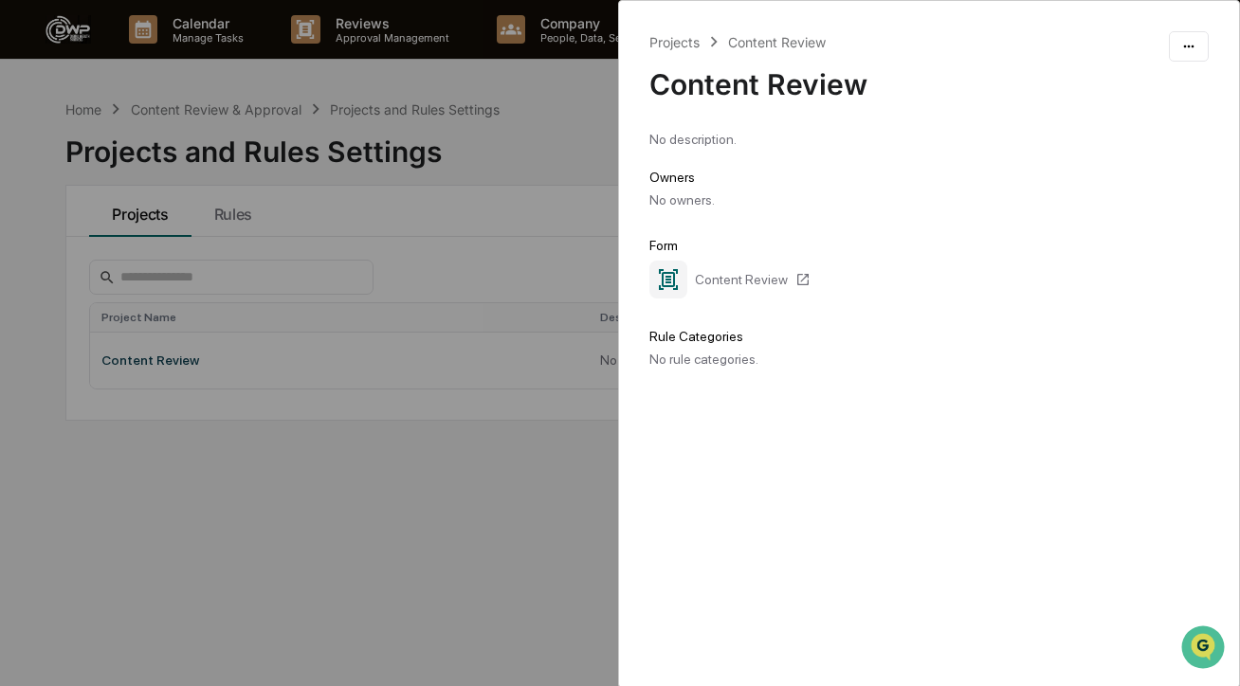
click at [536, 81] on div "Projects Content Review Content Review No description. Owners No owners. Form C…" at bounding box center [620, 343] width 1240 height 686
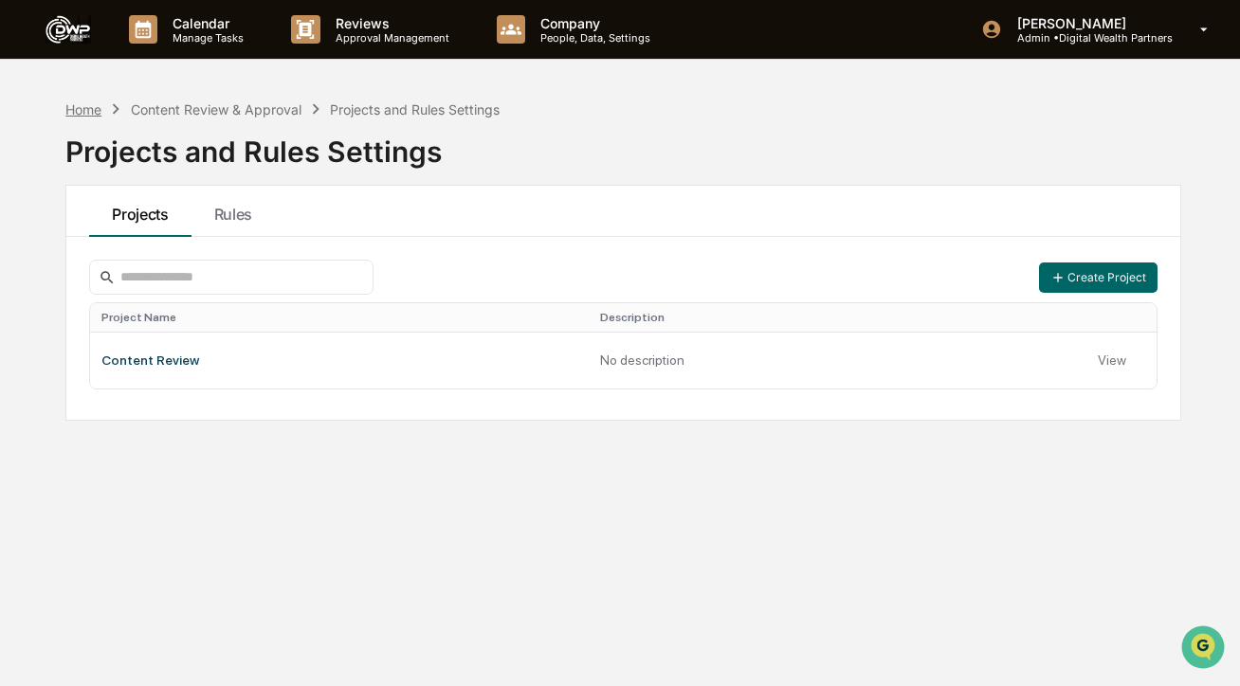
click at [85, 113] on div "Home" at bounding box center [83, 109] width 36 height 16
